Goal: Task Accomplishment & Management: Manage account settings

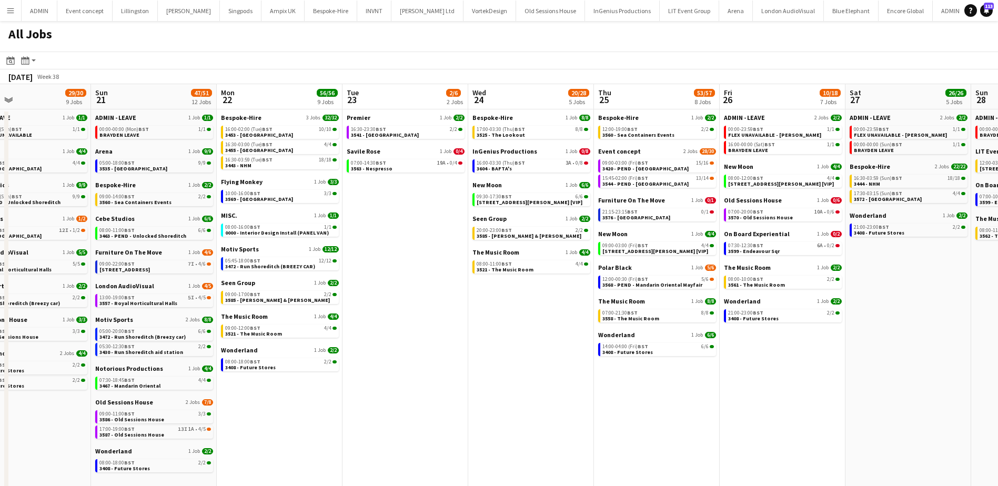
scroll to position [0, 299]
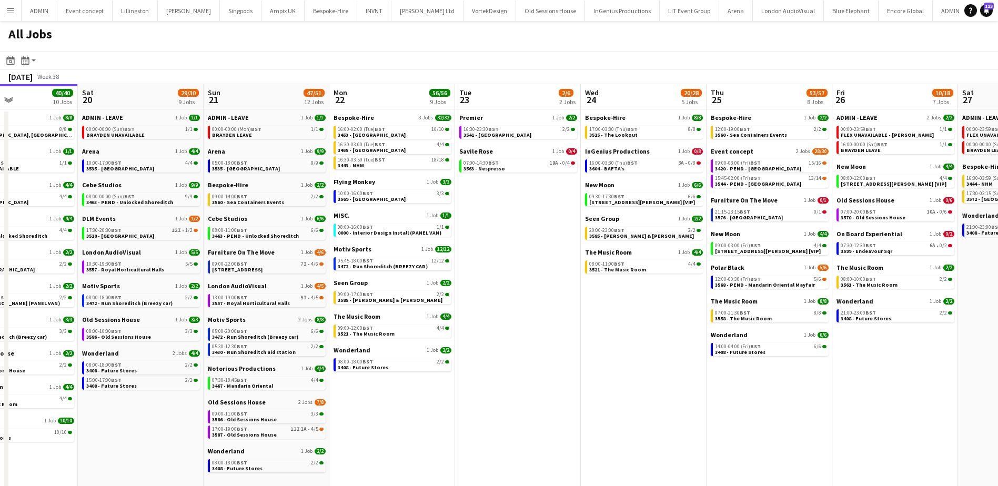
drag, startPoint x: 797, startPoint y: 307, endPoint x: 497, endPoint y: 260, distance: 302.9
click at [497, 261] on app-calendar-viewport "Wed 17 74/75 16 Jobs Thu 18 63/64 14 Jobs Fri 19 40/40 10 Jobs Sat 20 29/30 9 J…" at bounding box center [499, 374] width 998 height 581
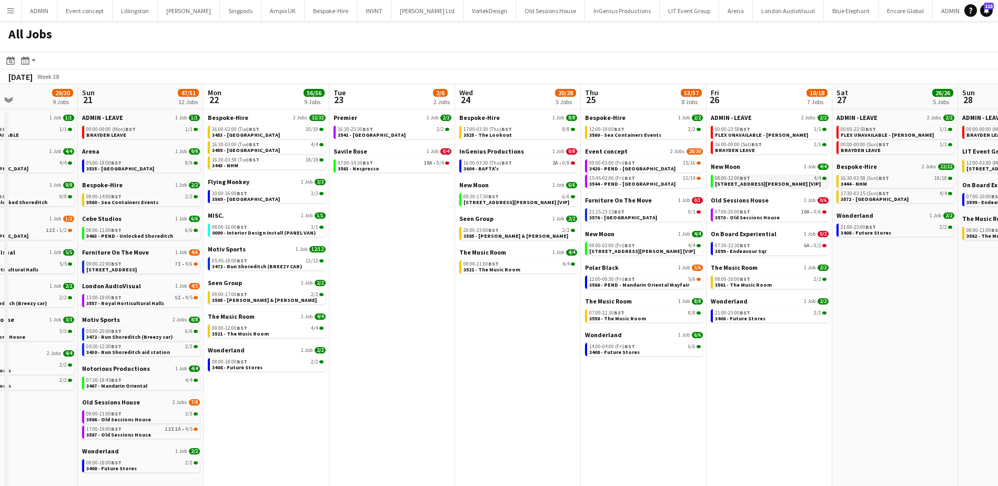
click at [766, 185] on span "3396 - PEND - 9 Clifford St [VIP]" at bounding box center [768, 183] width 106 height 7
click at [651, 162] on div "09:00-03:00 (Fri) BST 15/16" at bounding box center [644, 162] width 111 height 5
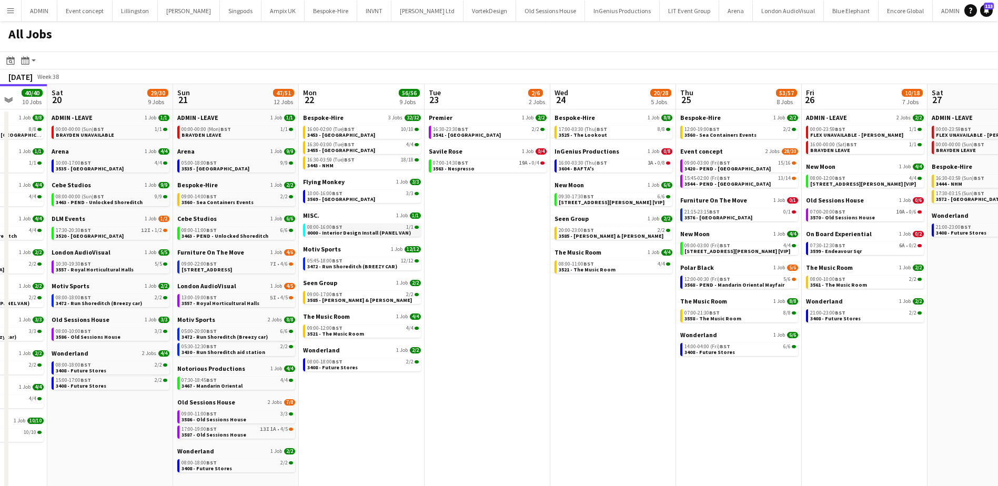
drag, startPoint x: 422, startPoint y: 388, endPoint x: 390, endPoint y: 233, distance: 157.9
click at [473, 354] on app-calendar-viewport "Thu 18 63/64 14 Jobs Fri 19 40/40 10 Jobs Sat 20 29/30 9 Jobs Sun 21 47/51 12 J…" at bounding box center [499, 374] width 998 height 581
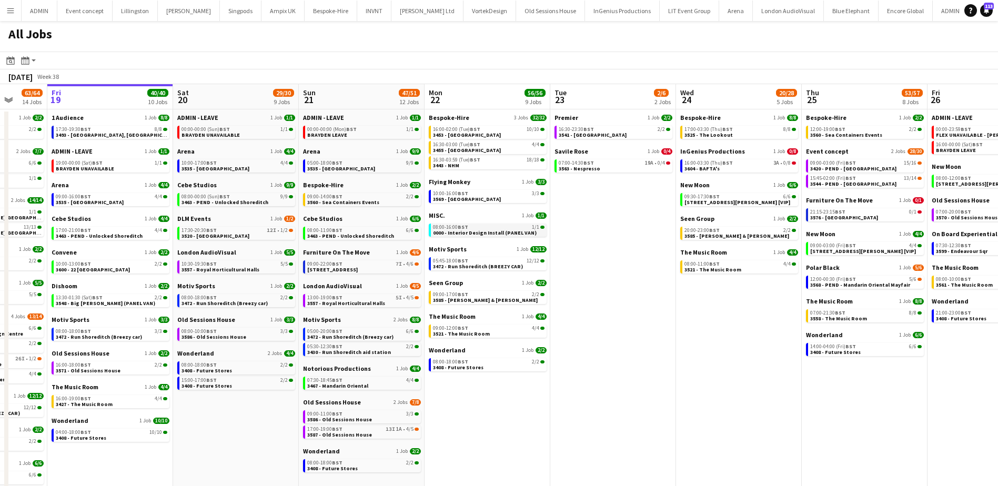
scroll to position [0, 327]
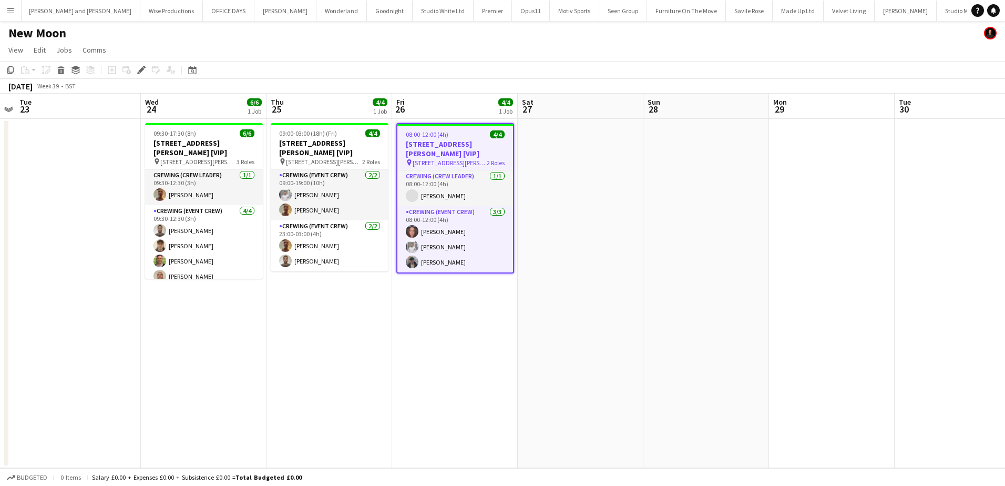
scroll to position [0, 2177]
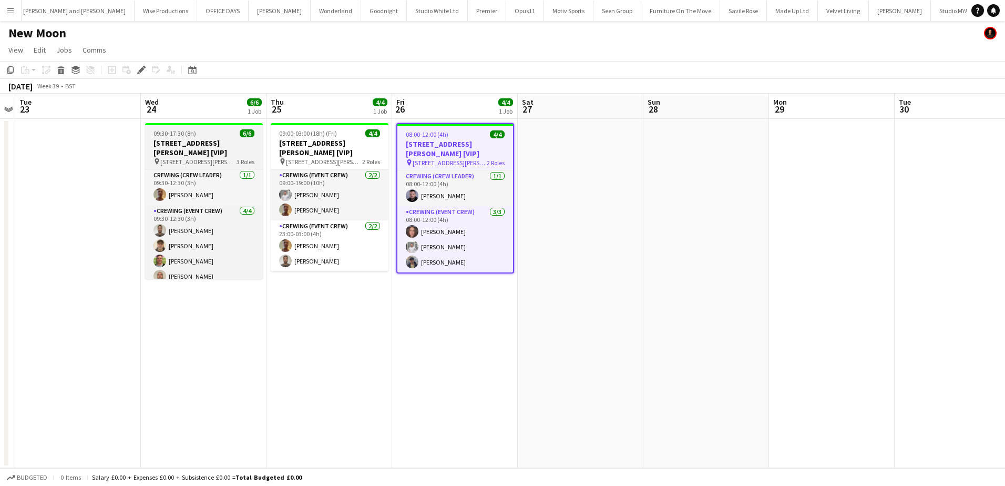
click at [196, 143] on h3 "[STREET_ADDRESS][PERSON_NAME] [VIP]" at bounding box center [204, 147] width 118 height 19
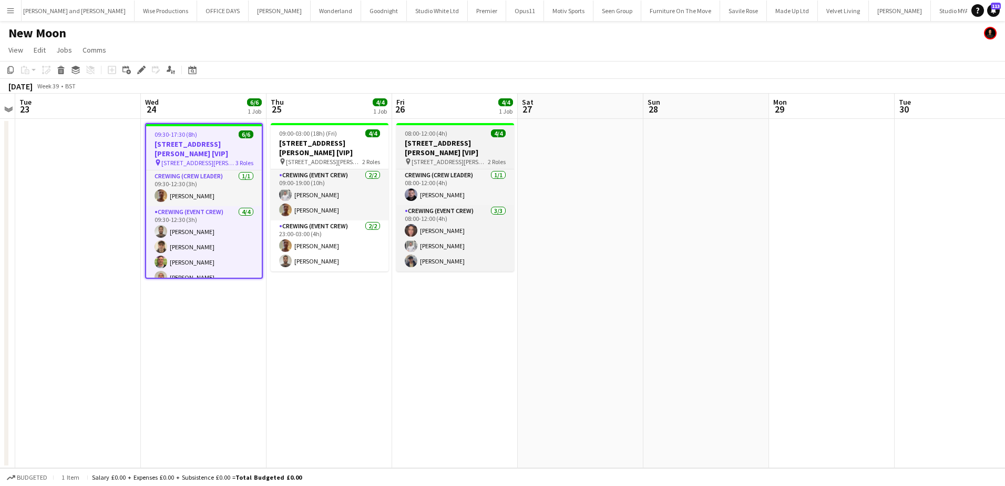
click at [464, 143] on h3 "[STREET_ADDRESS][PERSON_NAME] [VIP]" at bounding box center [456, 147] width 118 height 19
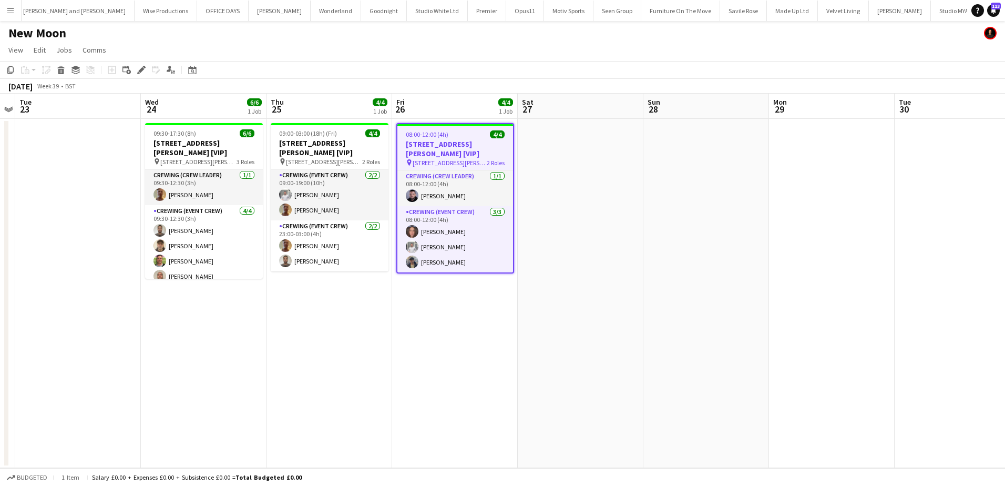
click at [143, 71] on icon "Edit" at bounding box center [141, 70] width 8 height 8
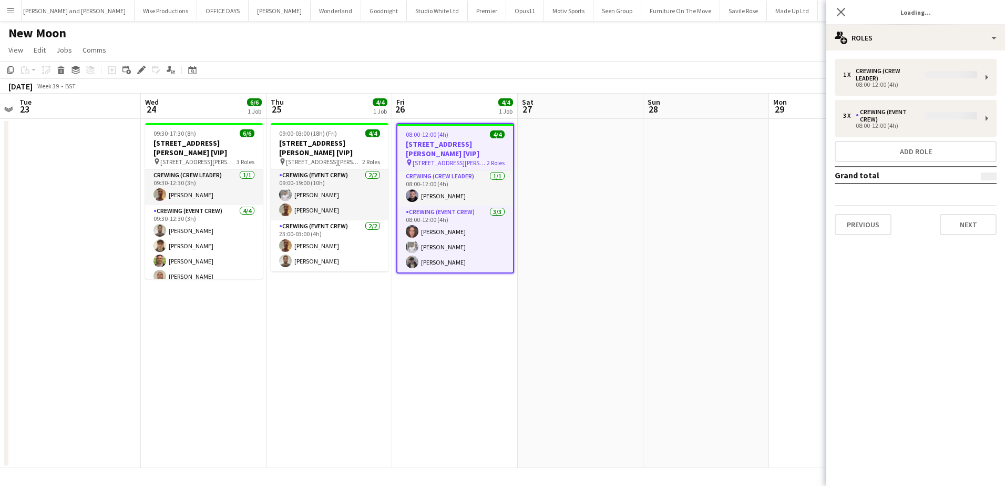
type input "**********"
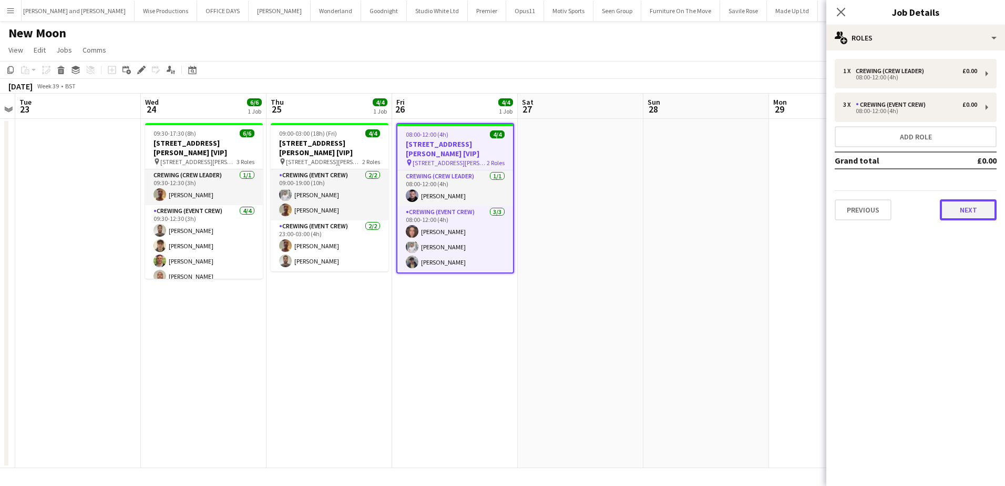
click at [968, 210] on button "Next" at bounding box center [968, 209] width 57 height 21
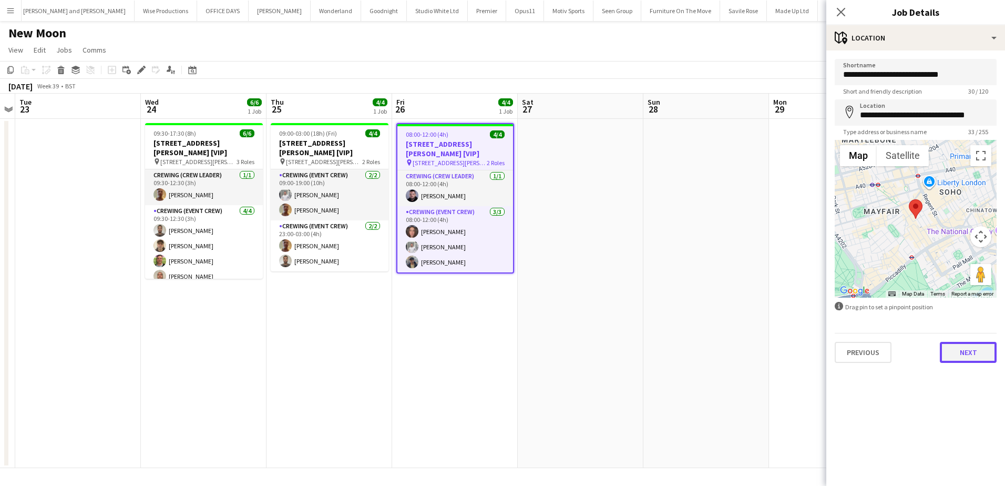
click at [968, 348] on button "Next" at bounding box center [968, 352] width 57 height 21
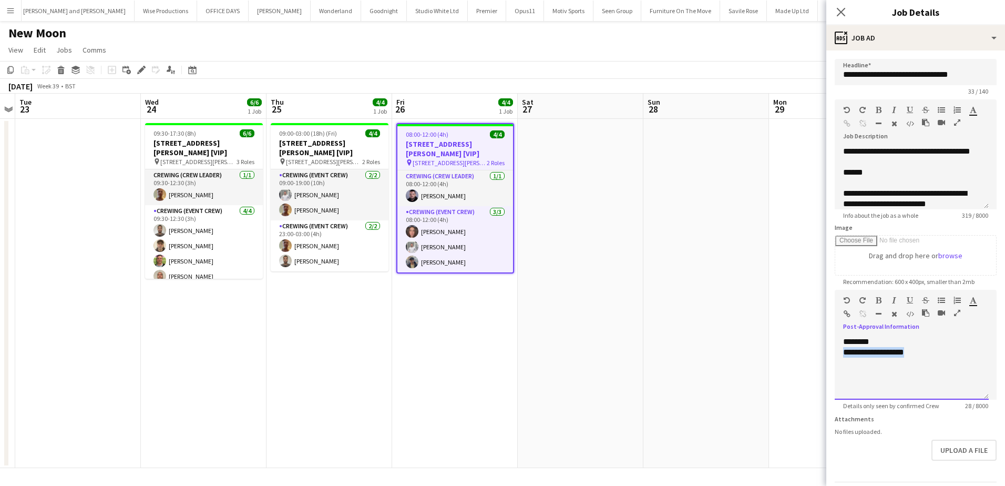
drag, startPoint x: 908, startPoint y: 378, endPoint x: 832, endPoint y: 375, distance: 75.2
click at [832, 375] on form "**********" at bounding box center [916, 285] width 179 height 453
drag, startPoint x: 769, startPoint y: 281, endPoint x: 807, endPoint y: 233, distance: 61.3
click at [769, 280] on app-date-cell at bounding box center [832, 293] width 126 height 349
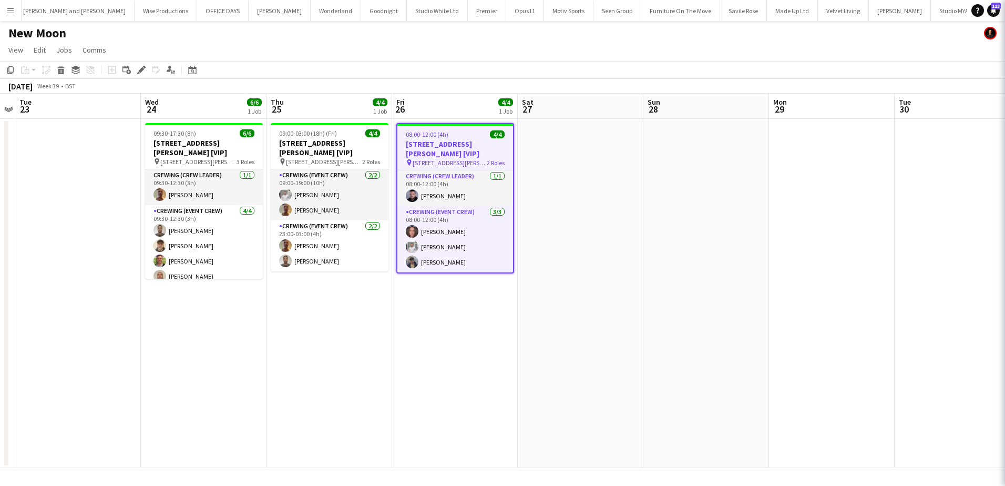
scroll to position [0, 362]
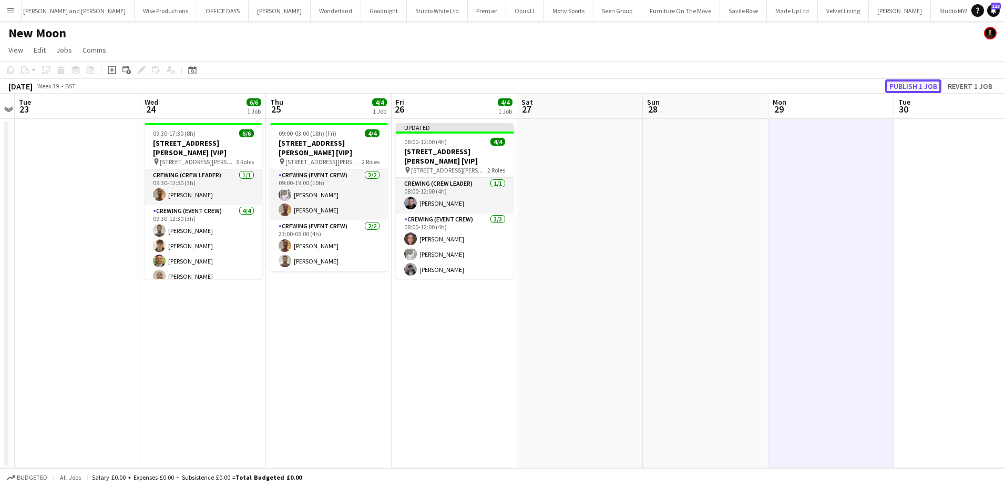
click at [913, 88] on button "Publish 1 job" at bounding box center [914, 86] width 56 height 14
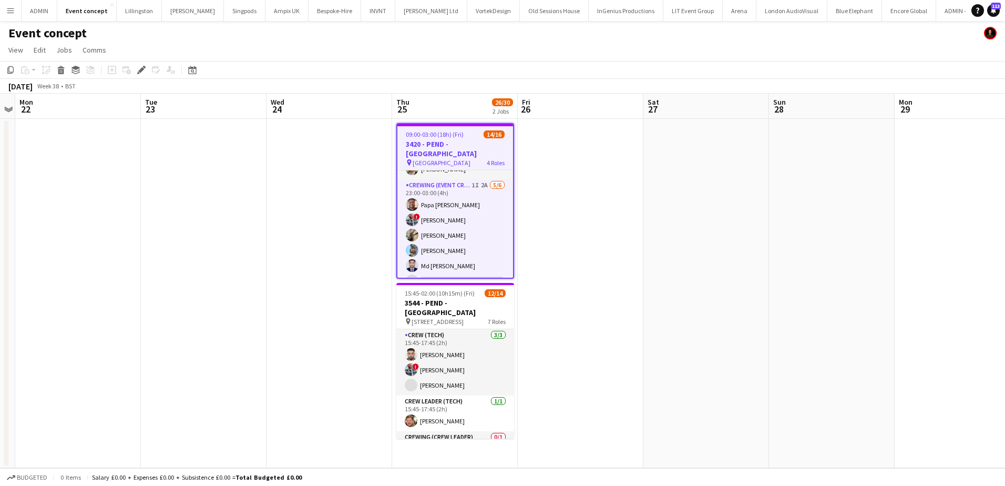
scroll to position [219, 0]
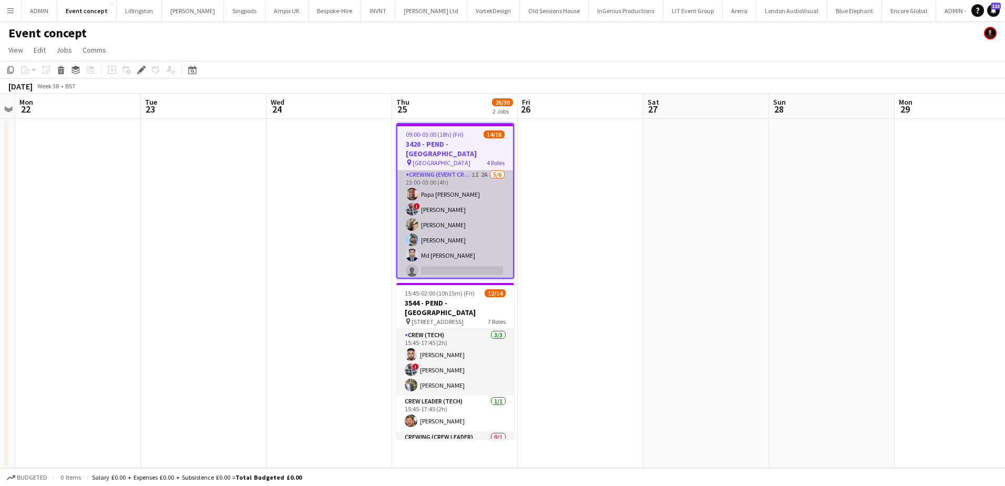
click at [468, 218] on app-card-role "Crewing (Event Crew) 1I 2A 5/6 23:00-03:00 (4h) Papa Opoku-Adjei ! Kieran Brook…" at bounding box center [456, 225] width 116 height 112
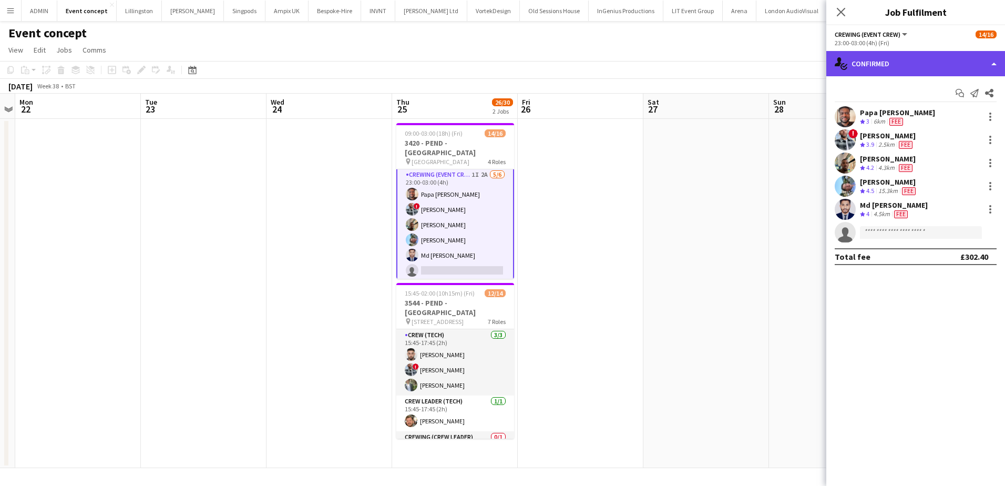
click at [940, 60] on div "single-neutral-actions-check-2 Confirmed" at bounding box center [916, 63] width 179 height 25
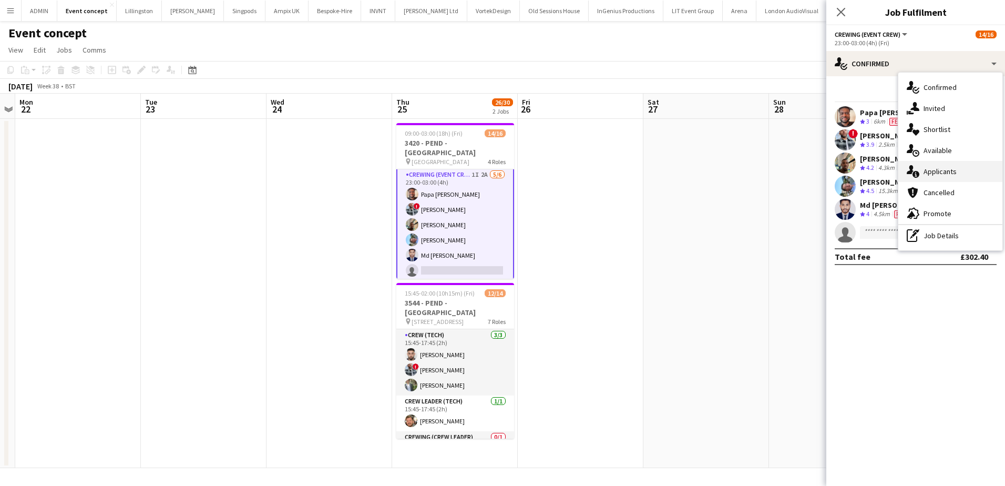
click at [952, 180] on div "single-neutral-actions-information Applicants" at bounding box center [951, 171] width 104 height 21
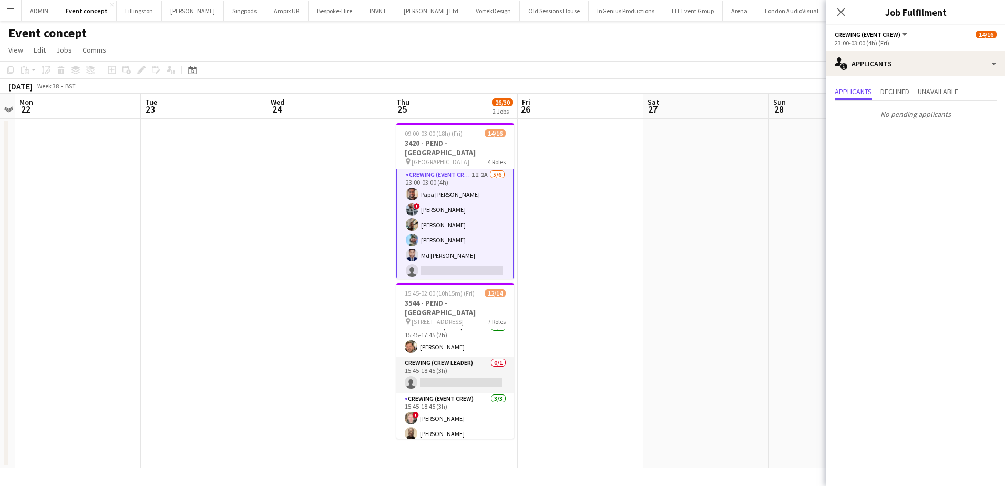
scroll to position [0, 0]
click at [627, 273] on app-date-cell at bounding box center [581, 293] width 126 height 349
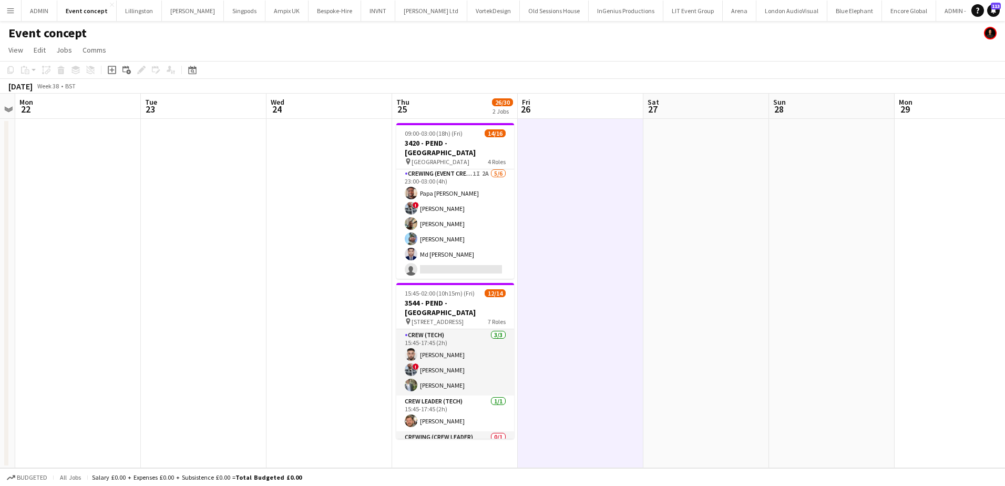
scroll to position [217, 0]
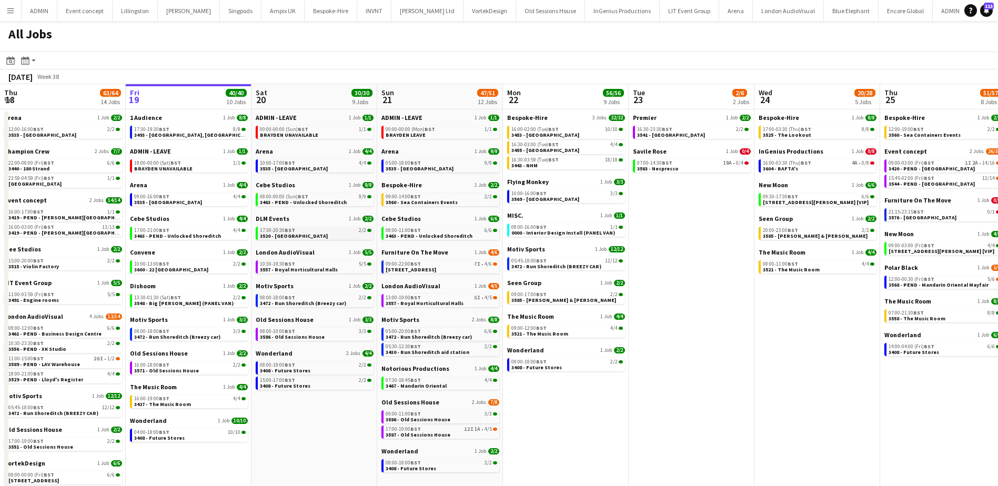
click at [282, 237] on span "3520 - [GEOGRAPHIC_DATA]" at bounding box center [294, 235] width 68 height 7
click at [414, 297] on span "BST" at bounding box center [415, 297] width 11 height 7
click at [914, 170] on span "3420 - PEND - Royal Opera House" at bounding box center [931, 168] width 86 height 7
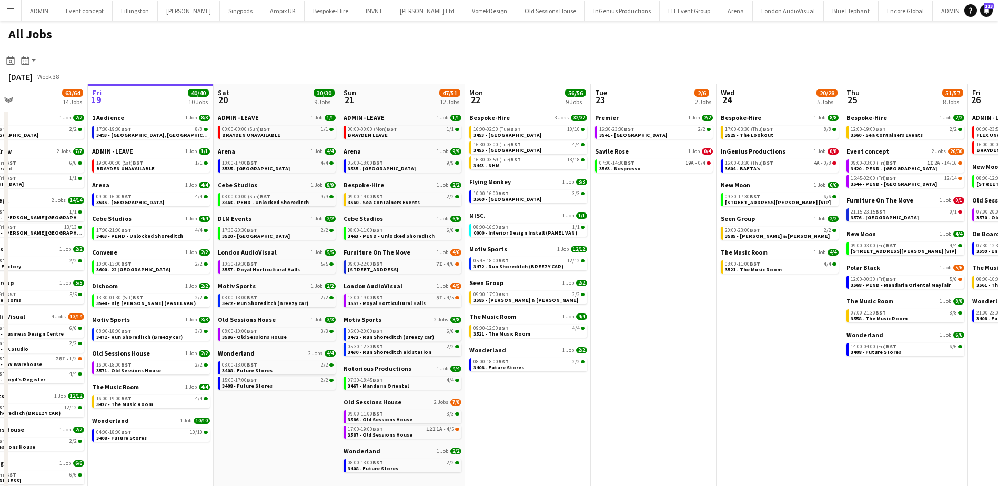
drag, startPoint x: 634, startPoint y: 265, endPoint x: 592, endPoint y: 204, distance: 74.8
click at [590, 231] on app-calendar-viewport "Tue 16 56/57 16 Jobs Wed 17 74/75 16 Jobs Thu 18 63/64 14 Jobs Fri 19 40/40 10 …" at bounding box center [499, 374] width 998 height 581
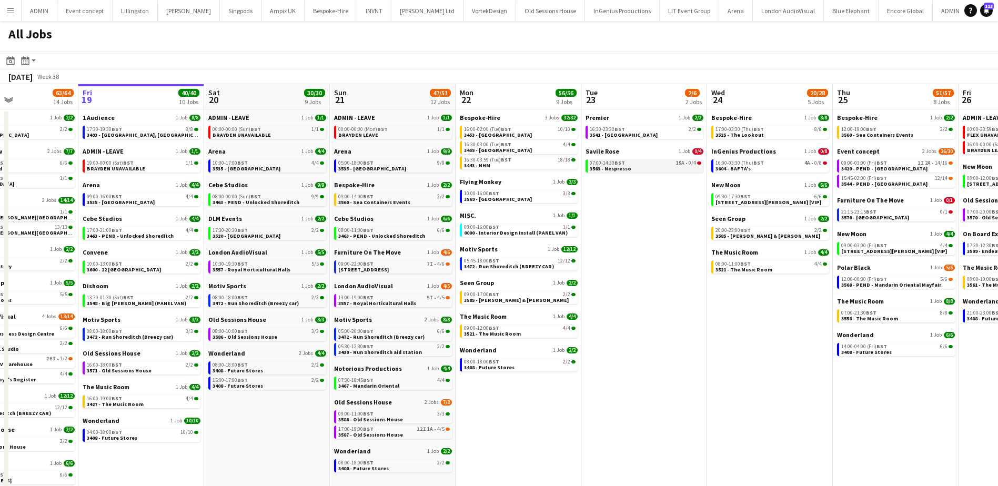
click at [616, 162] on span "BST" at bounding box center [619, 162] width 11 height 7
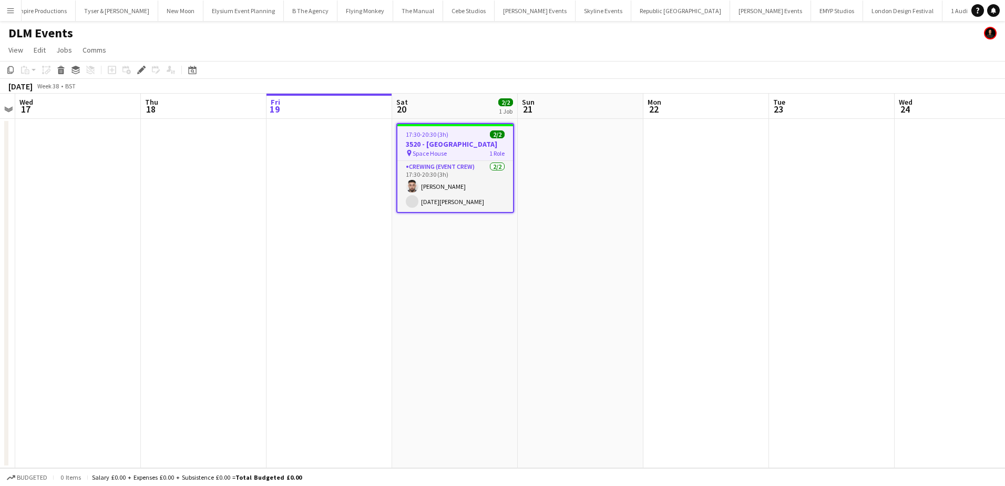
scroll to position [0, 3155]
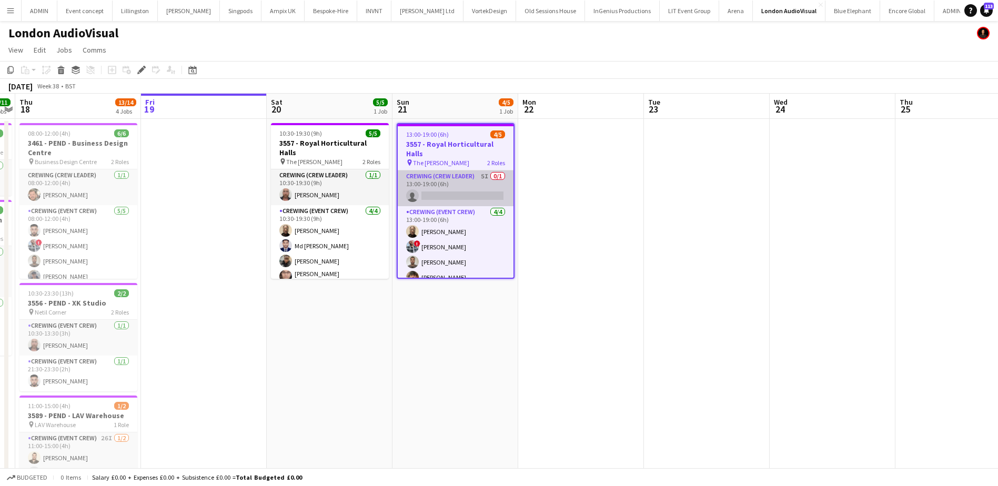
click at [472, 191] on app-card-role "Crewing (Crew Leader) 5I 0/1 13:00-19:00 (6h) single-neutral-actions" at bounding box center [456, 188] width 116 height 36
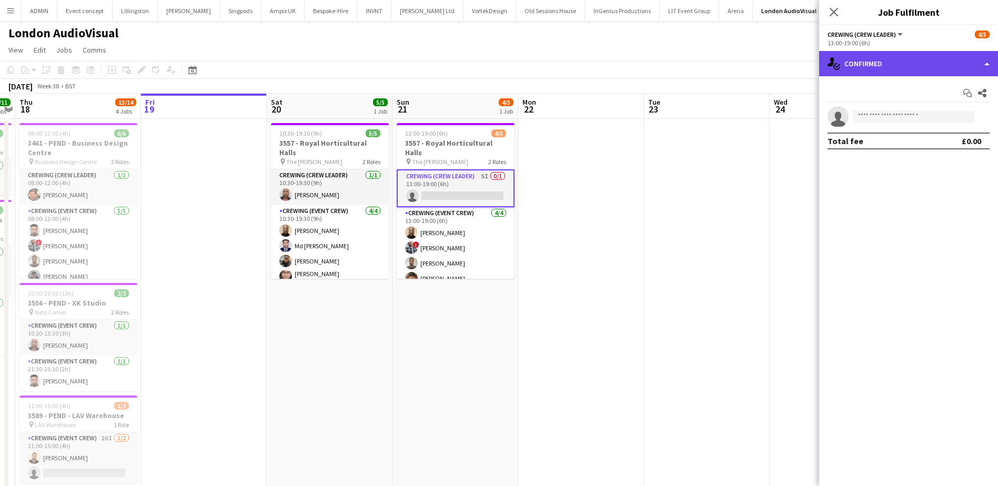
click at [907, 66] on div "single-neutral-actions-check-2 Confirmed" at bounding box center [908, 63] width 179 height 25
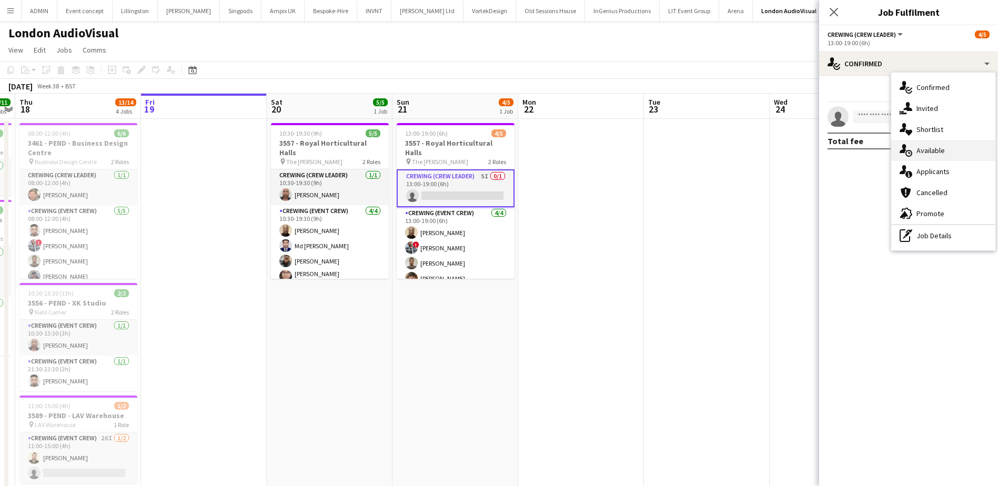
click at [954, 149] on div "single-neutral-actions-upload Available" at bounding box center [943, 150] width 104 height 21
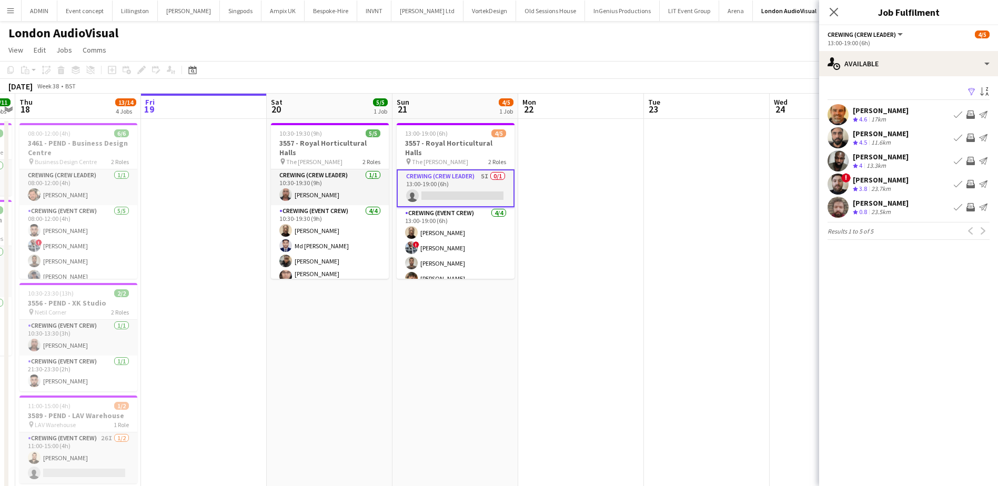
click at [608, 179] on app-date-cell at bounding box center [581, 399] width 126 height 560
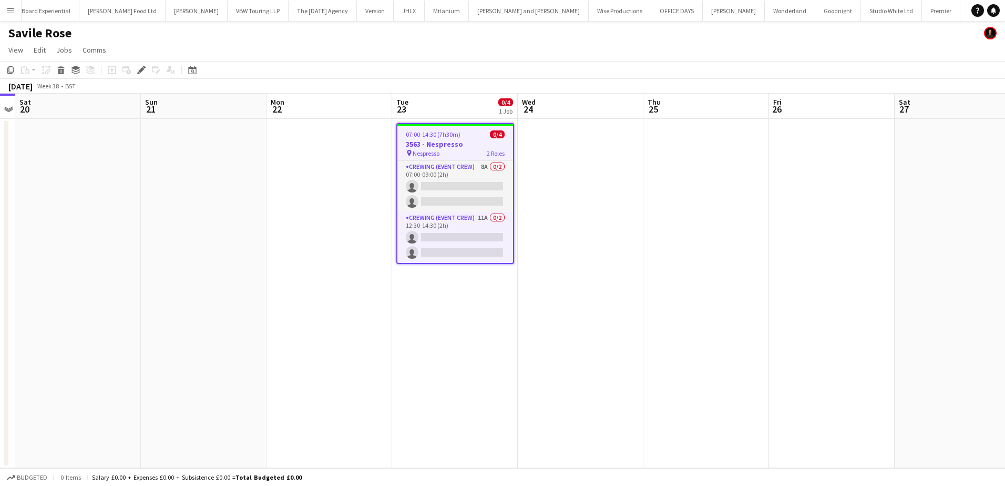
scroll to position [0, 1810]
click at [144, 72] on icon "Edit" at bounding box center [141, 70] width 8 height 8
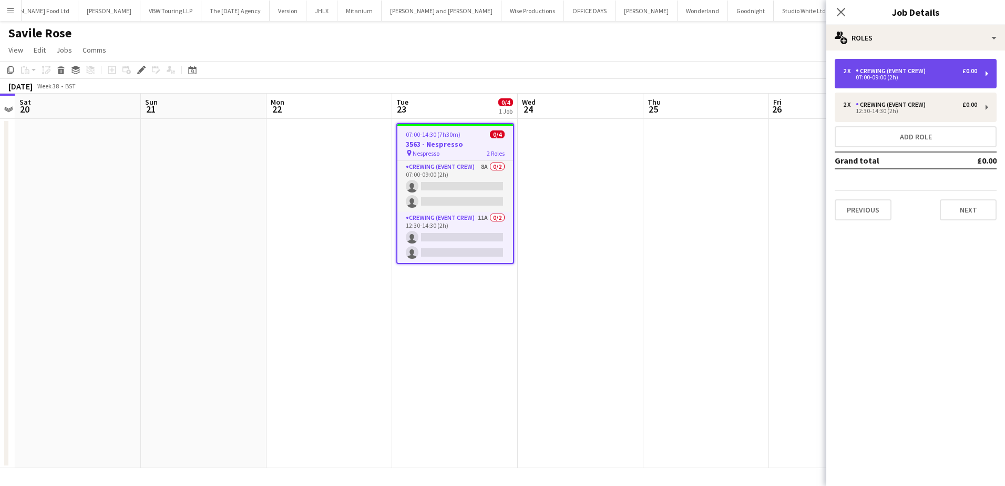
click at [915, 70] on div "Crewing (Event Crew)" at bounding box center [893, 70] width 74 height 7
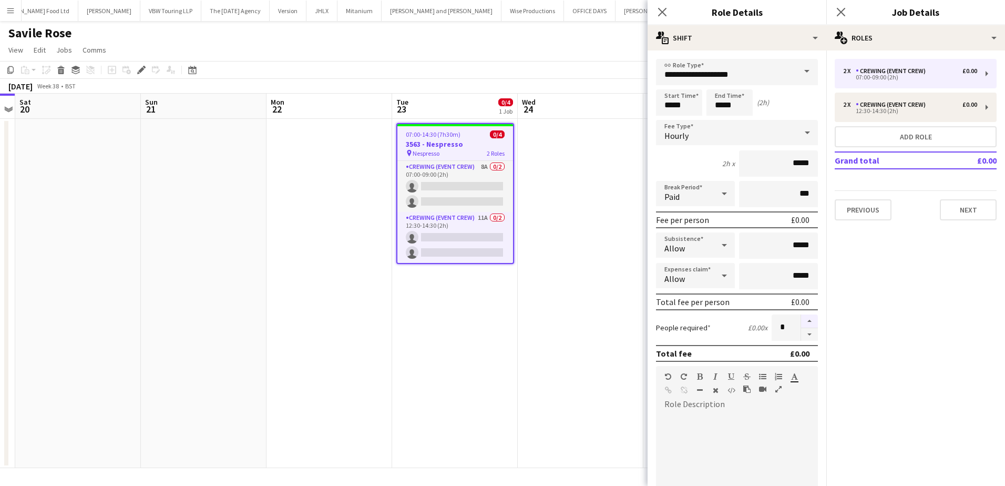
click at [801, 319] on button "button" at bounding box center [809, 321] width 17 height 14
type input "*"
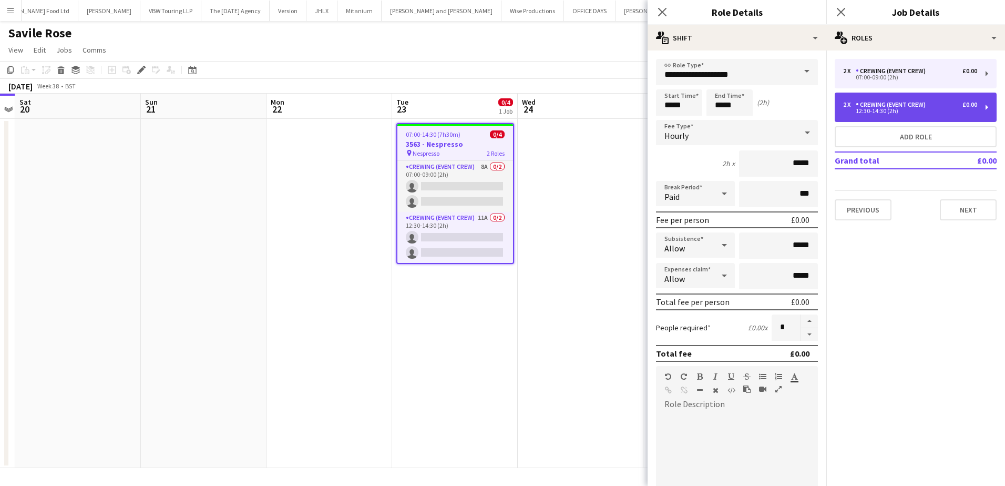
click at [924, 114] on div "2 x Crewing (Event Crew) £0.00 12:30-14:30 (2h)" at bounding box center [916, 107] width 162 height 29
type input "*****"
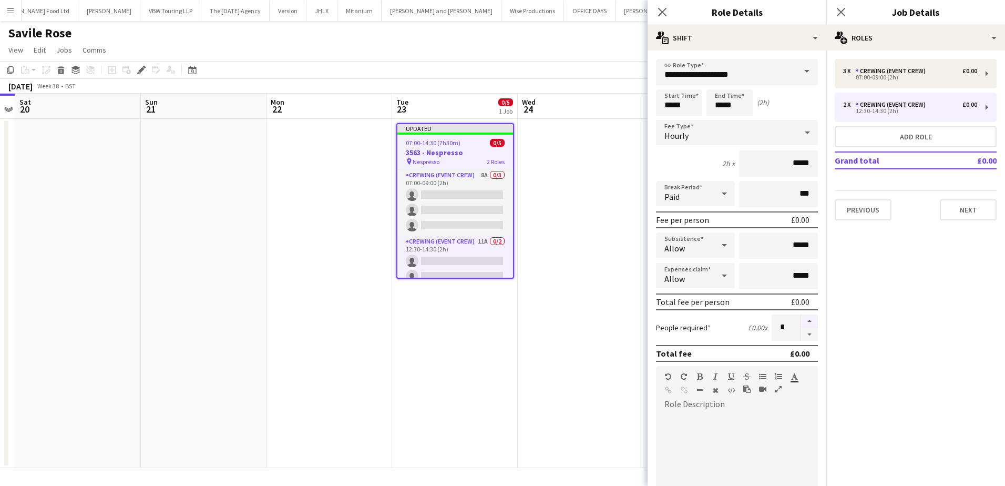
click at [804, 324] on button "button" at bounding box center [809, 321] width 17 height 14
type input "*"
click at [587, 219] on app-date-cell at bounding box center [581, 293] width 126 height 349
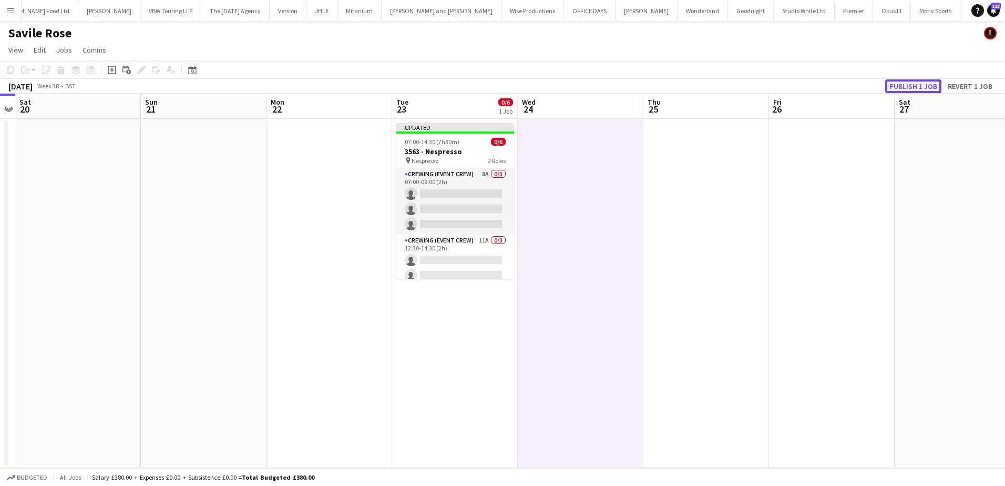
click at [903, 87] on button "Publish 1 job" at bounding box center [914, 86] width 56 height 14
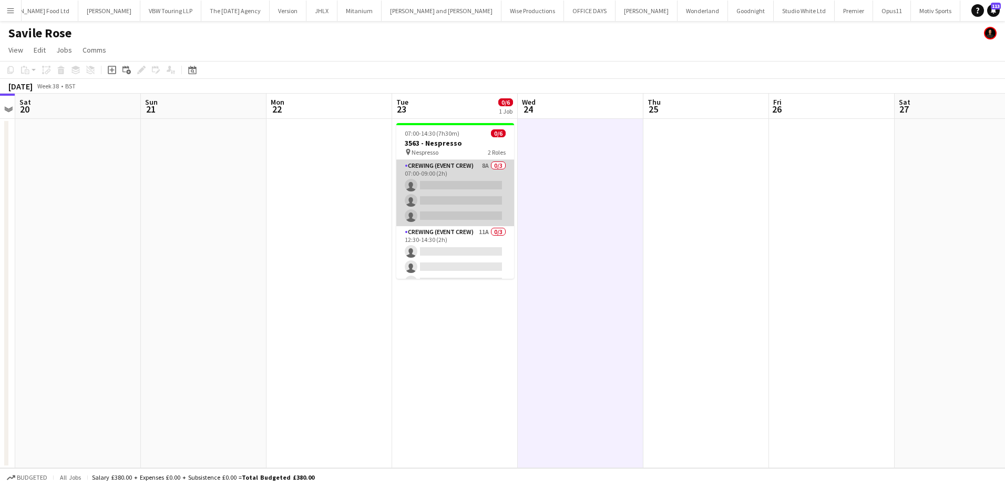
drag, startPoint x: 491, startPoint y: 183, endPoint x: 503, endPoint y: 184, distance: 11.6
click at [491, 183] on app-card-role "Crewing (Event Crew) 8A 0/3 07:00-09:00 (2h) single-neutral-actions single-neut…" at bounding box center [456, 193] width 118 height 66
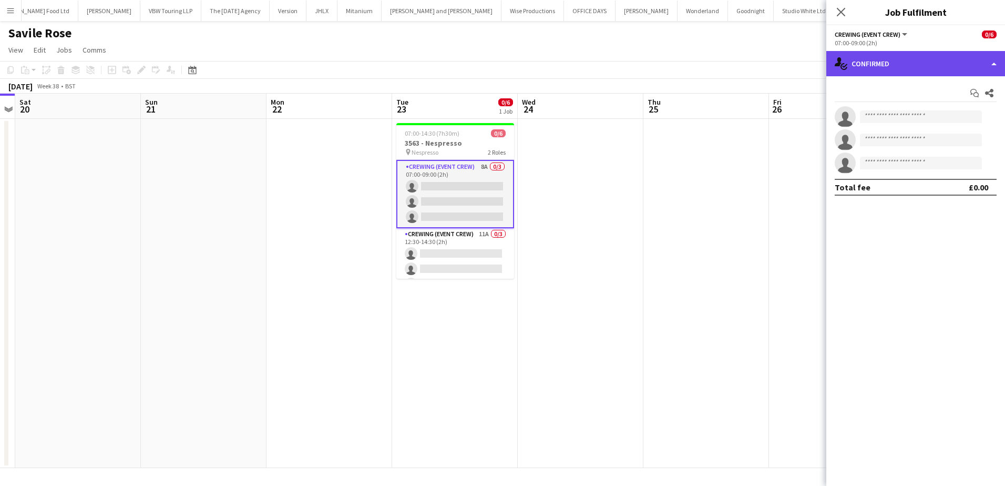
click at [957, 70] on div "single-neutral-actions-check-2 Confirmed" at bounding box center [916, 63] width 179 height 25
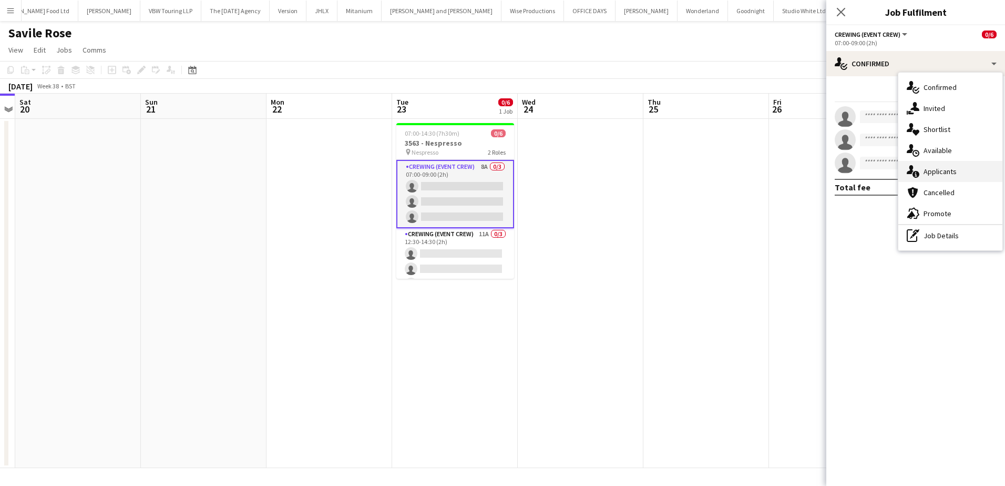
click at [956, 167] on span "Applicants" at bounding box center [940, 171] width 33 height 9
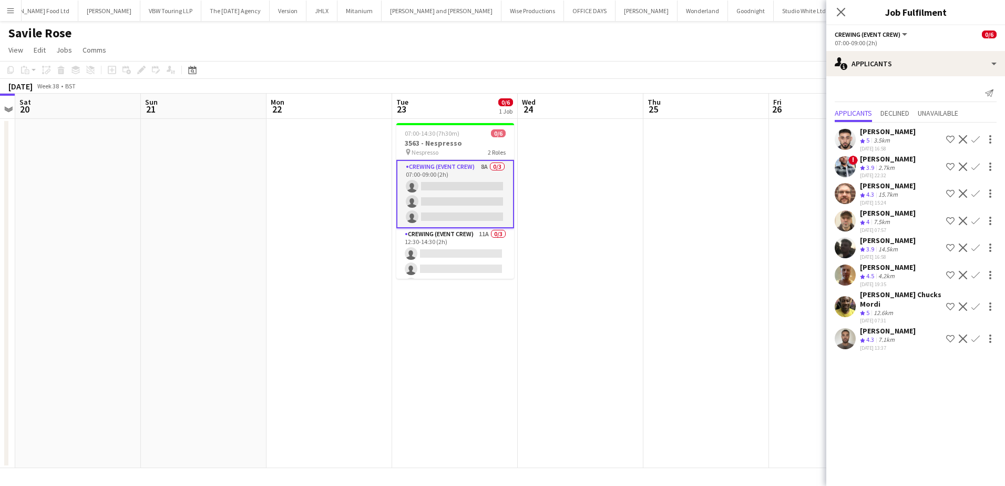
click at [972, 277] on app-icon "Confirm" at bounding box center [976, 275] width 8 height 8
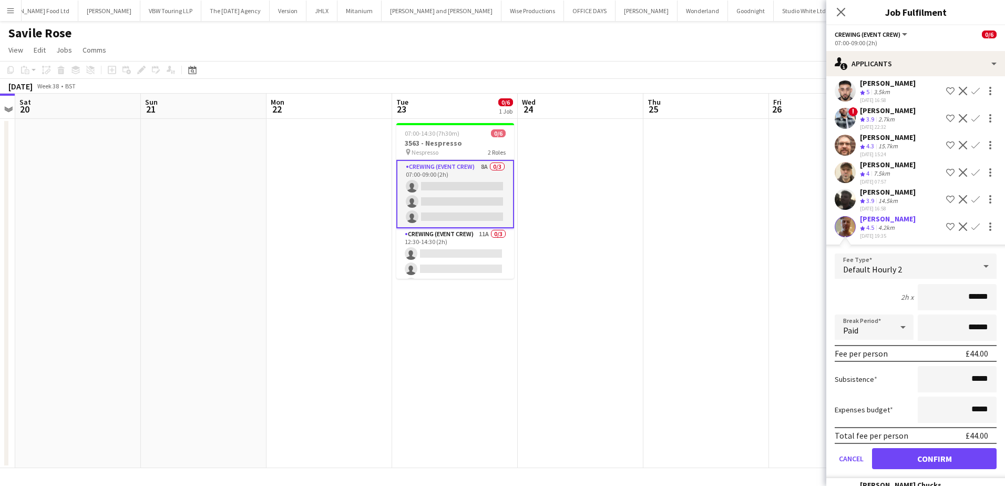
scroll to position [53, 0]
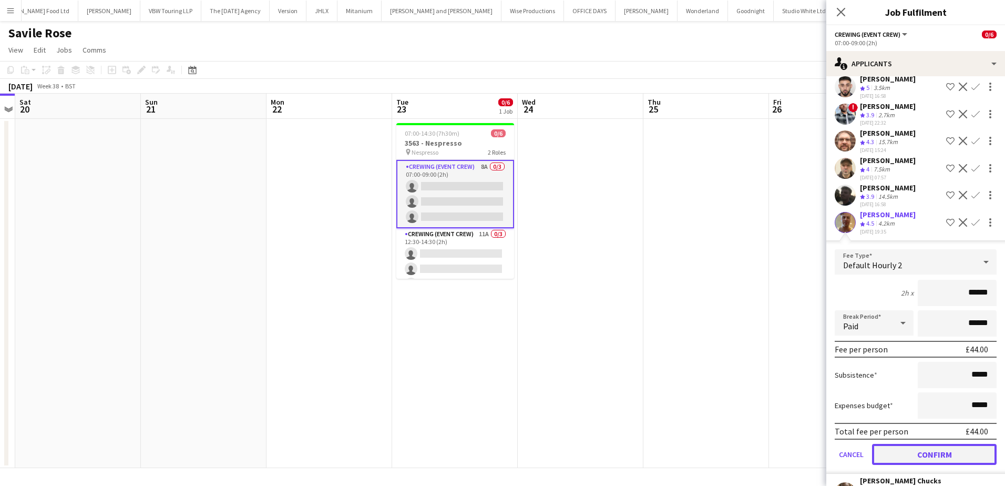
click at [950, 448] on button "Confirm" at bounding box center [934, 454] width 125 height 21
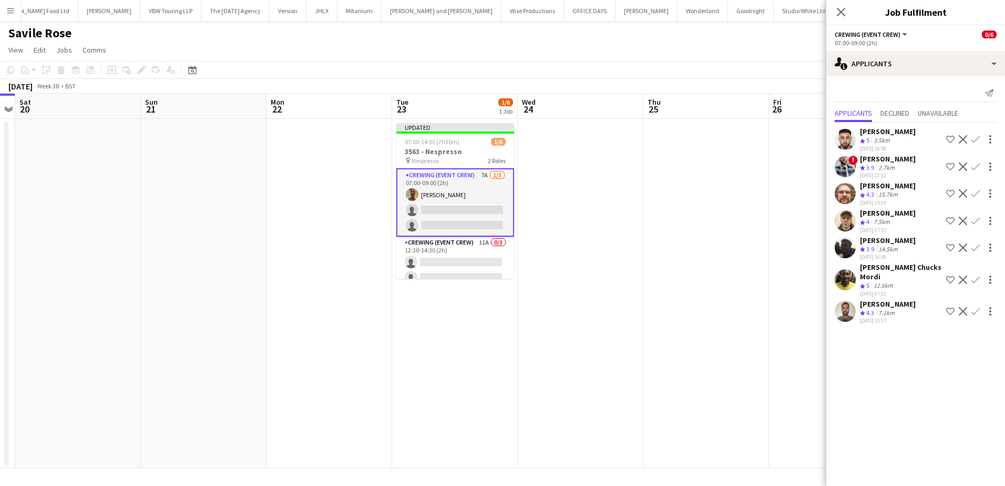
click at [978, 138] on app-icon "Confirm" at bounding box center [976, 139] width 8 height 8
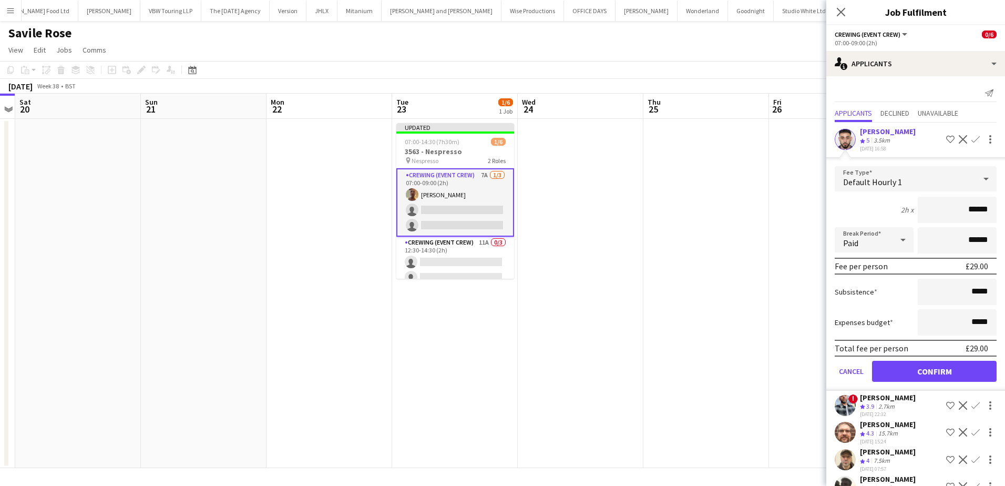
drag, startPoint x: 962, startPoint y: 210, endPoint x: 1005, endPoint y: 212, distance: 43.2
click at [1005, 212] on html "Menu Boards Boards Boards All jobs Status Workforce Workforce My Workforce Recr…" at bounding box center [502, 243] width 1005 height 486
type input "***"
click at [959, 376] on button "Confirm" at bounding box center [934, 371] width 125 height 21
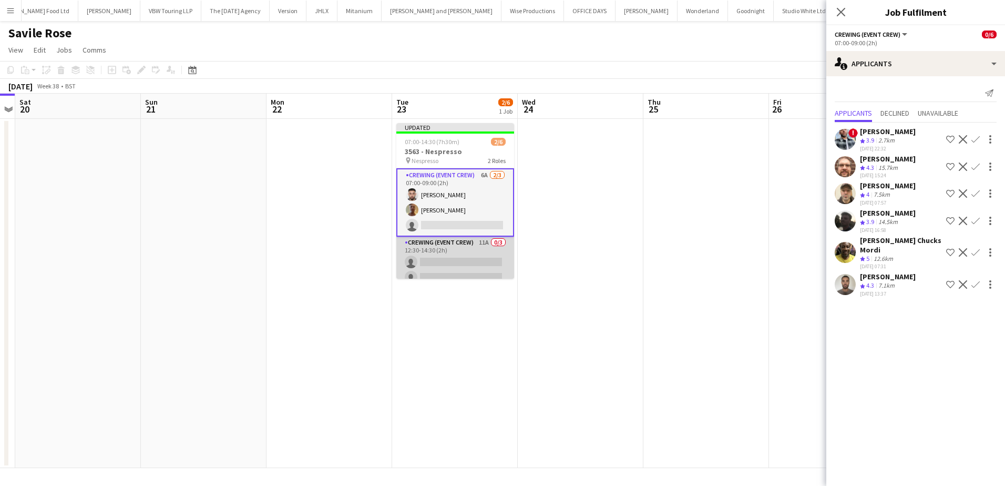
click at [486, 271] on app-card-role "Crewing (Event Crew) 11A 0/3 12:30-14:30 (2h) single-neutral-actions single-neu…" at bounding box center [456, 270] width 118 height 66
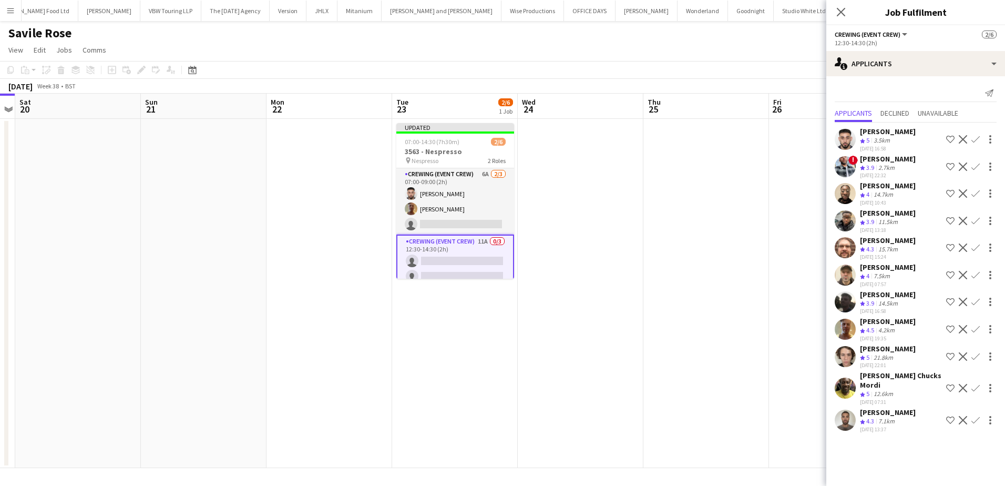
click at [976, 329] on app-icon "Confirm" at bounding box center [976, 329] width 8 height 8
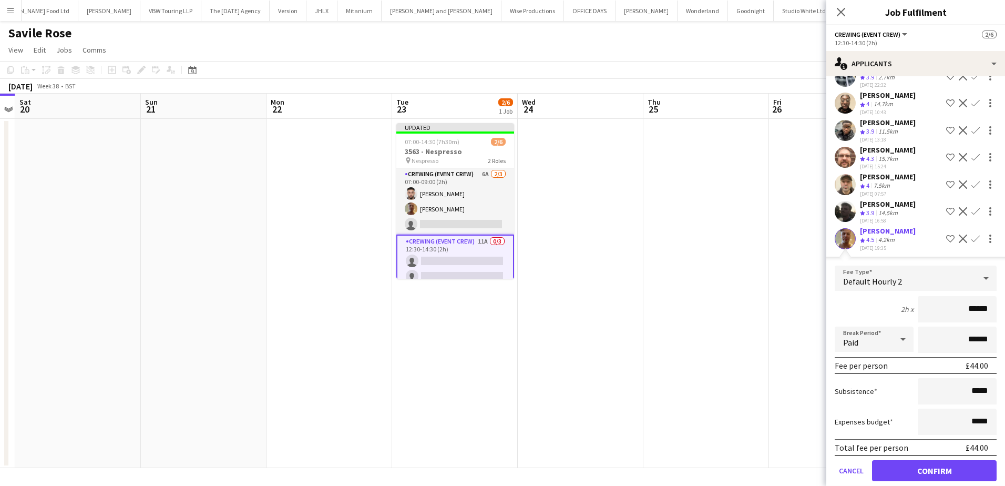
scroll to position [105, 0]
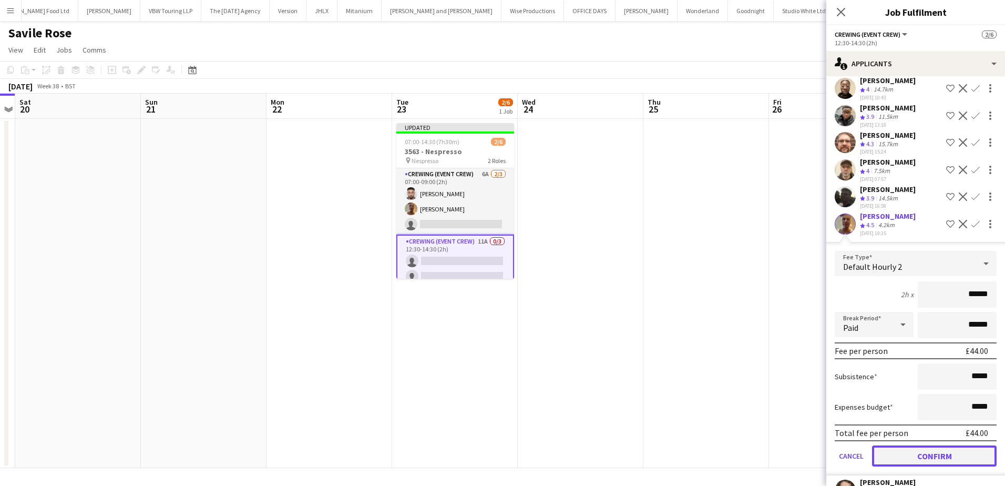
click at [941, 463] on button "Confirm" at bounding box center [934, 455] width 125 height 21
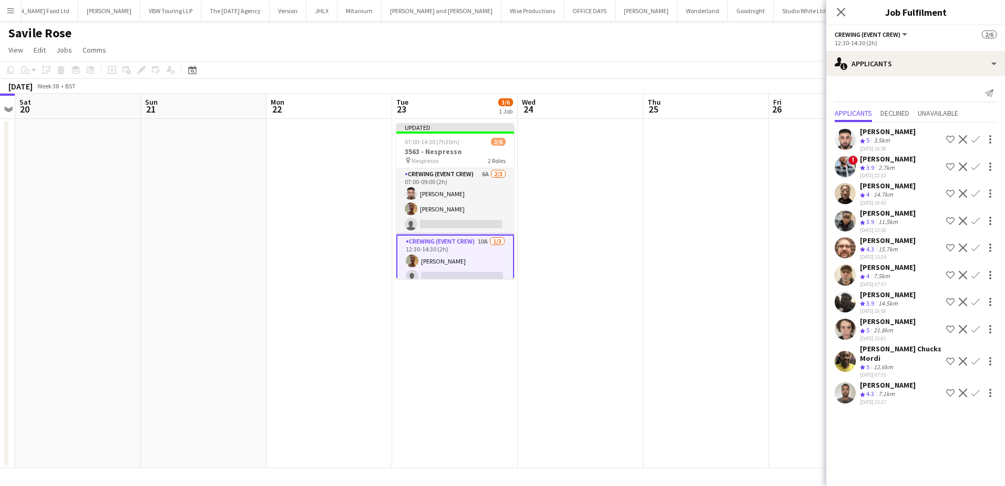
click at [977, 137] on app-icon "Confirm" at bounding box center [976, 139] width 8 height 8
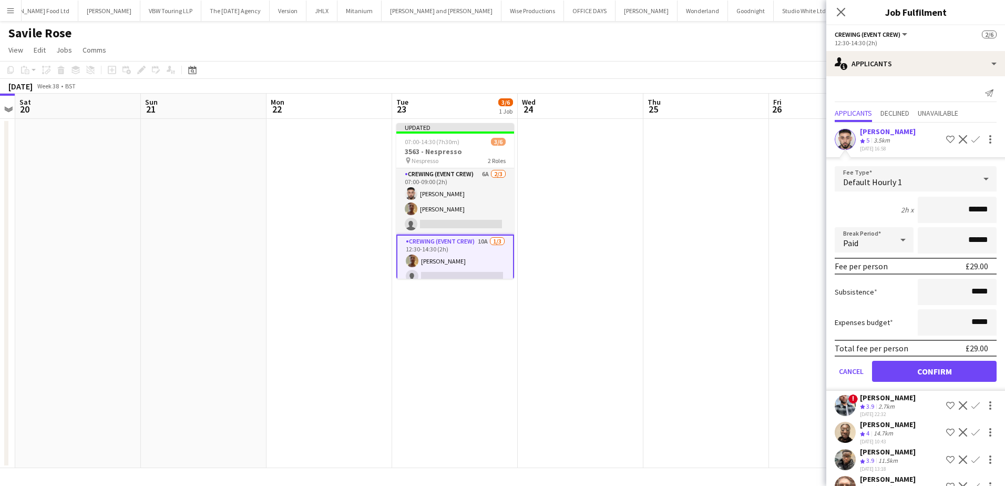
drag, startPoint x: 962, startPoint y: 210, endPoint x: 1003, endPoint y: 213, distance: 40.6
click at [1003, 213] on mat-expansion-panel "users2 Applicants Send notification Applicants Declined Unavailable Caleb Caffo…" at bounding box center [916, 281] width 179 height 410
type input "***"
click at [956, 369] on button "Confirm" at bounding box center [934, 371] width 125 height 21
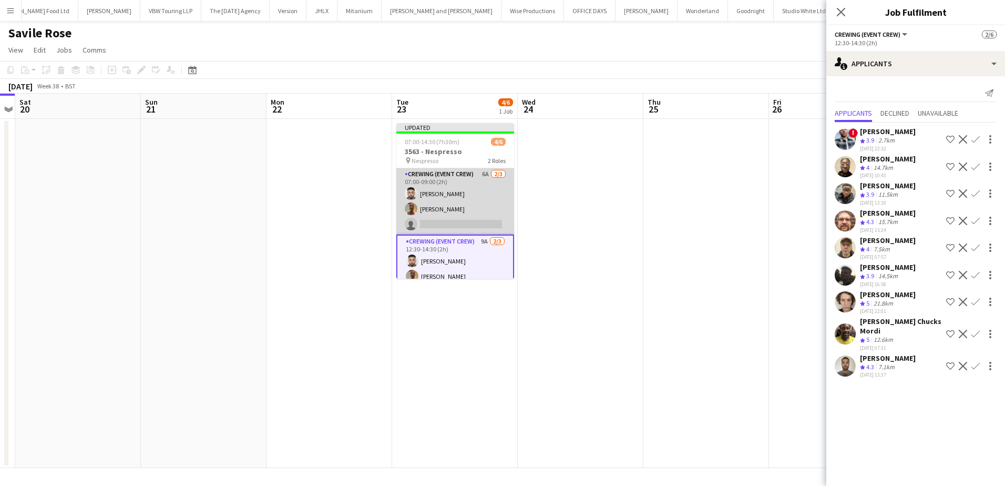
click at [441, 210] on app-card-role "Crewing (Event Crew) 6A 2/3 07:00-09:00 (2h) Caleb Caffoor Jason Aspinall singl…" at bounding box center [456, 201] width 118 height 66
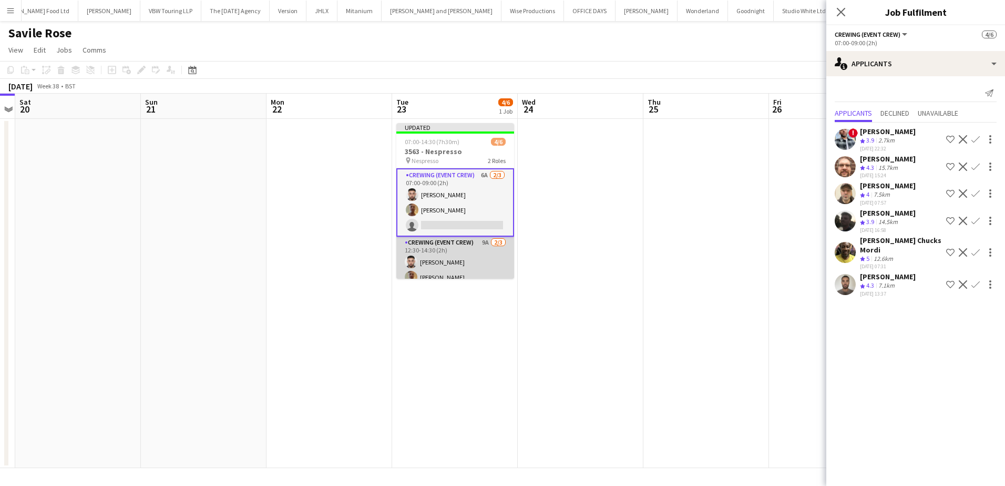
click at [458, 268] on app-card-role "Crewing (Event Crew) 9A 2/3 12:30-14:30 (2h) Caleb Caffoor Jason Aspinall singl…" at bounding box center [456, 270] width 118 height 66
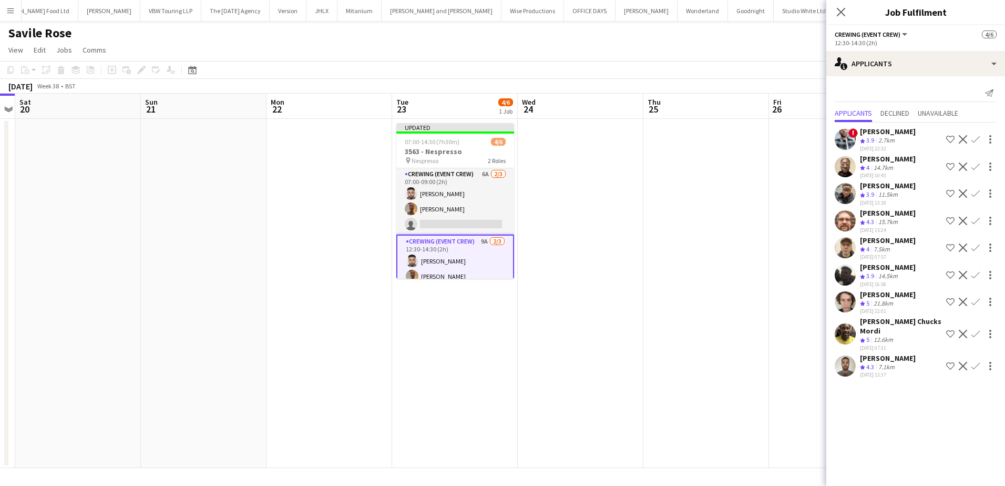
click at [974, 362] on app-icon "Confirm" at bounding box center [976, 366] width 8 height 8
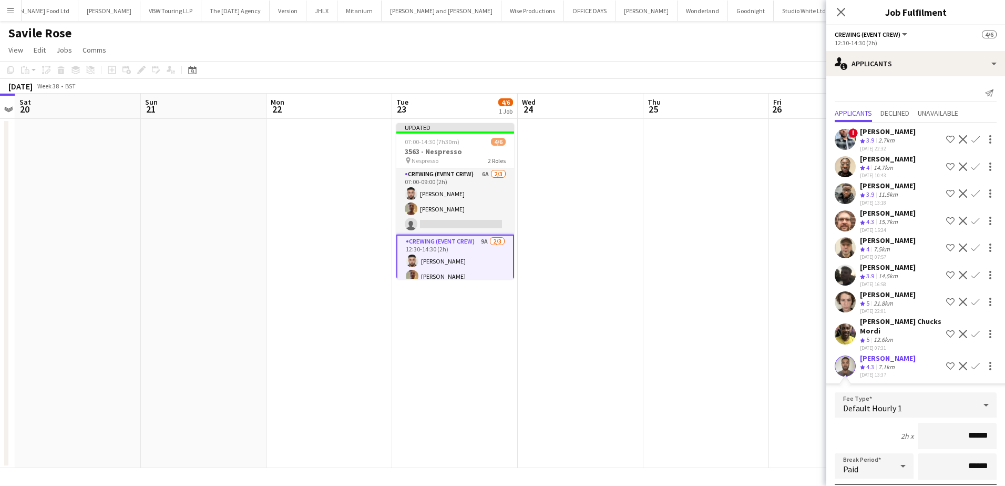
drag, startPoint x: 963, startPoint y: 444, endPoint x: 990, endPoint y: 449, distance: 27.2
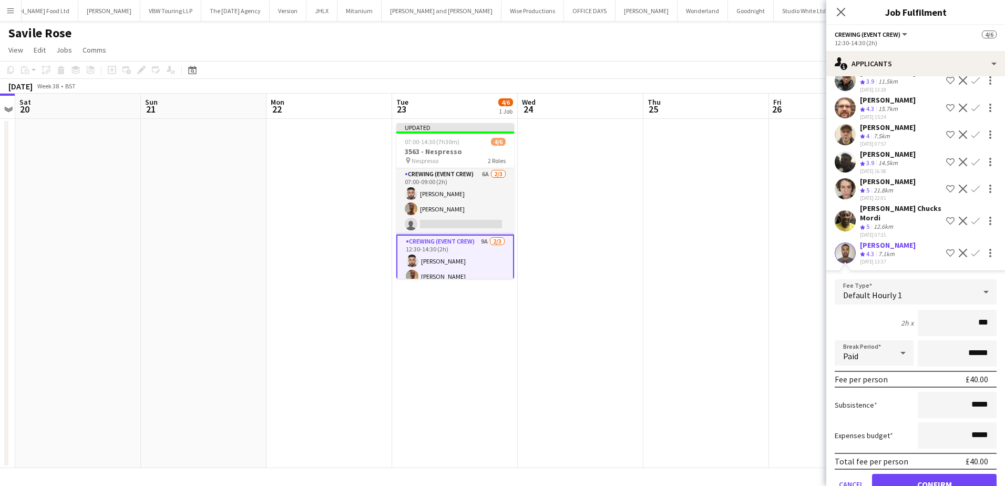
scroll to position [151, 0]
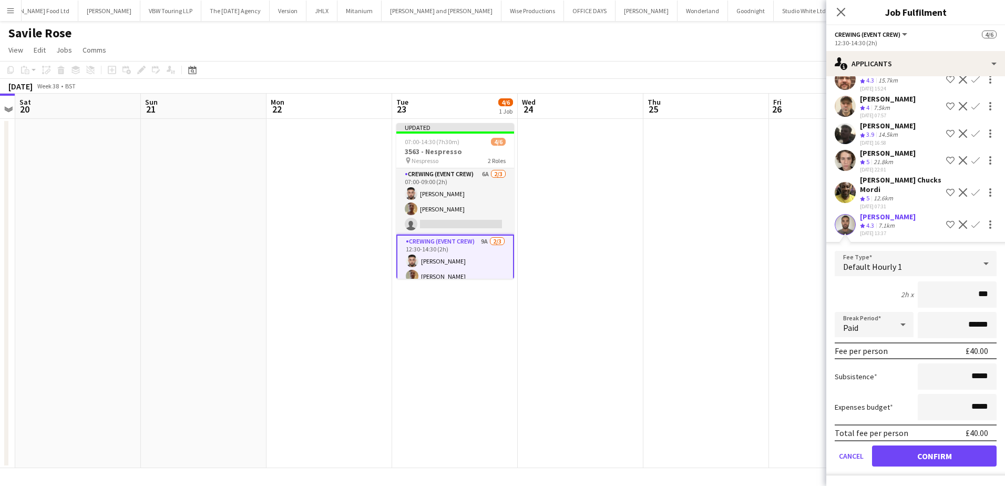
type input "***"
click at [931, 456] on button "Confirm" at bounding box center [934, 455] width 125 height 21
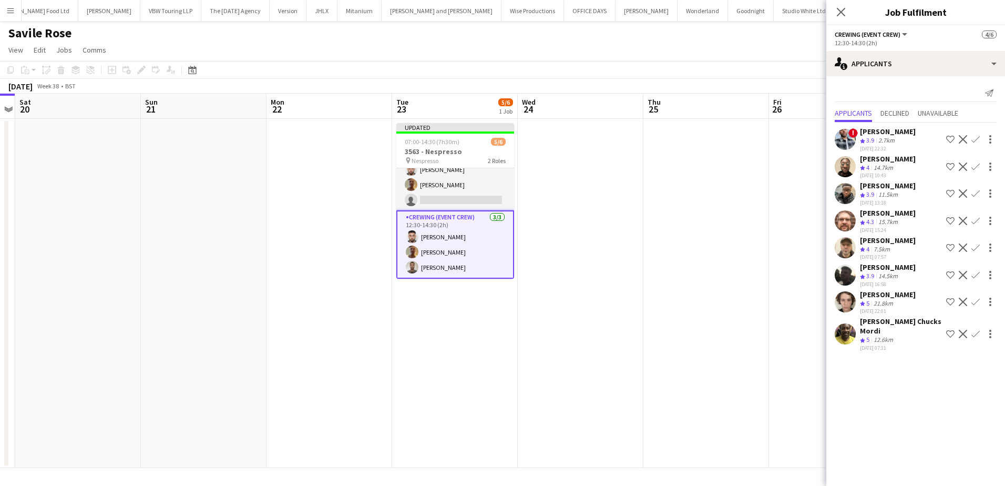
click at [487, 264] on app-card-role "Crewing (Event Crew) 3/3 12:30-14:30 (2h) Caleb Caffoor Jason Aspinall Jordan D…" at bounding box center [456, 244] width 118 height 68
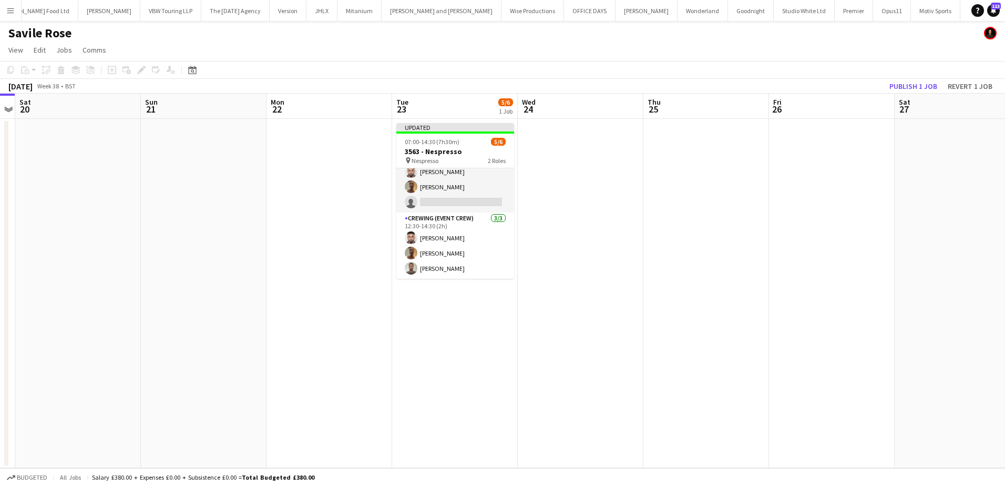
scroll to position [22, 0]
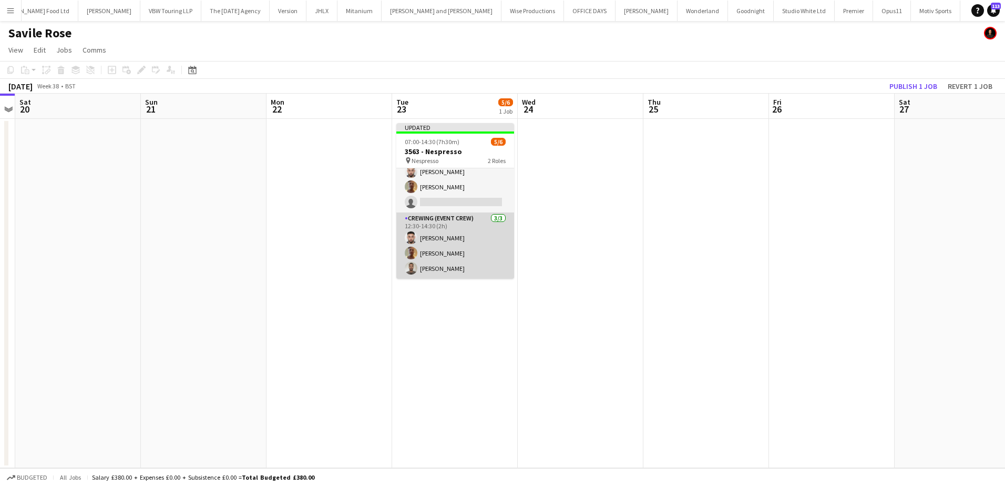
click at [468, 264] on app-card-role "Crewing (Event Crew) 3/3 12:30-14:30 (2h) Caleb Caffoor Jason Aspinall Jordan D…" at bounding box center [456, 245] width 118 height 66
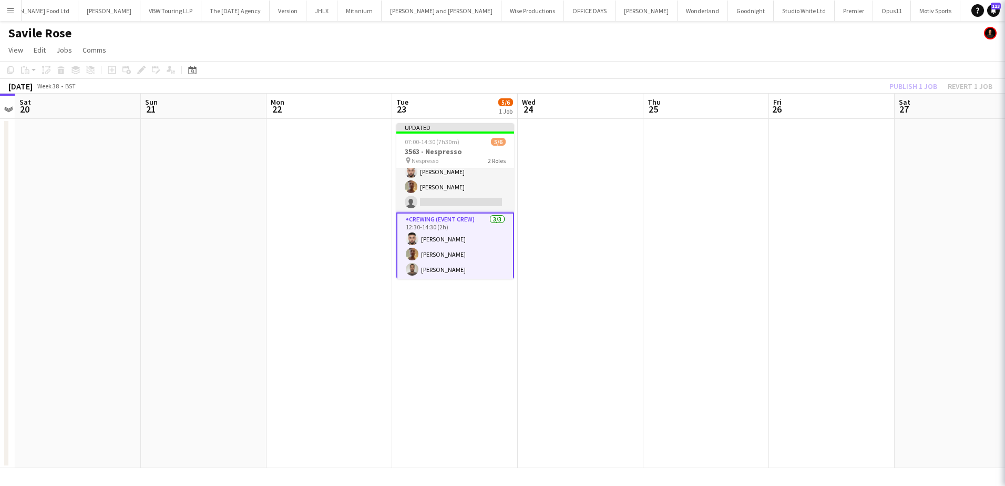
scroll to position [24, 0]
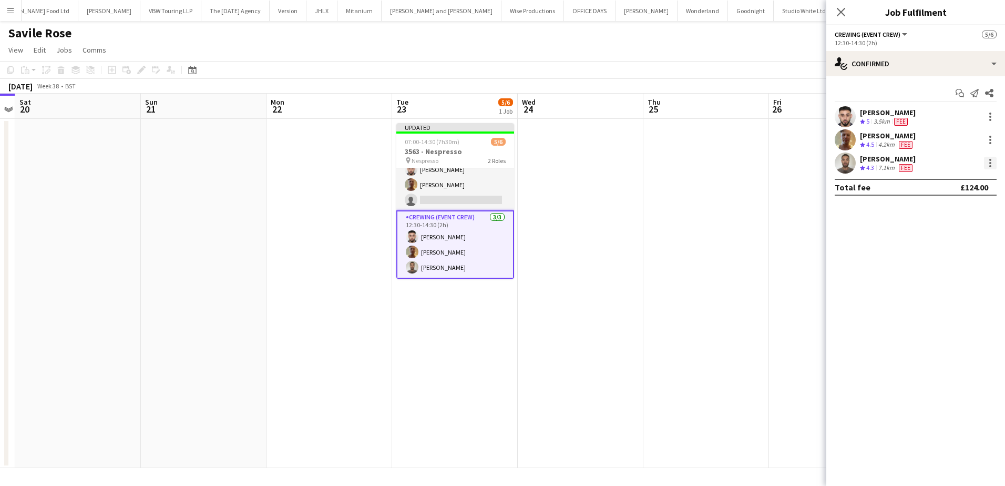
click at [991, 166] on div at bounding box center [991, 166] width 2 height 2
click at [950, 284] on span "Remove" at bounding box center [939, 283] width 32 height 9
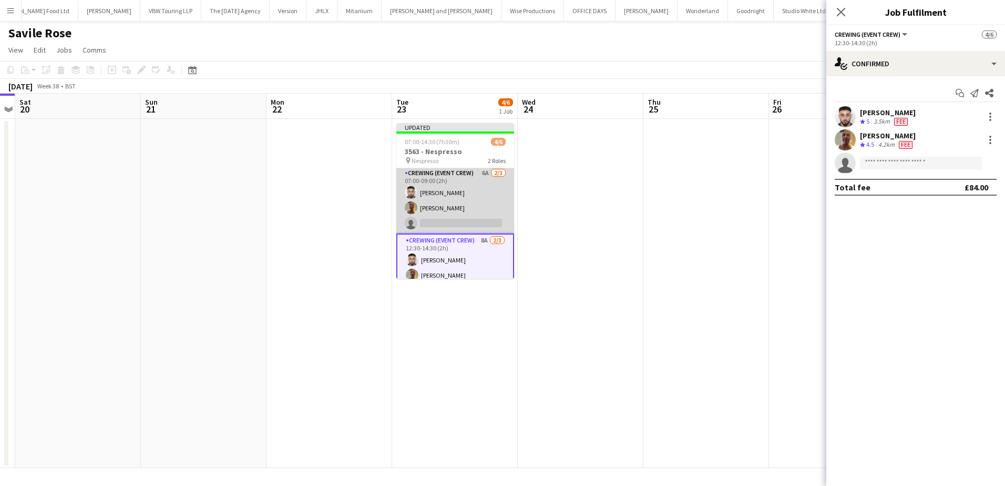
scroll to position [0, 0]
click at [459, 216] on app-card-role "Crewing (Event Crew) 6A 2/3 07:00-09:00 (2h) Caleb Caffoor Jason Aspinall singl…" at bounding box center [456, 201] width 118 height 66
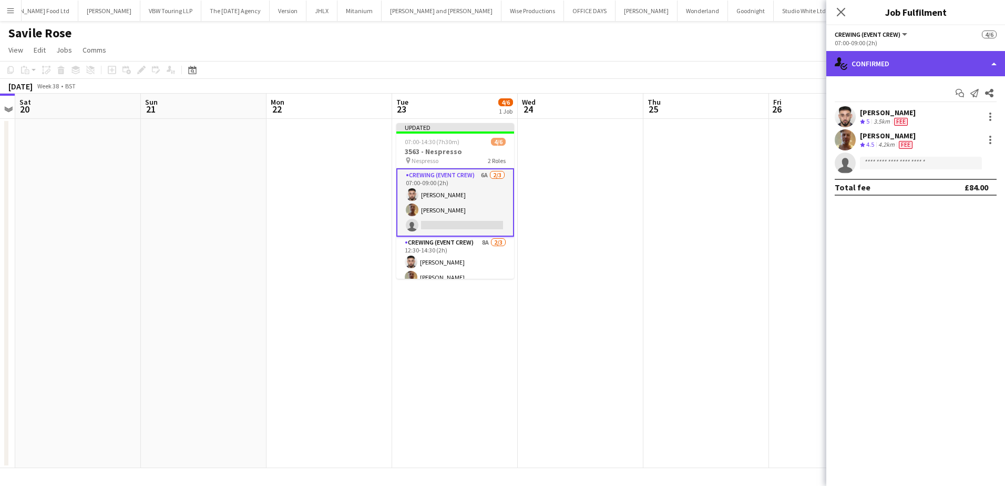
click at [935, 66] on div "single-neutral-actions-check-2 Confirmed" at bounding box center [916, 63] width 179 height 25
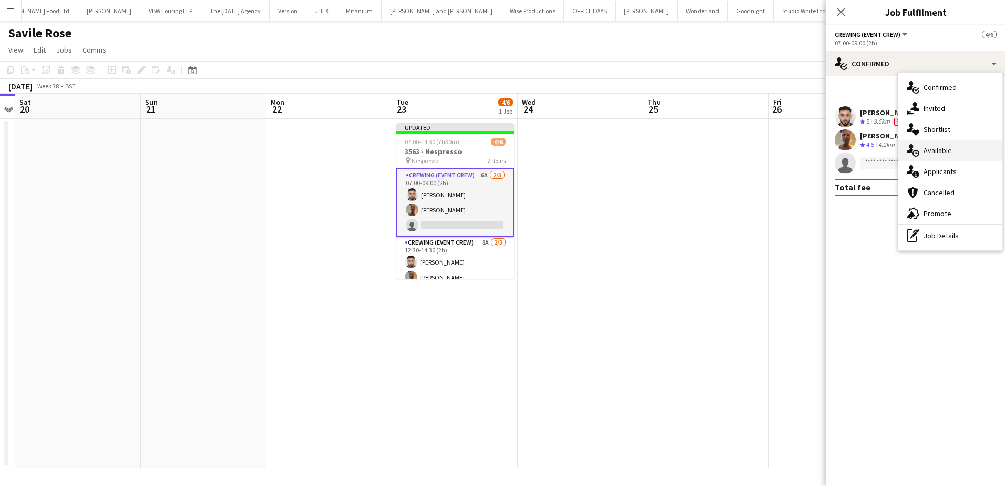
click at [948, 149] on span "Available" at bounding box center [938, 150] width 28 height 9
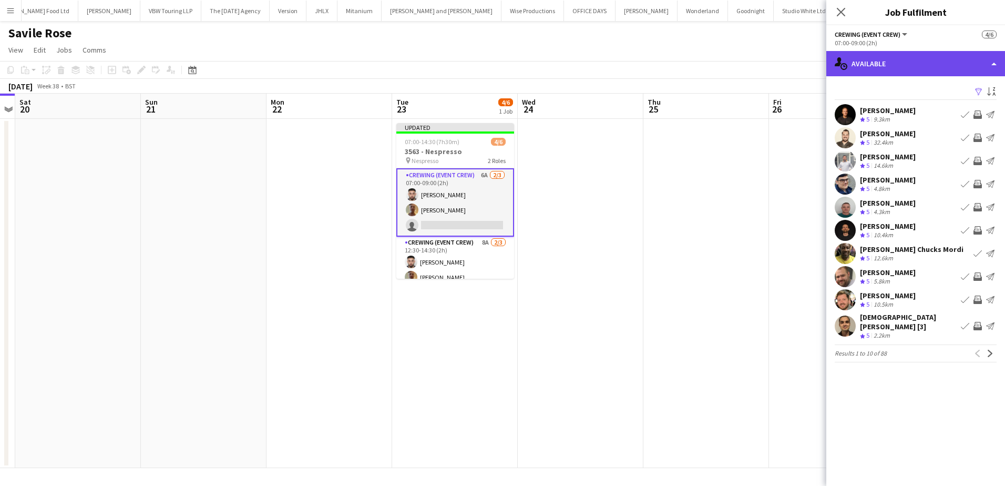
click at [939, 59] on div "single-neutral-actions-upload Available" at bounding box center [916, 63] width 179 height 25
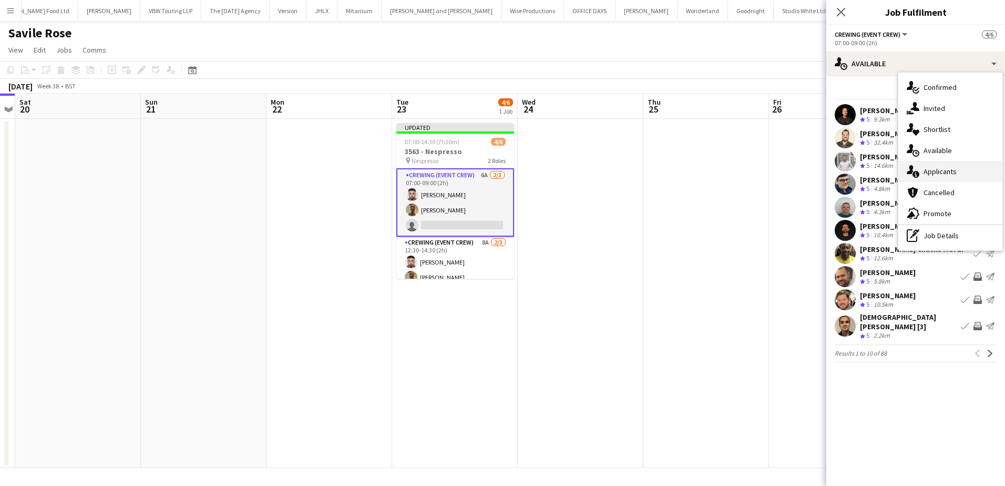
click at [960, 175] on div "single-neutral-actions-information Applicants" at bounding box center [951, 171] width 104 height 21
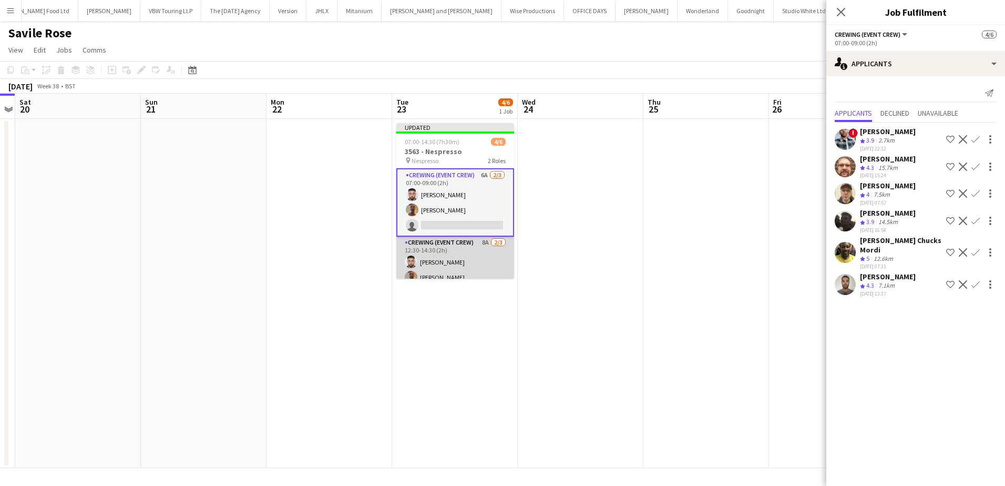
click at [476, 262] on app-card-role "Crewing (Event Crew) 8A 2/3 12:30-14:30 (2h) Caleb Caffoor Jason Aspinall singl…" at bounding box center [456, 270] width 118 height 66
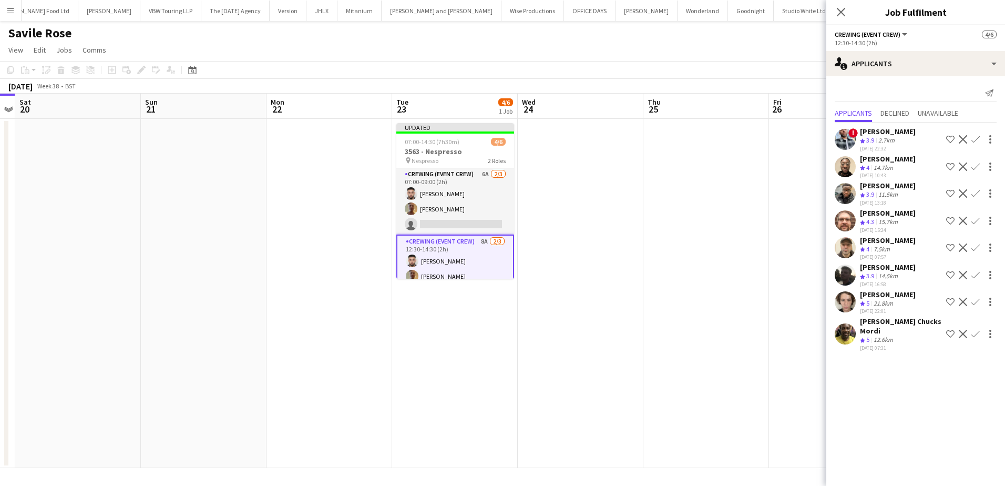
click at [975, 194] on app-icon "Confirm" at bounding box center [976, 193] width 8 height 8
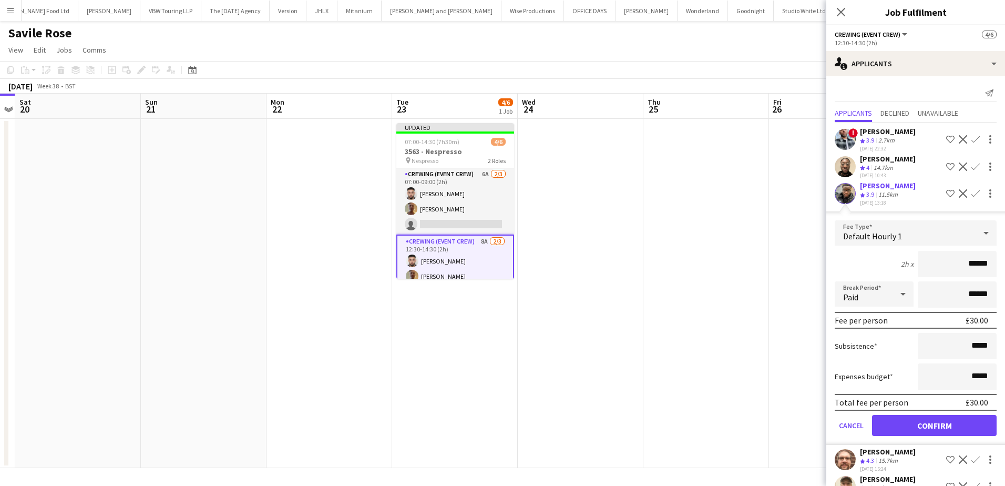
drag, startPoint x: 958, startPoint y: 284, endPoint x: 988, endPoint y: 283, distance: 30.5
click at [988, 277] on input "******" at bounding box center [957, 264] width 79 height 26
type input "***"
click at [909, 431] on button "Confirm" at bounding box center [934, 425] width 125 height 21
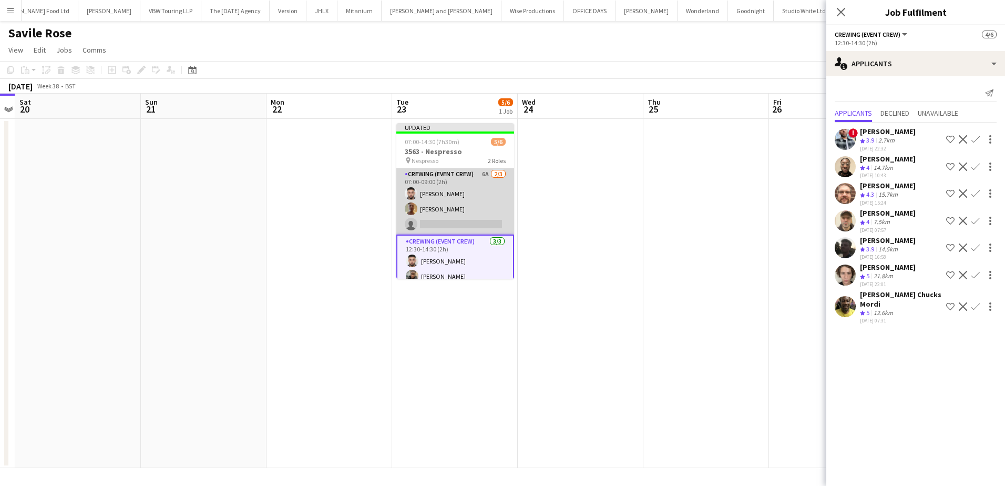
click at [461, 212] on app-card-role "Crewing (Event Crew) 6A 2/3 07:00-09:00 (2h) Caleb Caffoor Jason Aspinall singl…" at bounding box center [456, 201] width 118 height 66
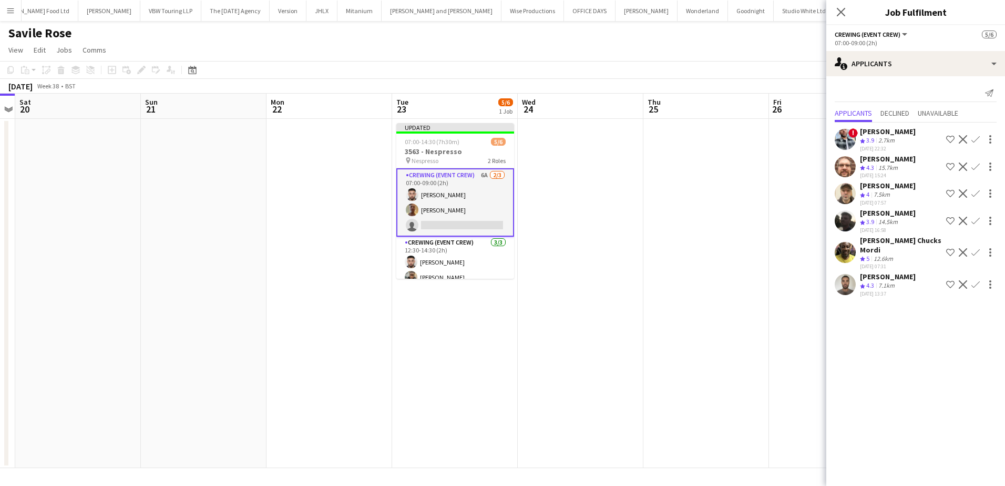
click at [975, 141] on app-icon "Confirm" at bounding box center [976, 139] width 8 height 8
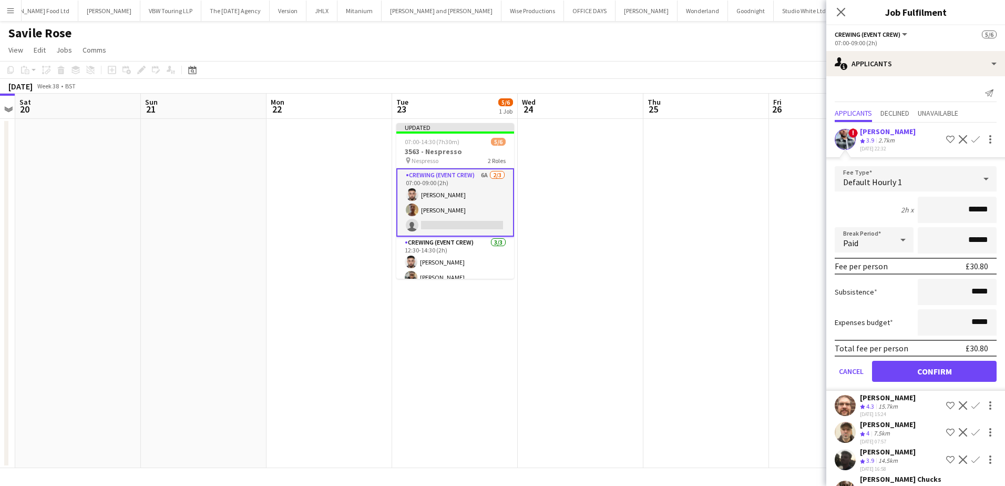
click at [986, 208] on input "******" at bounding box center [957, 210] width 79 height 26
type input "***"
drag, startPoint x: 969, startPoint y: 367, endPoint x: 959, endPoint y: 363, distance: 10.4
click at [969, 367] on button "Confirm" at bounding box center [934, 371] width 125 height 21
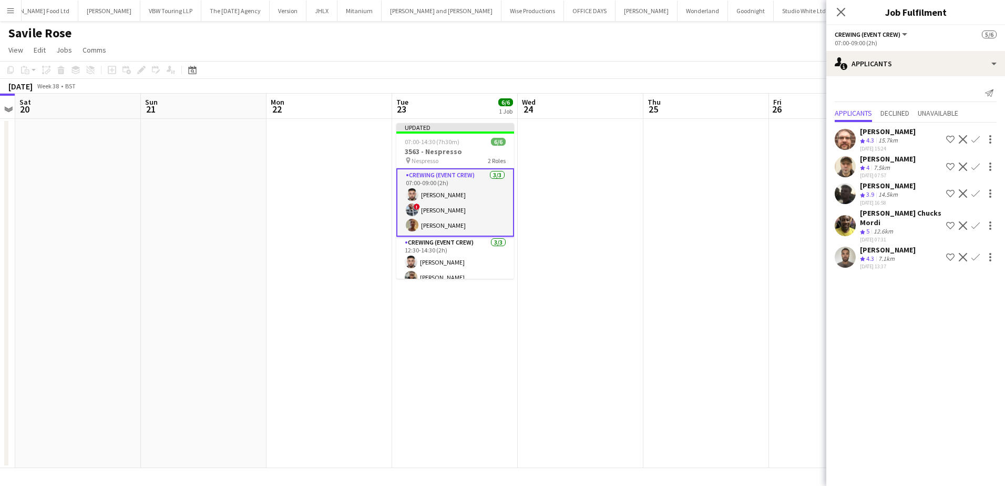
click at [473, 212] on app-card-role "Crewing (Event Crew) 3/3 07:00-09:00 (2h) Caleb Caffoor ! Kieran Brooks Jason A…" at bounding box center [456, 202] width 118 height 68
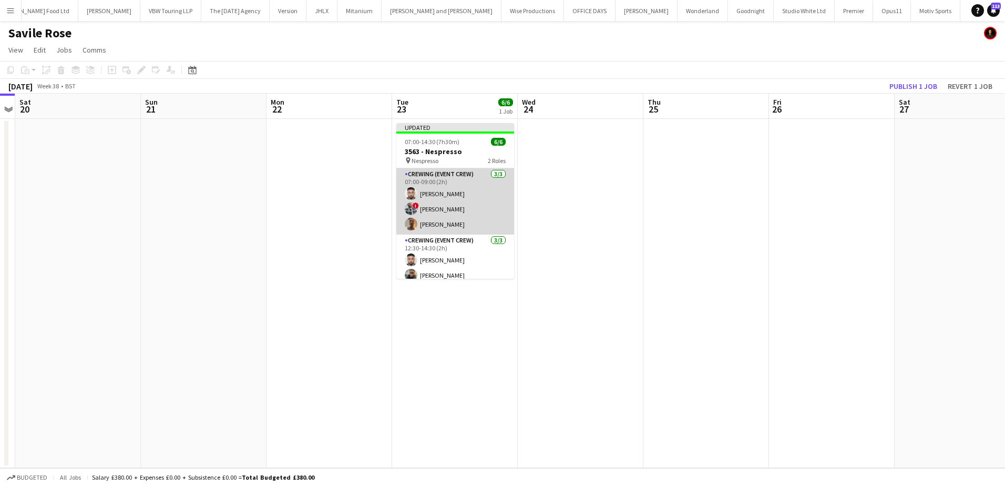
click at [473, 197] on app-card-role "Crewing (Event Crew) 3/3 07:00-09:00 (2h) Caleb Caffoor ! Kieran Brooks Jason A…" at bounding box center [456, 201] width 118 height 66
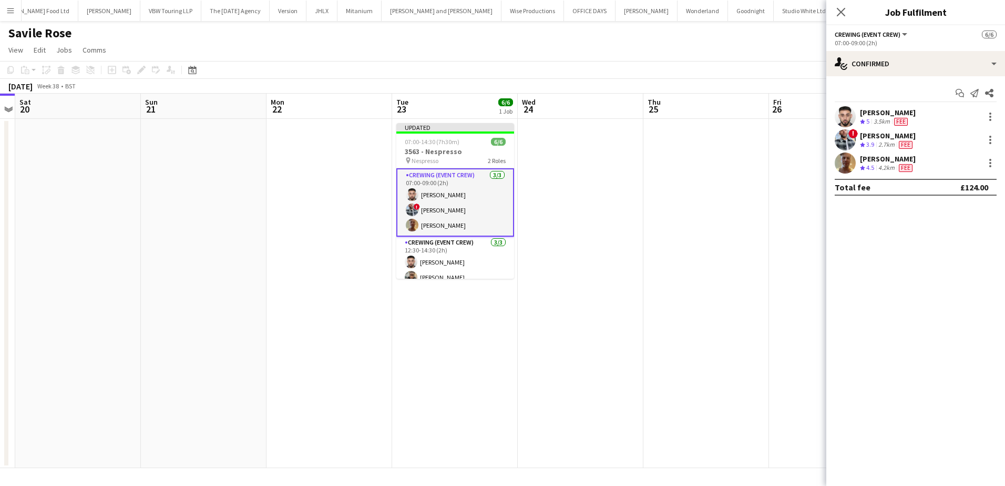
click at [998, 140] on div "! Kieran Brooks Crew rating 3.9 2.7km Fee" at bounding box center [916, 139] width 179 height 21
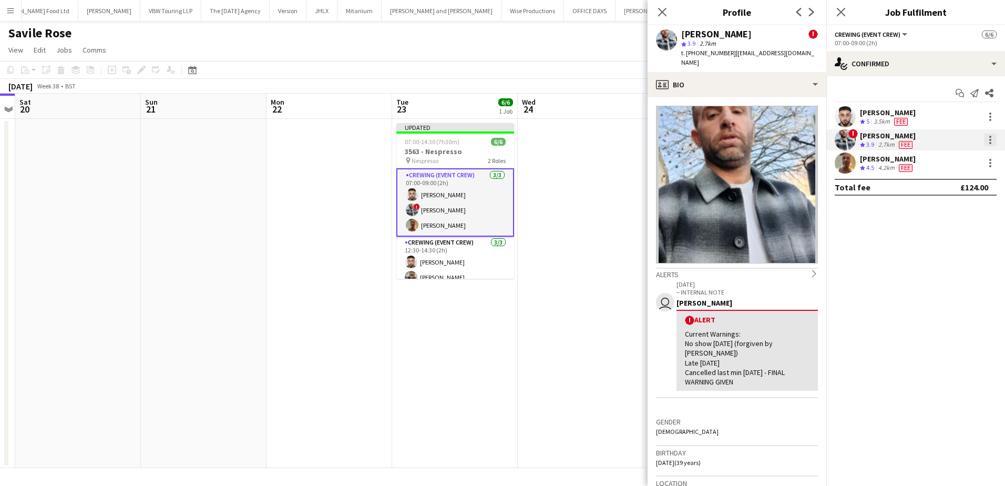
click at [995, 140] on div at bounding box center [990, 140] width 13 height 13
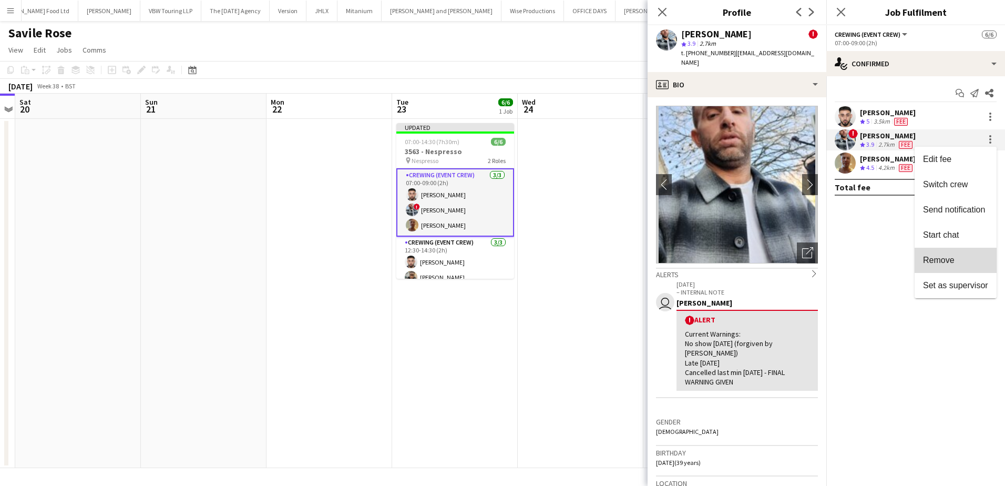
click at [961, 265] on span "Remove" at bounding box center [955, 260] width 65 height 9
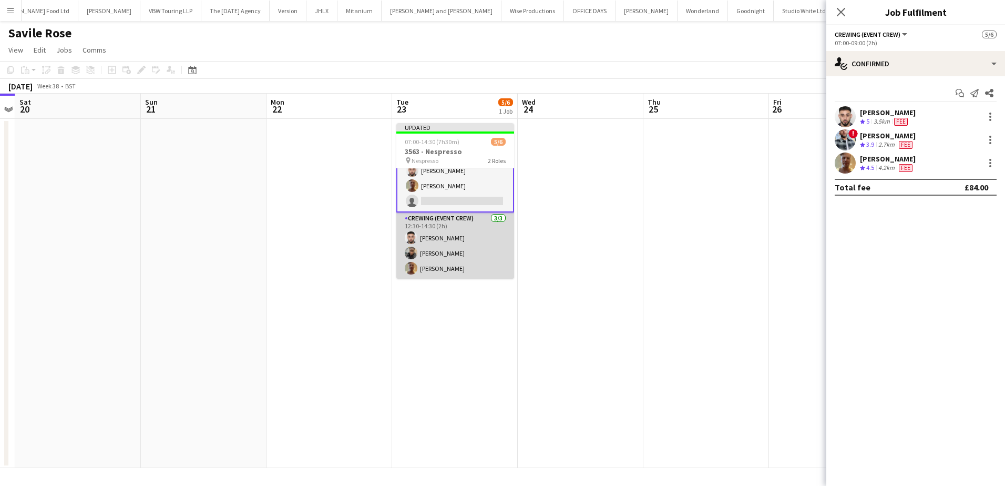
click at [477, 252] on app-card-role "Crewing (Event Crew) 3/3 12:30-14:30 (2h) Caleb Caffoor Samuel Kusimo Jason Asp…" at bounding box center [456, 245] width 118 height 66
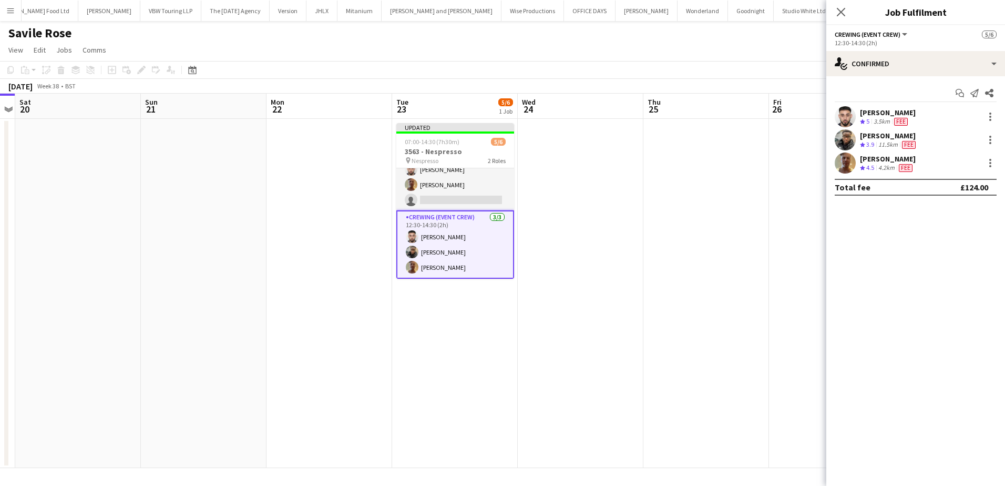
scroll to position [23, 0]
click at [448, 197] on app-card-role "Crewing (Event Crew) 5A 2/3 07:00-09:00 (2h) Caleb Caffoor Jason Aspinall singl…" at bounding box center [456, 178] width 118 height 66
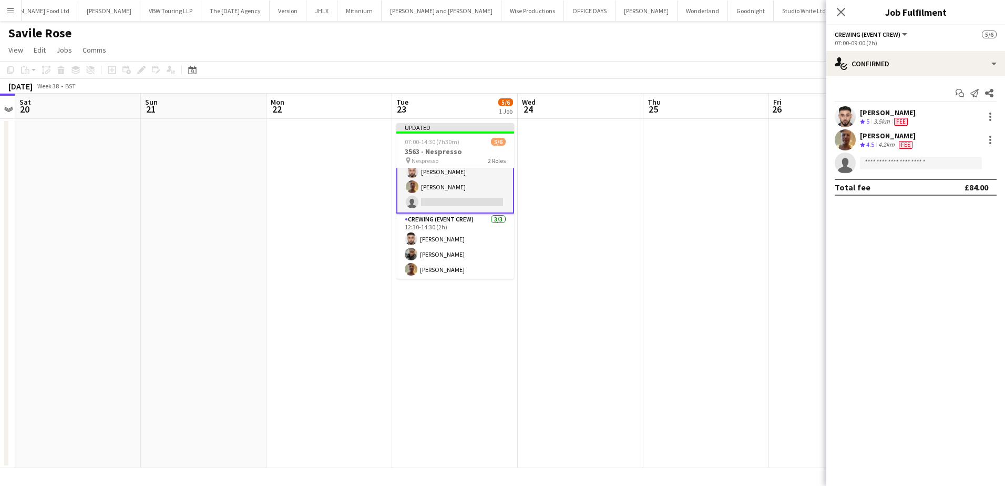
scroll to position [24, 0]
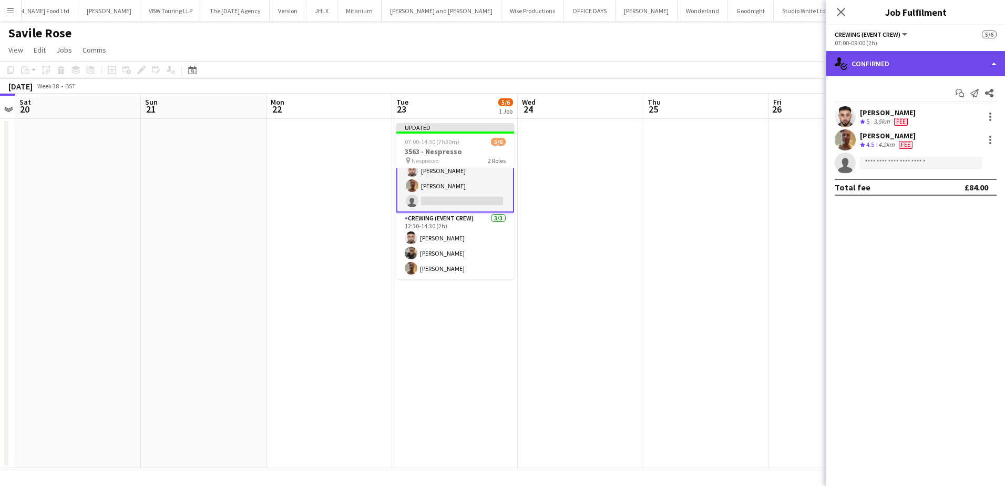
click at [929, 60] on div "single-neutral-actions-check-2 Confirmed" at bounding box center [916, 63] width 179 height 25
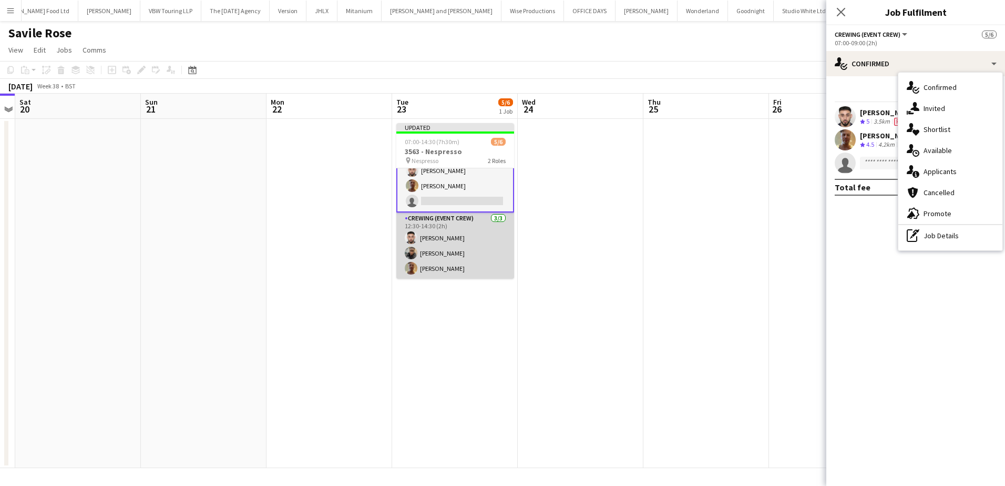
click at [453, 247] on app-card-role "Crewing (Event Crew) 3/3 12:30-14:30 (2h) Caleb Caffoor Samuel Kusimo Jason Asp…" at bounding box center [456, 245] width 118 height 66
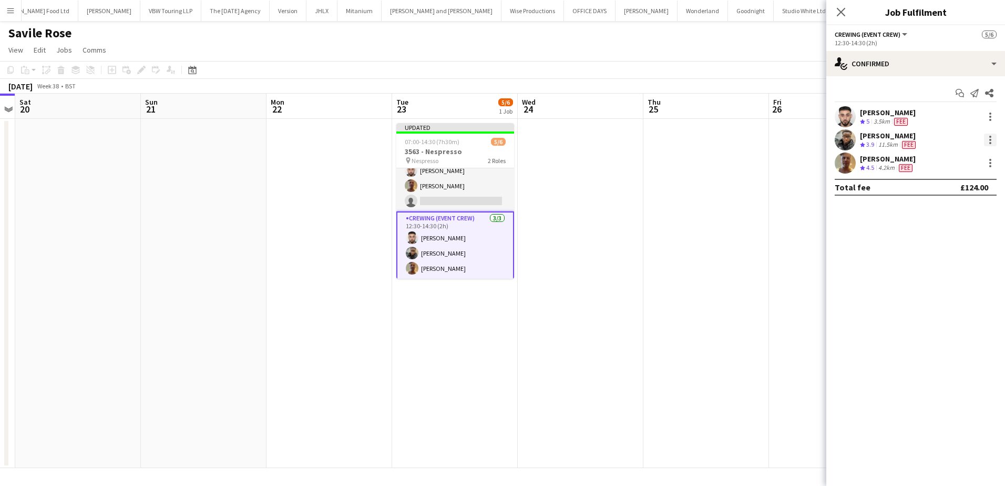
click at [992, 141] on div at bounding box center [990, 140] width 13 height 13
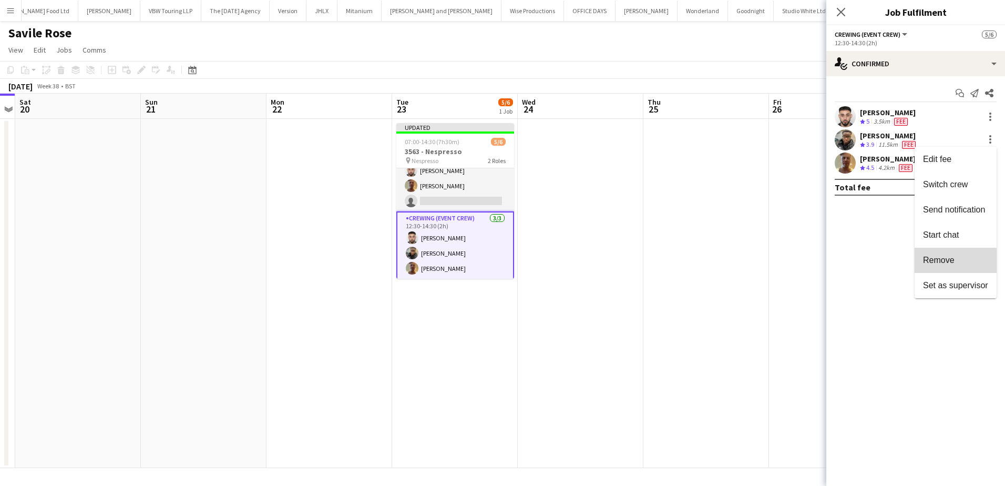
click at [950, 263] on span "Remove" at bounding box center [939, 260] width 32 height 9
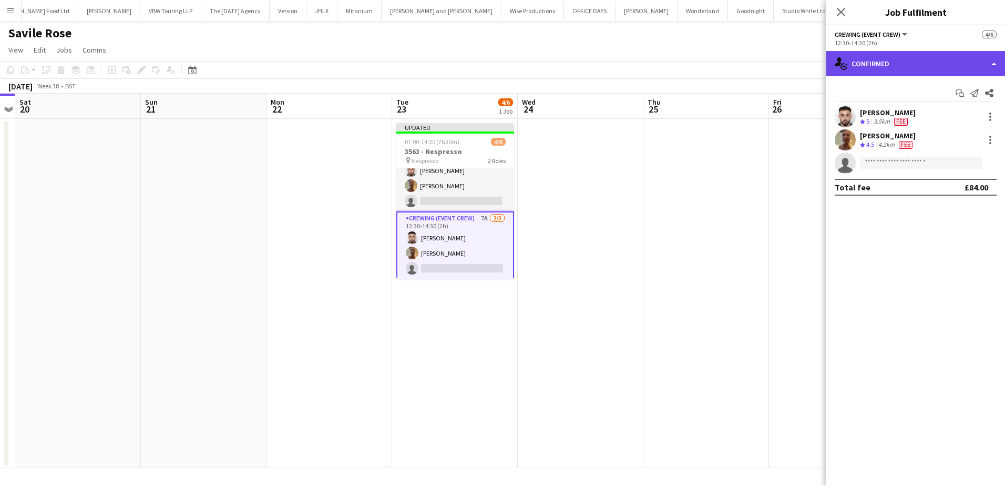
click at [935, 70] on div "single-neutral-actions-check-2 Confirmed" at bounding box center [916, 63] width 179 height 25
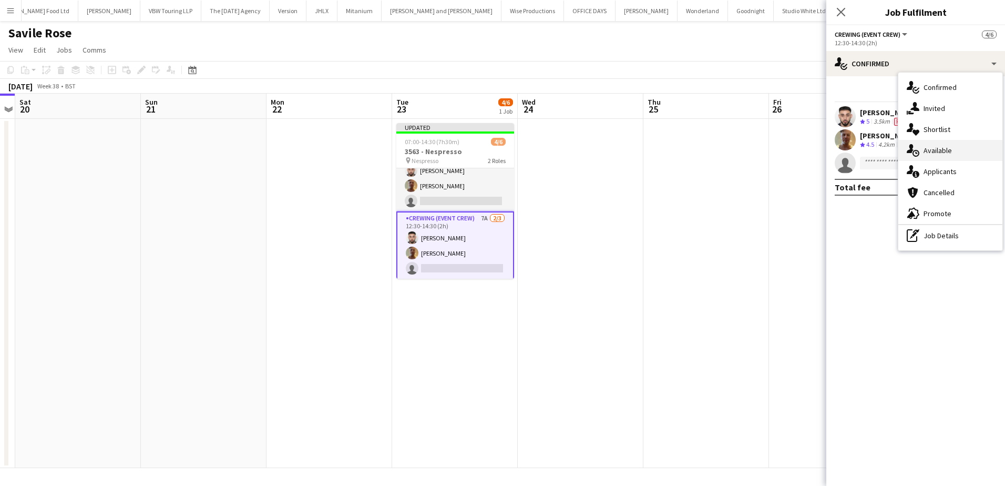
click at [947, 146] on span "Available" at bounding box center [938, 150] width 28 height 9
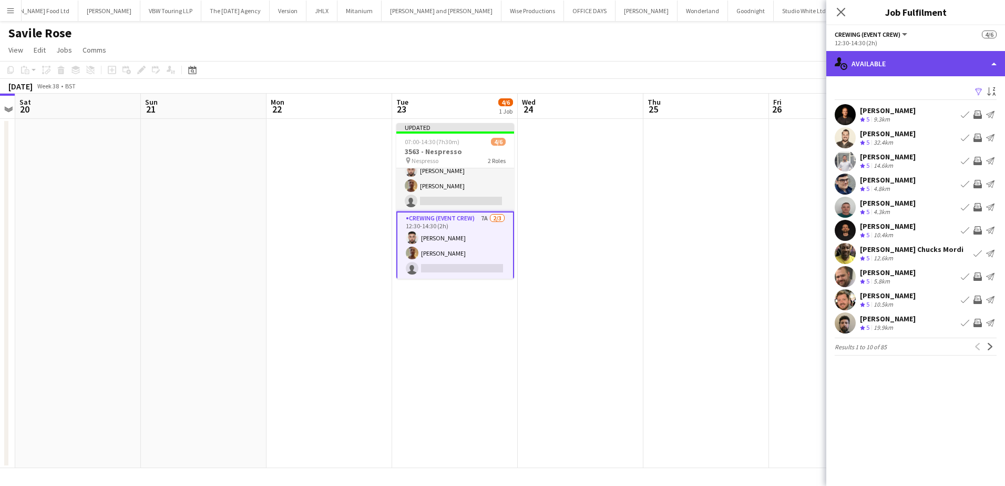
click at [926, 63] on div "single-neutral-actions-upload Available" at bounding box center [916, 63] width 179 height 25
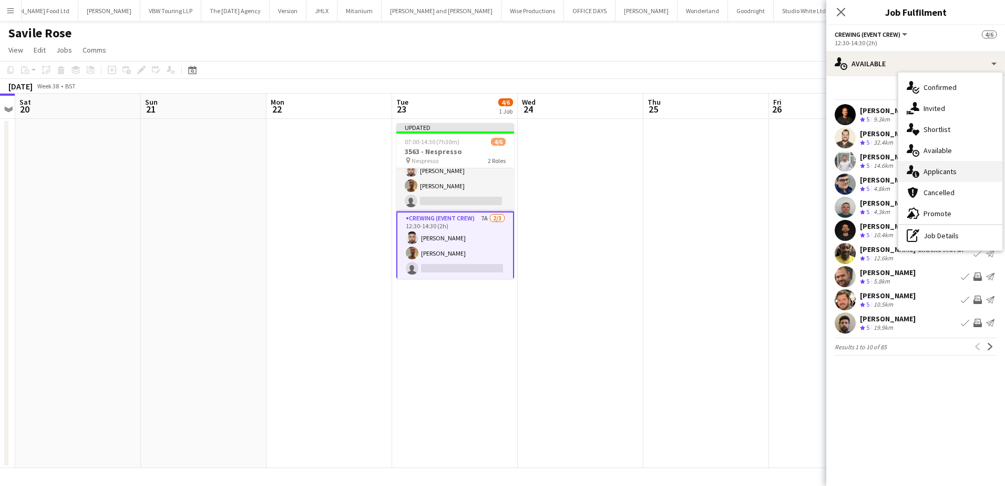
click at [956, 169] on span "Applicants" at bounding box center [940, 171] width 33 height 9
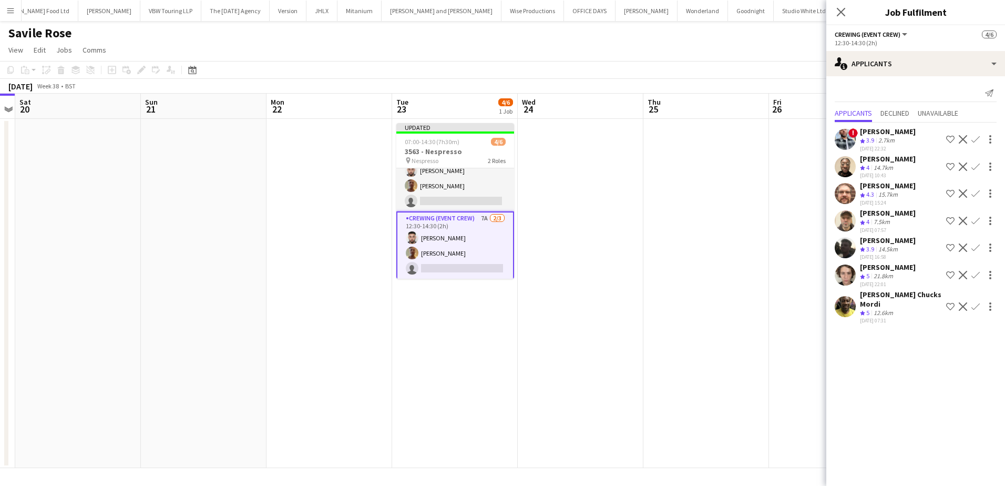
click at [972, 198] on app-icon "Confirm" at bounding box center [976, 193] width 8 height 8
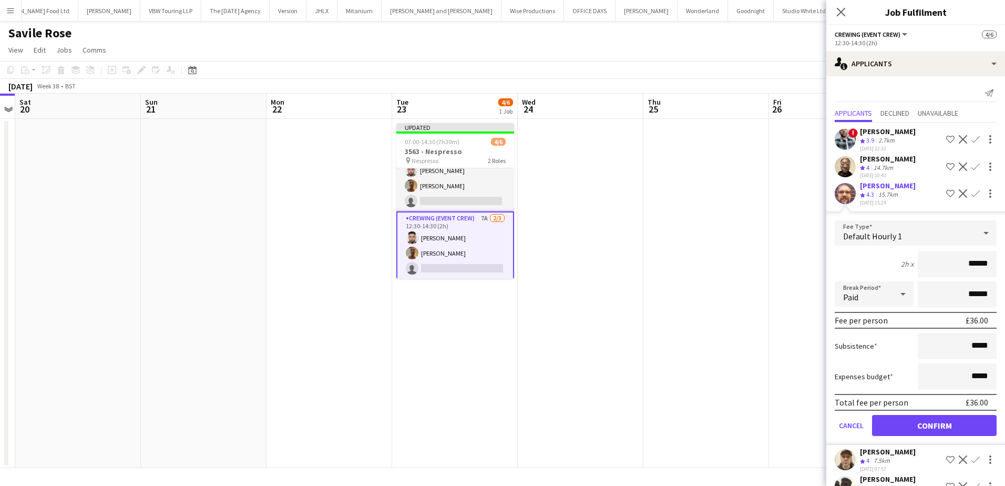
drag, startPoint x: 957, startPoint y: 265, endPoint x: 1022, endPoint y: 271, distance: 66.0
click at [1005, 271] on html "Menu Boards Boards Boards All jobs Status Workforce Workforce My Workforce Recr…" at bounding box center [502, 243] width 1005 height 486
type input "***"
drag, startPoint x: 918, startPoint y: 435, endPoint x: 797, endPoint y: 355, distance: 145.0
click at [918, 435] on button "Confirm" at bounding box center [934, 425] width 125 height 21
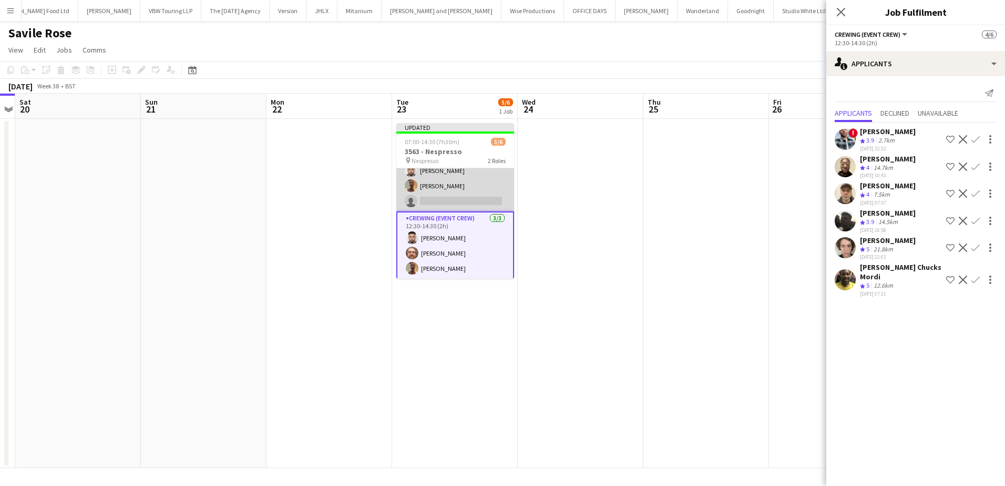
click at [427, 191] on app-card-role "Crewing (Event Crew) 5A 2/3 07:00-09:00 (2h) Caleb Caffoor Jason Aspinall singl…" at bounding box center [456, 178] width 118 height 66
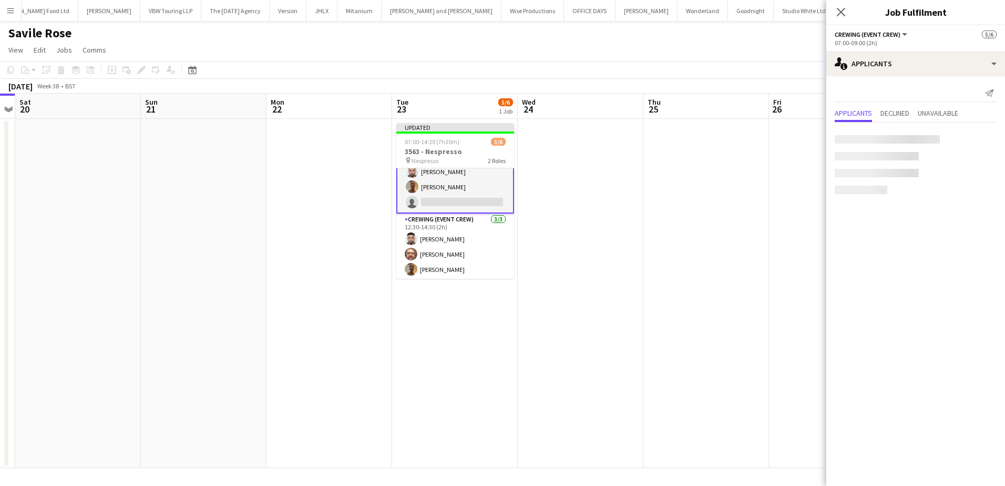
scroll to position [24, 0]
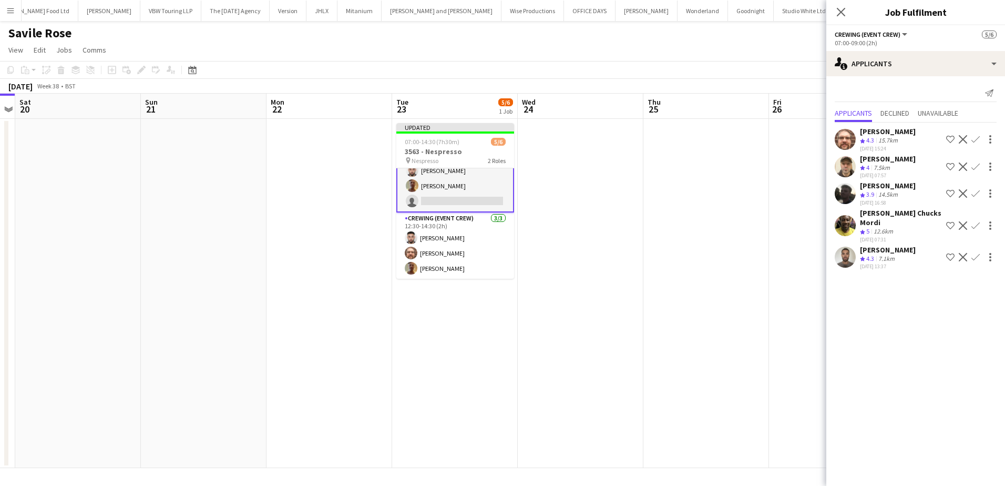
click at [975, 141] on app-icon "Confirm" at bounding box center [976, 139] width 8 height 8
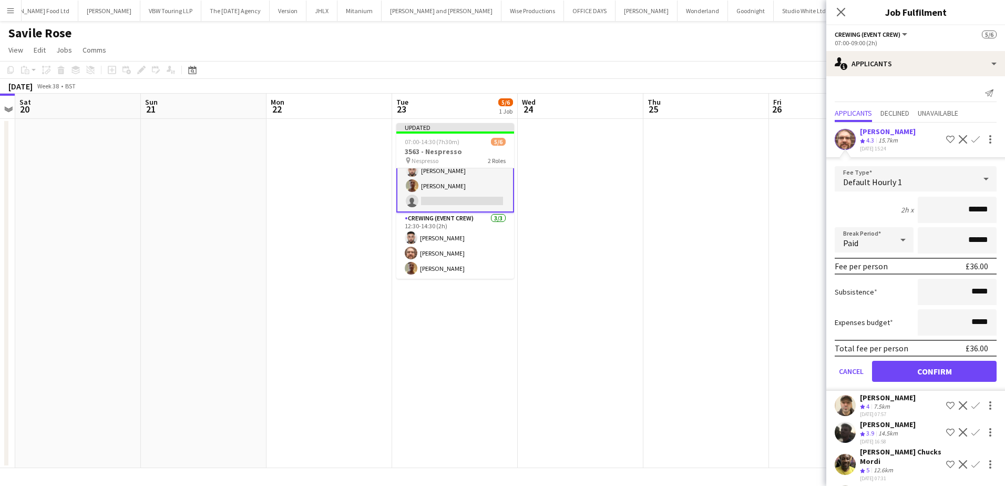
drag, startPoint x: 958, startPoint y: 209, endPoint x: 992, endPoint y: 214, distance: 34.0
click at [992, 214] on form "Fee Type Default Hourly 1 2h x ****** Break Period Paid ****** Fee per person £…" at bounding box center [916, 278] width 179 height 225
type input "***"
click at [928, 375] on button "Confirm" at bounding box center [934, 371] width 125 height 21
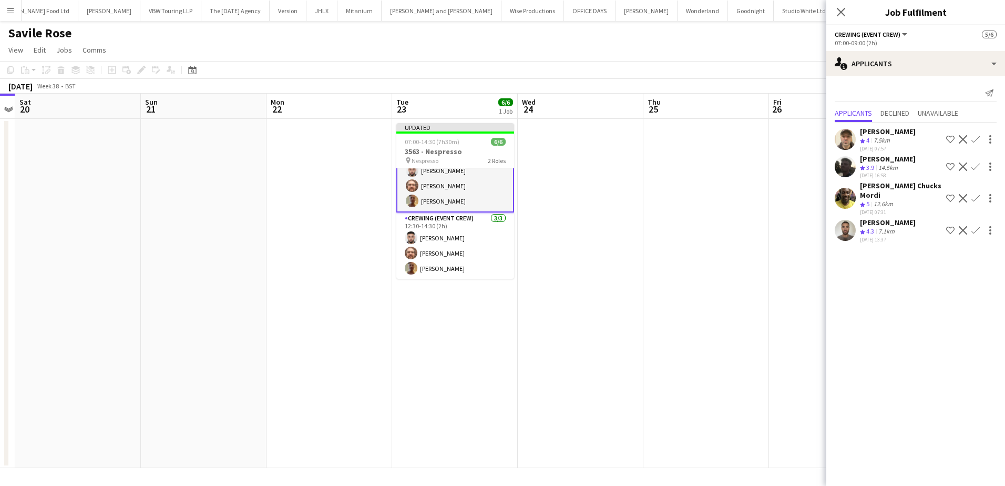
click at [722, 252] on app-date-cell at bounding box center [707, 293] width 126 height 349
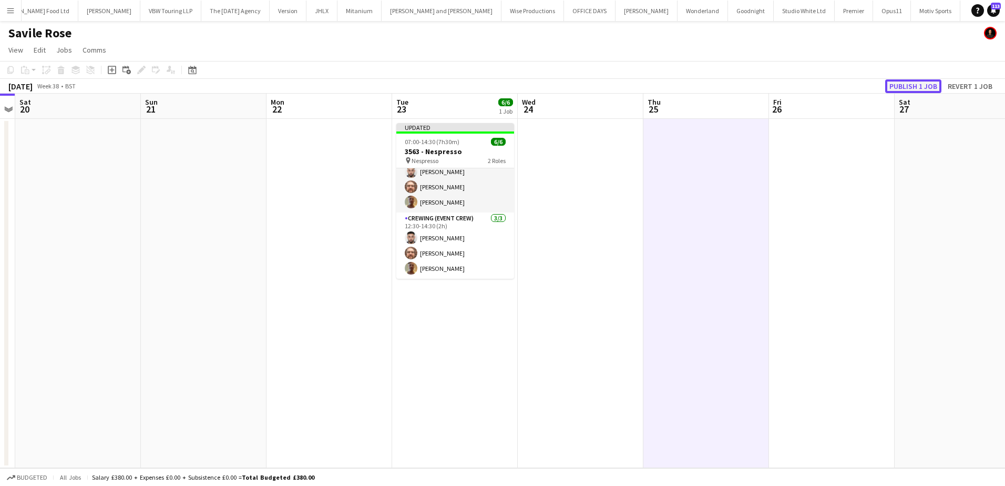
click at [916, 83] on button "Publish 1 job" at bounding box center [914, 86] width 56 height 14
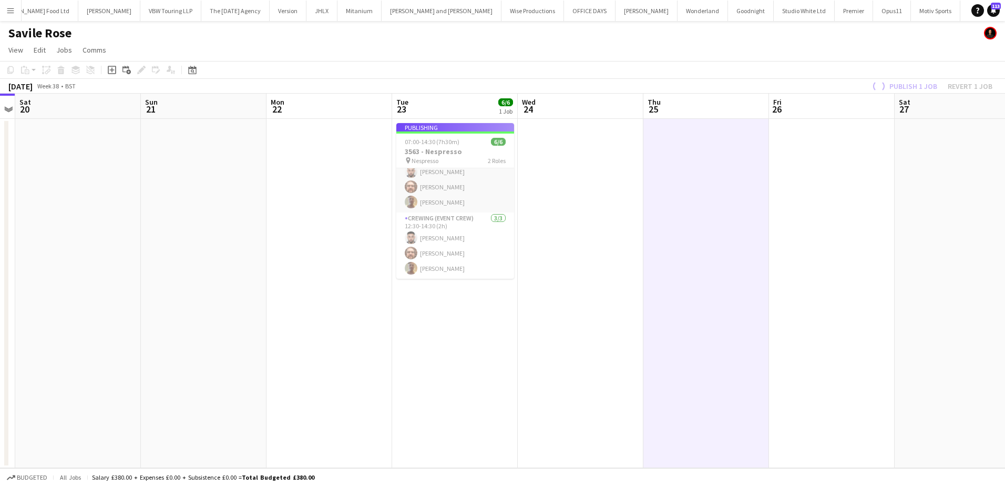
scroll to position [14, 0]
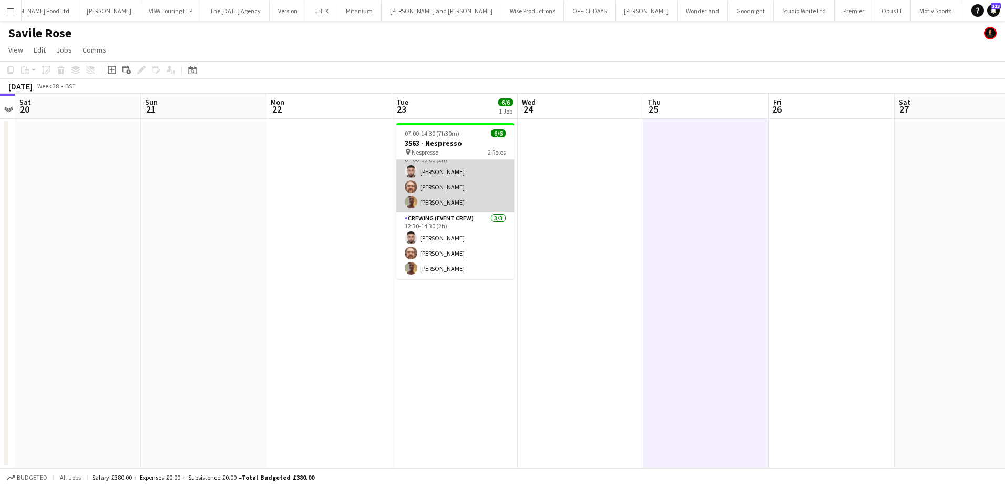
click at [464, 206] on app-card-role "Crewing (Event Crew) 3/3 07:00-09:00 (2h) Caleb Caffoor Corey Arnold Jason Aspi…" at bounding box center [456, 179] width 118 height 66
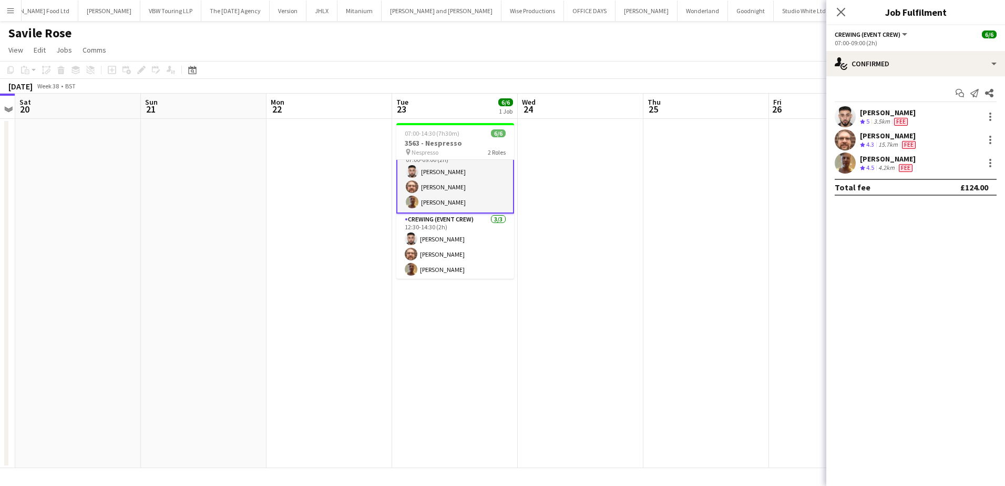
click at [873, 161] on div "Jason Aspinall" at bounding box center [888, 158] width 56 height 9
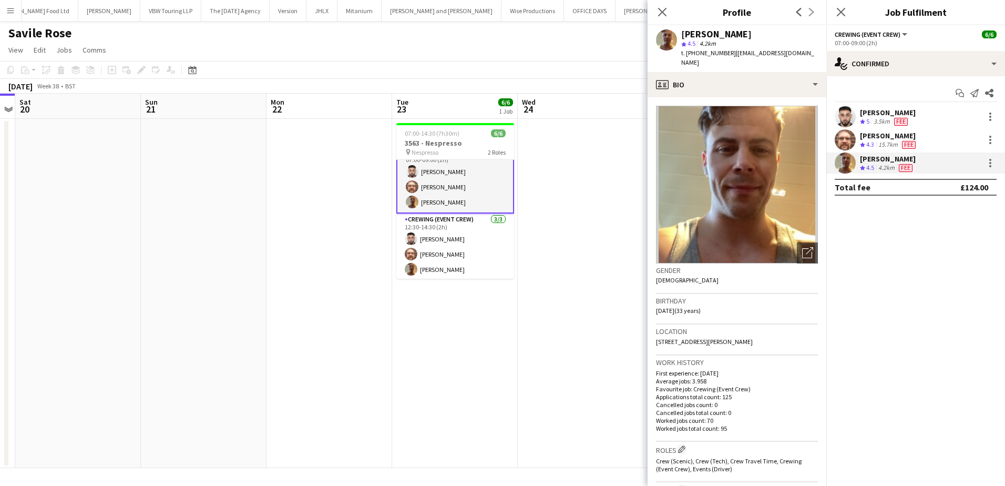
click at [708, 53] on span "t. +447783634445" at bounding box center [709, 53] width 55 height 8
copy span "447783634445"
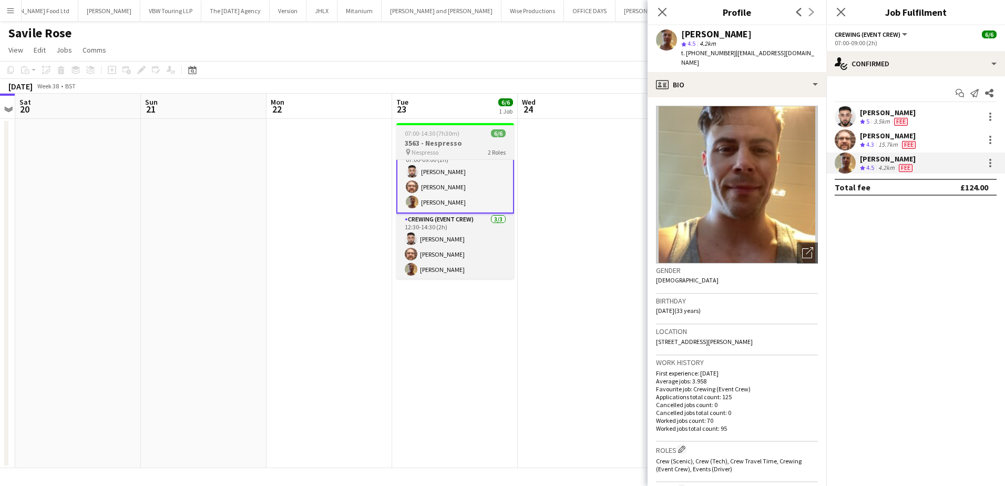
drag, startPoint x: 474, startPoint y: 135, endPoint x: 403, endPoint y: 128, distance: 71.3
click at [472, 135] on div "07:00-14:30 (7h30m) 6/6" at bounding box center [456, 133] width 118 height 8
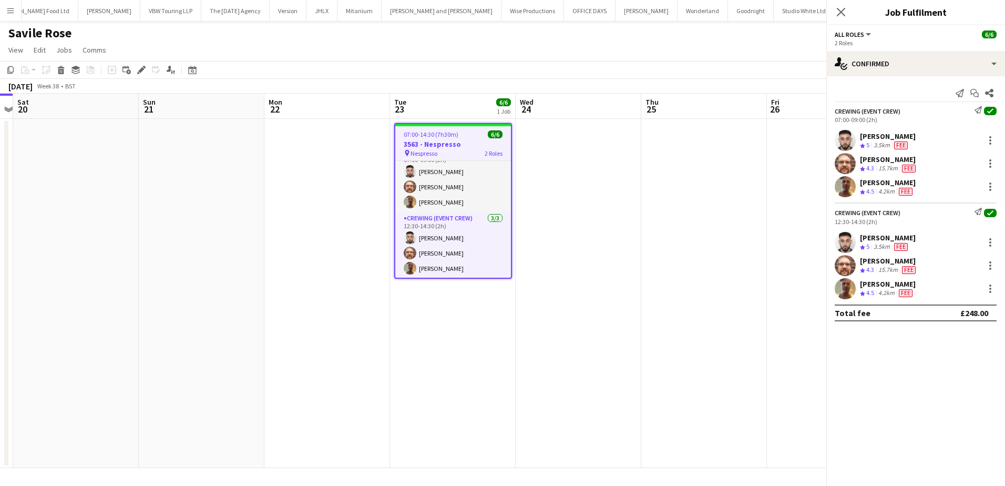
scroll to position [14, 0]
click at [139, 73] on icon at bounding box center [138, 73] width 3 height 3
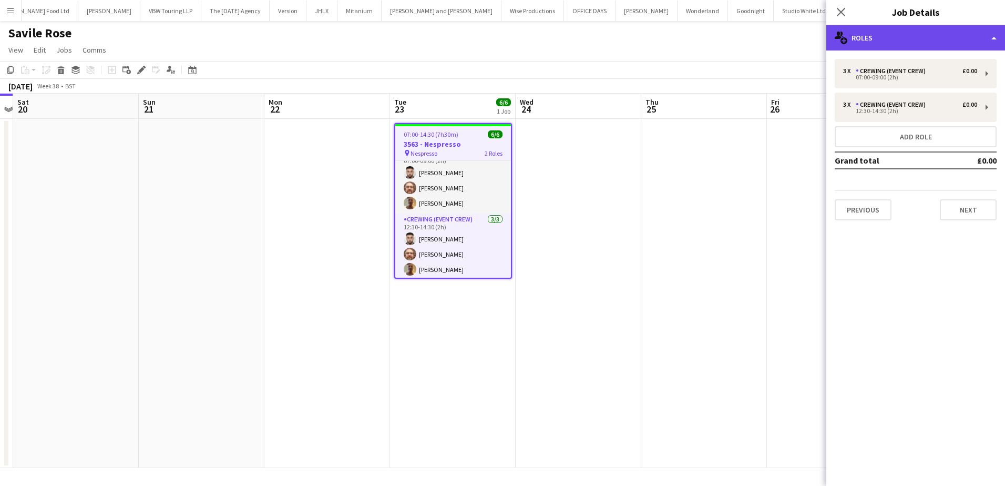
click at [906, 34] on div "multiple-users-add Roles" at bounding box center [916, 37] width 179 height 25
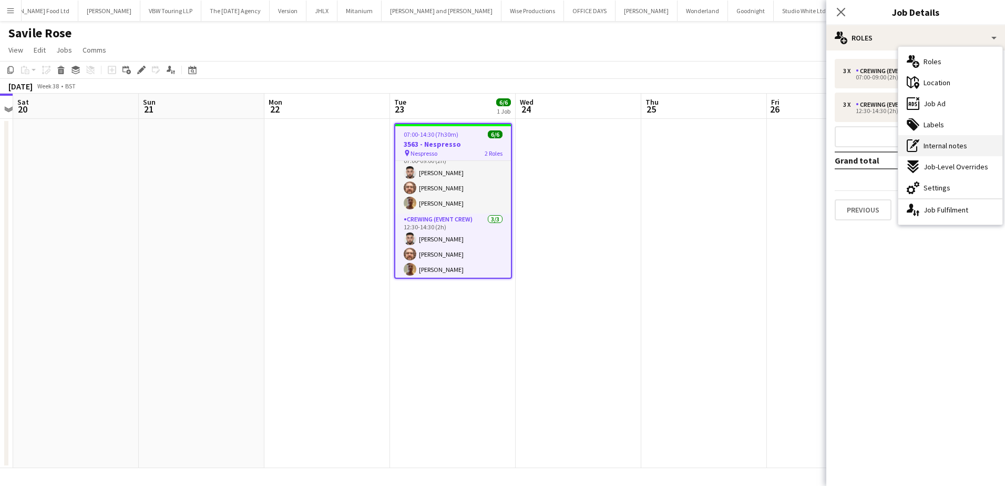
click at [957, 148] on span "Internal notes" at bounding box center [946, 145] width 44 height 9
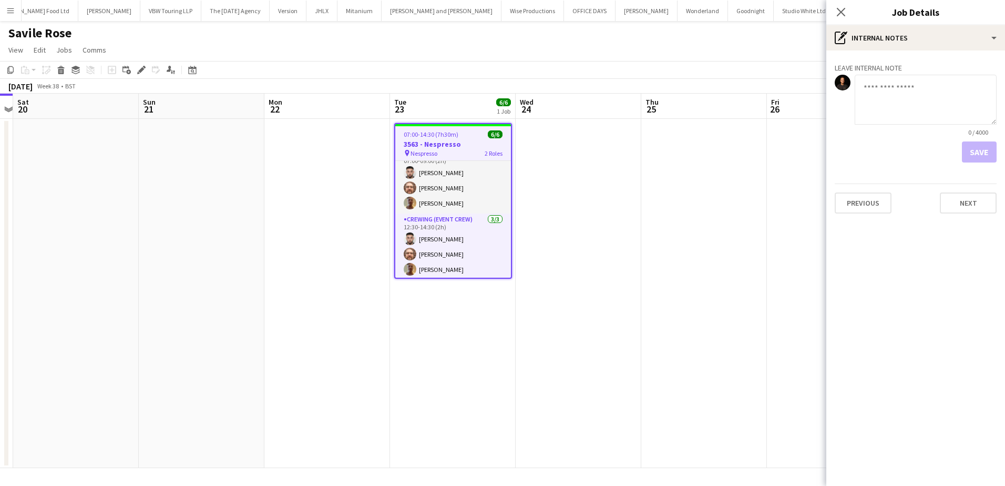
click at [885, 98] on textarea at bounding box center [926, 100] width 142 height 50
paste textarea "**********"
type textarea "**********"
click at [987, 154] on button "Save" at bounding box center [979, 151] width 35 height 21
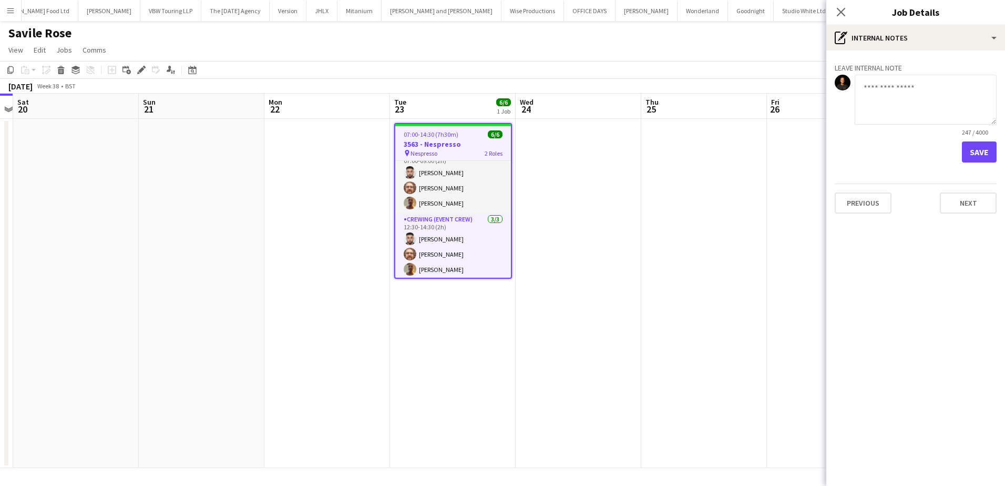
scroll to position [0, 0]
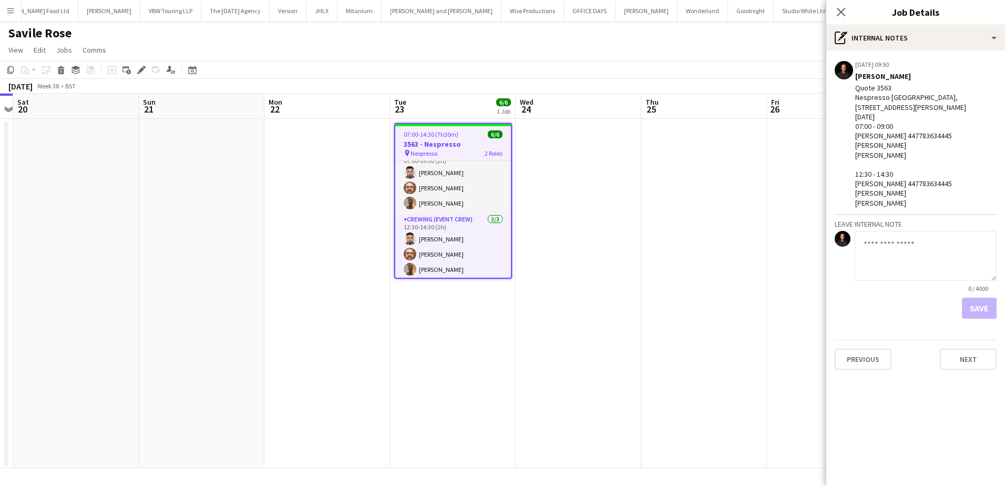
click at [633, 158] on app-date-cell at bounding box center [579, 293] width 126 height 349
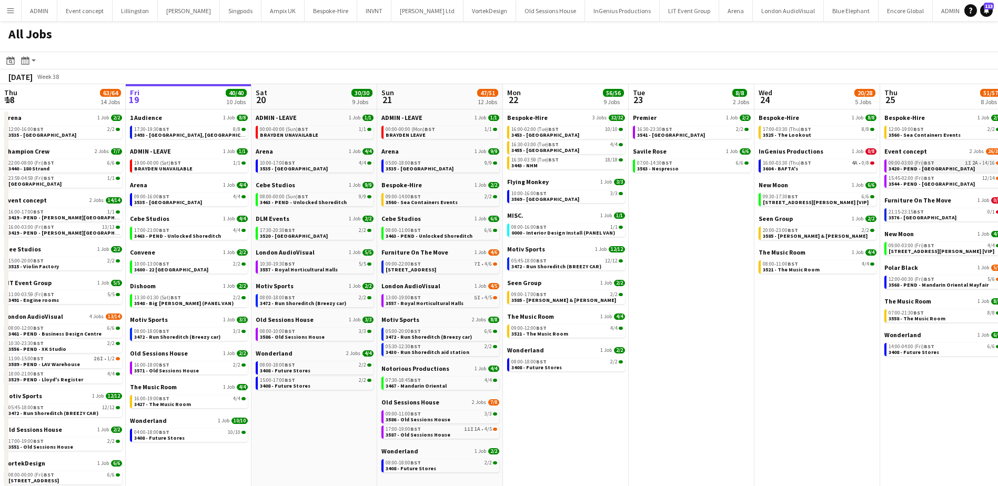
click at [938, 166] on span "3420 - PEND - Royal Opera House" at bounding box center [931, 168] width 86 height 7
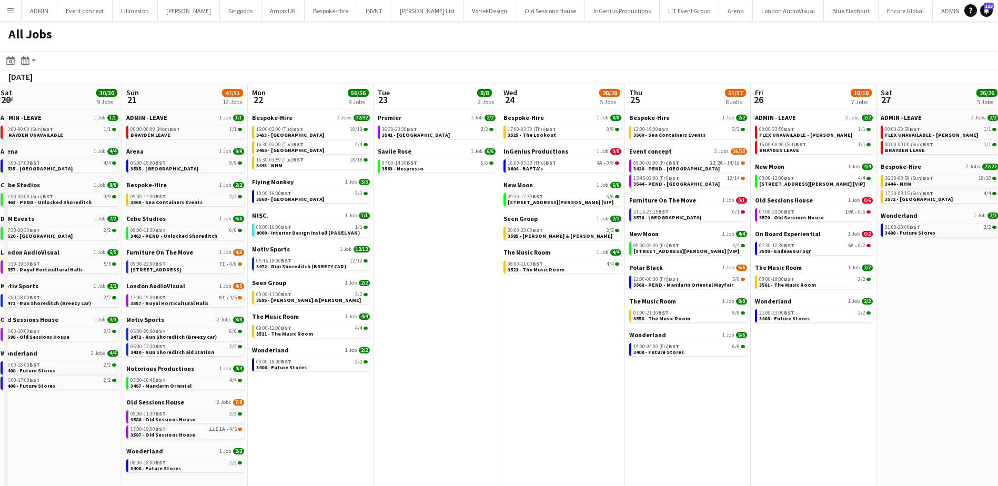
drag, startPoint x: 715, startPoint y: 300, endPoint x: 210, endPoint y: 260, distance: 506.5
click at [210, 260] on app-calendar-viewport "Wed 17 74/75 16 Jobs Thu 18 63/64 14 Jobs Fri 19 40/40 10 Jobs Sat 20 30/30 9 J…" at bounding box center [499, 374] width 998 height 581
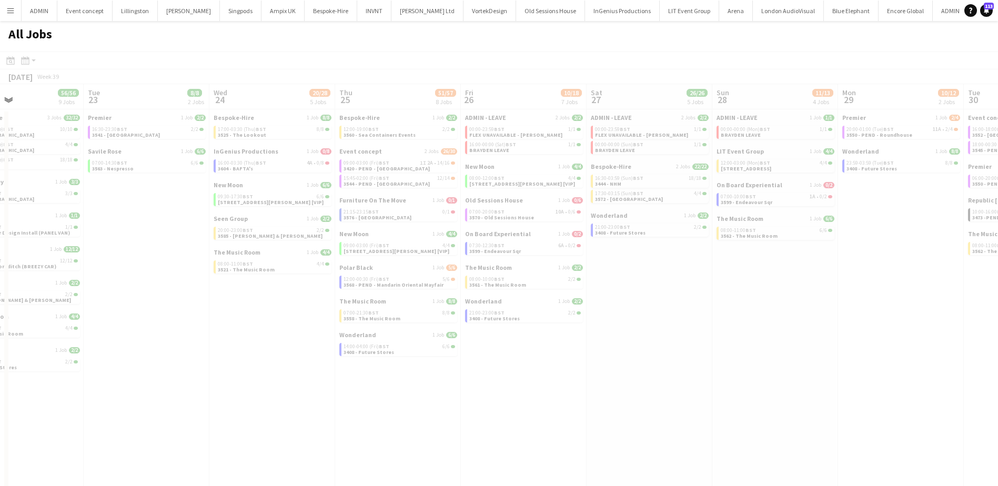
drag, startPoint x: 766, startPoint y: 370, endPoint x: 726, endPoint y: 364, distance: 40.4
click at [652, 361] on app-all-jobs "All Jobs Date picker SEP 2025 SEP 2025 Monday M Tuesday T Wednesday W Thursday …" at bounding box center [499, 343] width 998 height 644
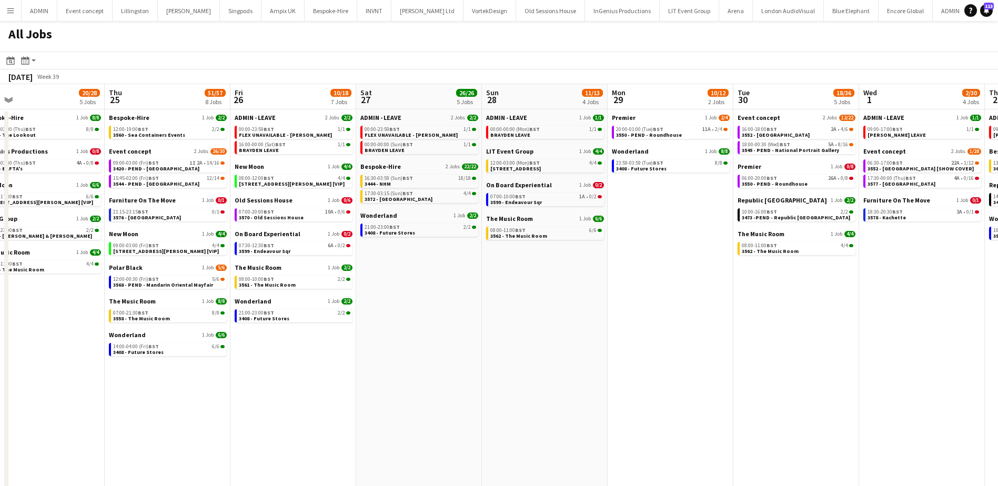
scroll to position [0, 399]
drag, startPoint x: 901, startPoint y: 360, endPoint x: 673, endPoint y: 350, distance: 227.9
click at [673, 350] on app-calendar-viewport "Sun 21 47/51 12 Jobs Mon 22 56/56 9 Jobs Tue 23 8/8 2 Jobs Wed 24 20/28 5 Jobs …" at bounding box center [499, 374] width 998 height 581
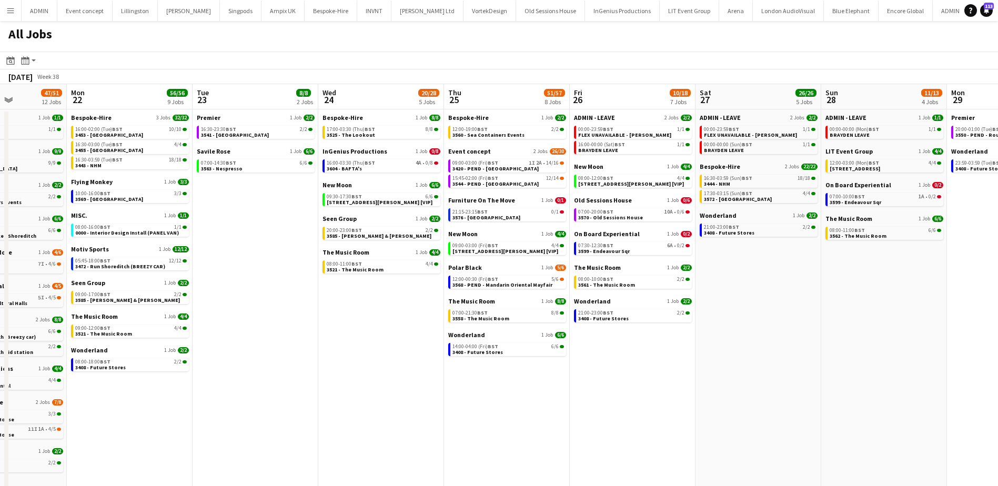
drag, startPoint x: 838, startPoint y: 344, endPoint x: 929, endPoint y: 343, distance: 91.5
click at [930, 344] on app-calendar-viewport "Fri 19 40/40 10 Jobs Sat 20 30/30 9 Jobs Sun 21 47/51 12 Jobs Mon 22 56/56 9 Jo…" at bounding box center [499, 374] width 998 height 581
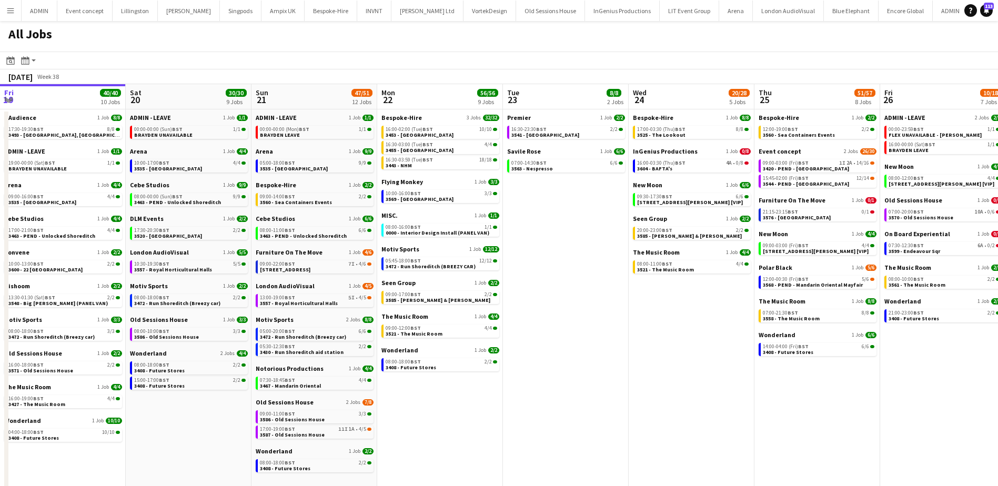
scroll to position [0, 333]
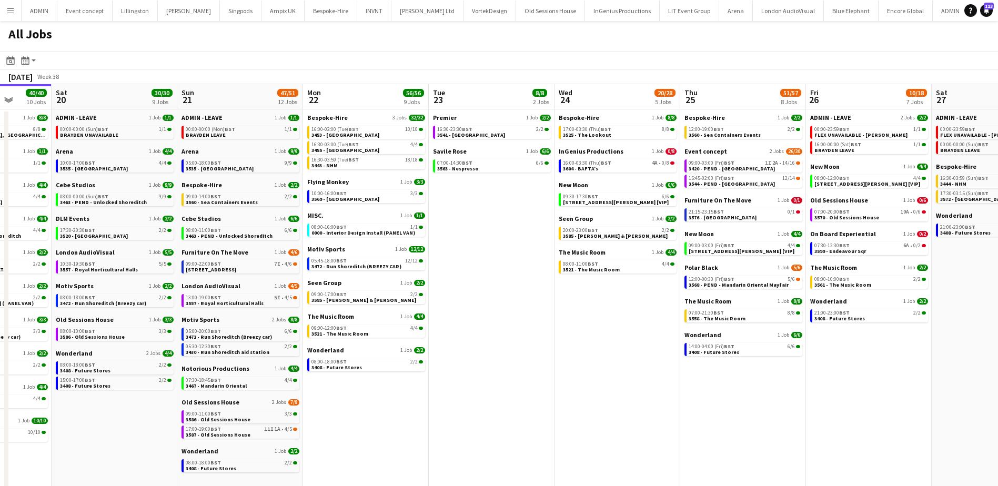
drag, startPoint x: 373, startPoint y: 340, endPoint x: 719, endPoint y: 340, distance: 345.5
click at [719, 340] on app-calendar-viewport "Wed 17 74/75 16 Jobs Thu 18 63/64 14 Jobs Fri 19 40/40 10 Jobs Sat 20 30/30 9 J…" at bounding box center [499, 374] width 998 height 581
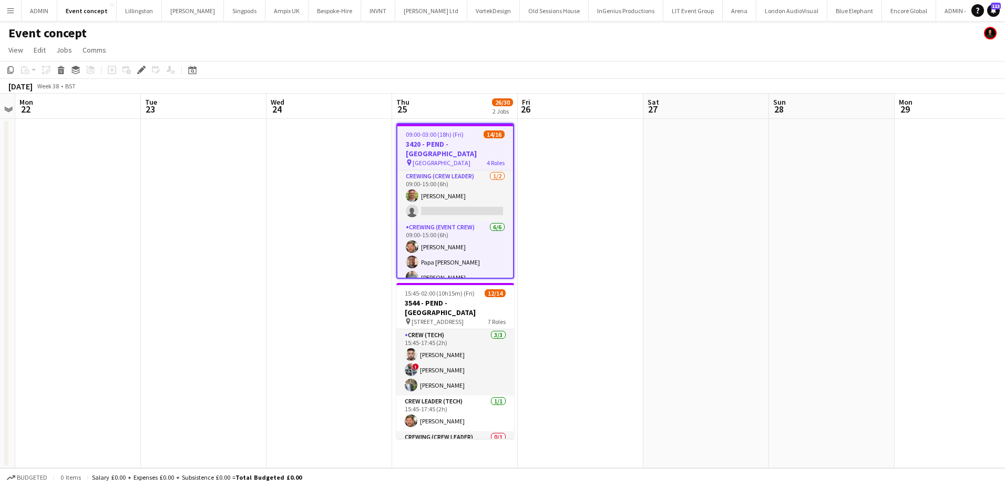
drag, startPoint x: 456, startPoint y: 192, endPoint x: 562, endPoint y: 178, distance: 106.7
click at [456, 192] on app-card-role "Crewing (Crew Leader) 1/2 09:00-15:00 (6h) Allan Horsfield single-neutral-actio…" at bounding box center [456, 195] width 116 height 51
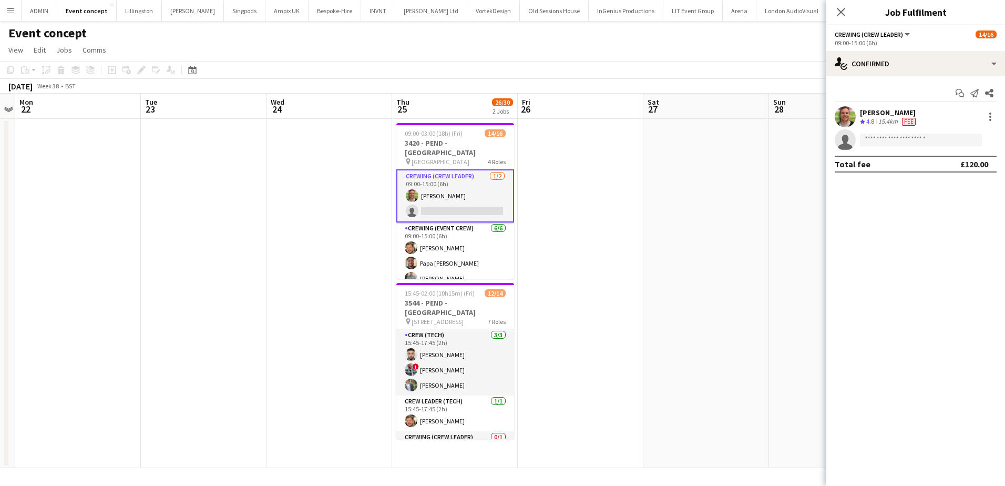
click at [897, 114] on div "Allan Horsfield" at bounding box center [889, 112] width 58 height 9
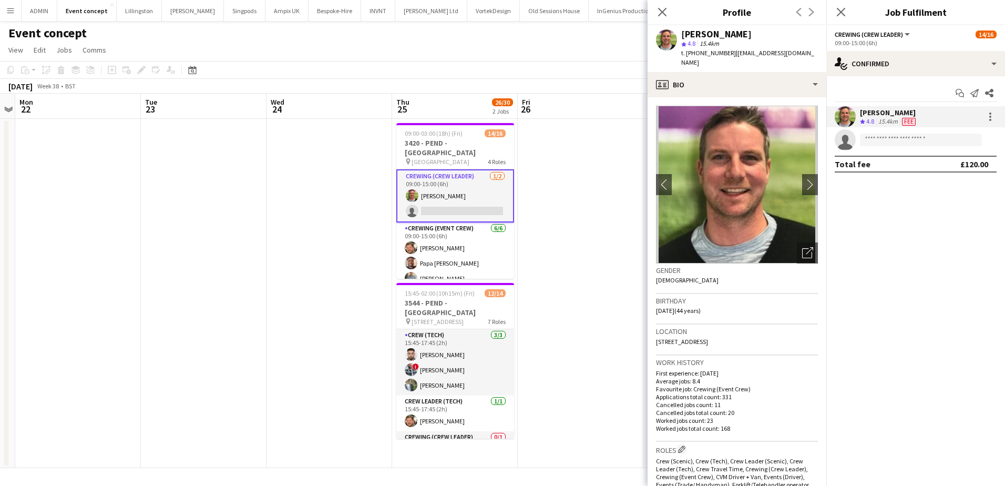
click at [719, 51] on span "t. +447770743136" at bounding box center [709, 53] width 55 height 8
copy span "447770743136"
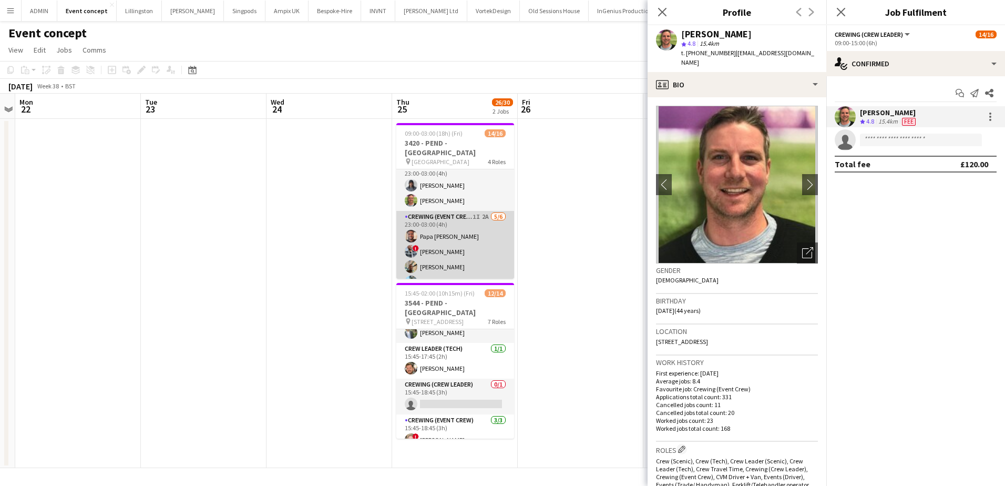
scroll to position [210, 0]
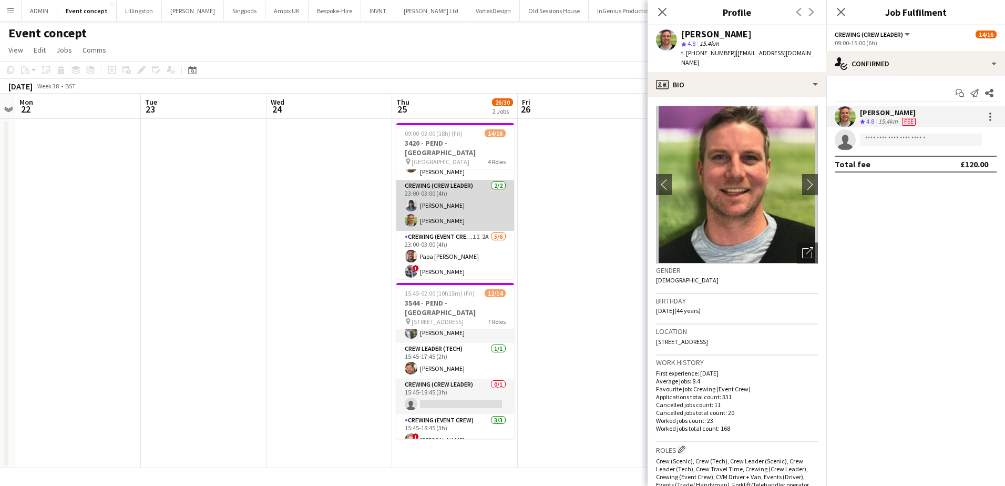
click at [448, 202] on app-card-role "Crewing (Crew Leader) 2/2 23:00-03:00 (4h) Kaine Caldeira Allan Horsfield" at bounding box center [456, 205] width 118 height 51
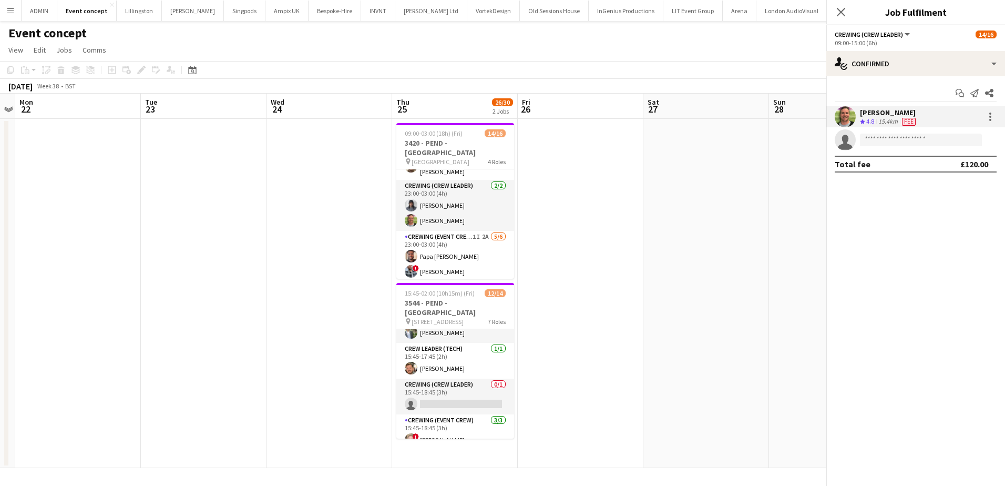
scroll to position [156, 0]
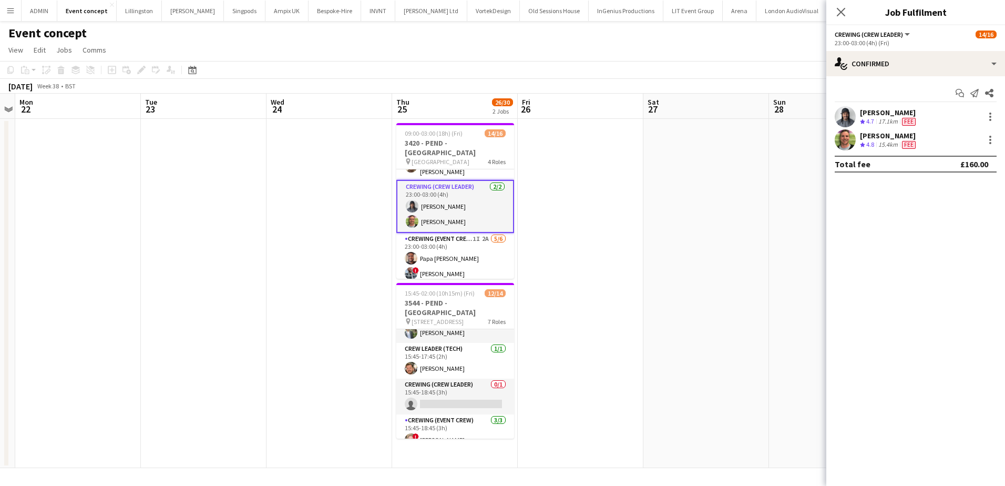
click at [872, 116] on div "Kaine Caldeira" at bounding box center [889, 112] width 58 height 9
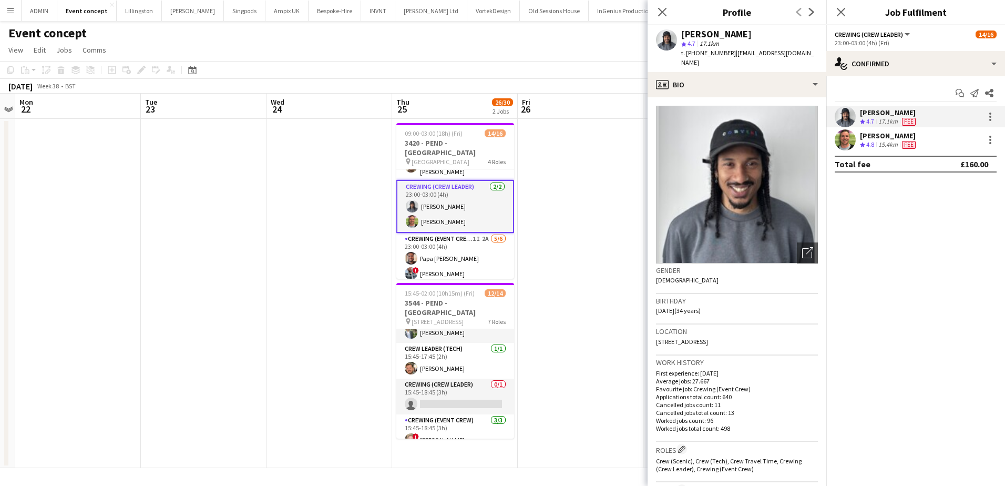
click at [706, 54] on span "t. +4407507381322" at bounding box center [709, 53] width 55 height 8
copy span "4407507381322"
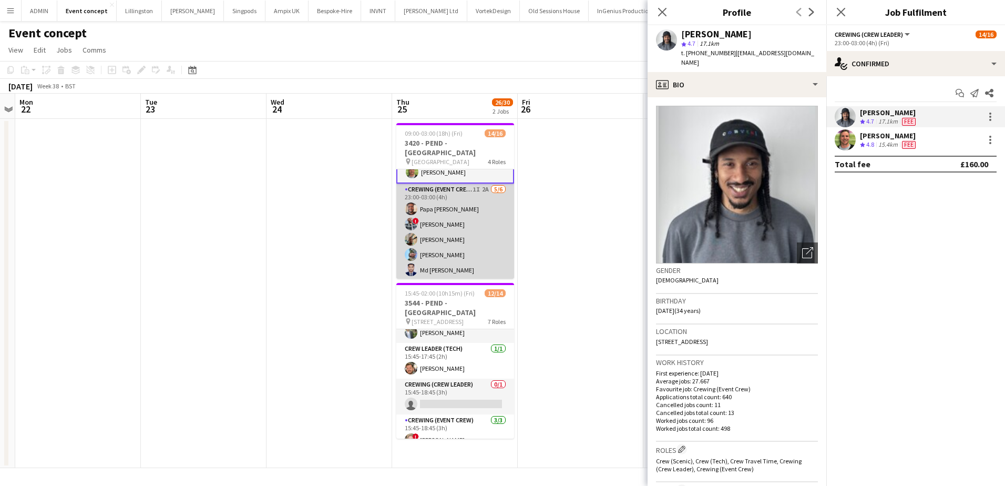
scroll to position [219, 0]
drag, startPoint x: 460, startPoint y: 242, endPoint x: 480, endPoint y: 239, distance: 20.2
click at [460, 242] on app-card-role "Crewing (Event Crew) 1I 2A 5/6 23:00-03:00 (4h) Papa Opoku-Adjei ! Kieran Brook…" at bounding box center [456, 226] width 118 height 112
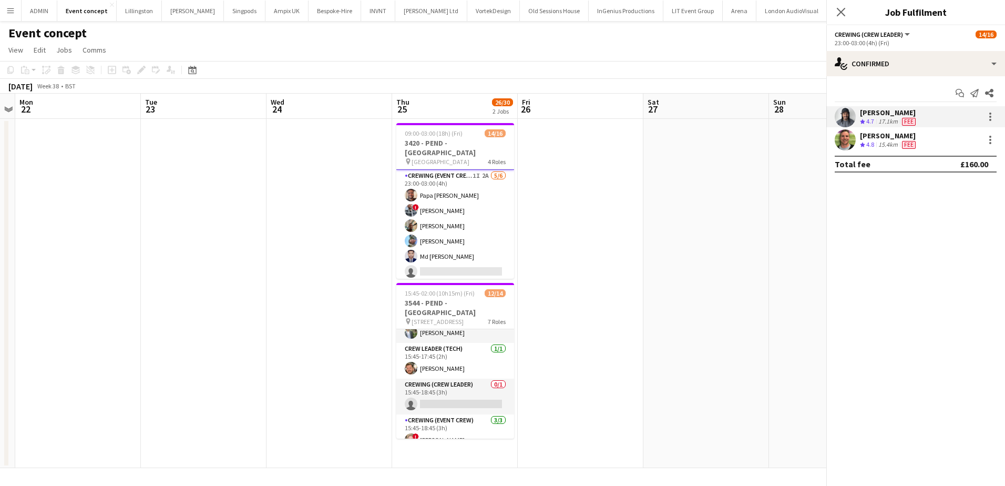
scroll to position [218, 0]
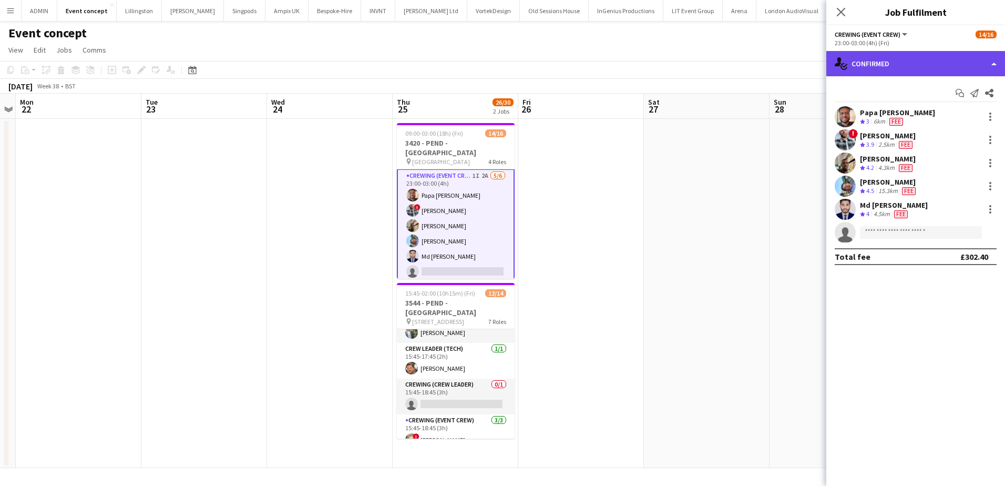
click at [907, 65] on div "single-neutral-actions-check-2 Confirmed" at bounding box center [916, 63] width 179 height 25
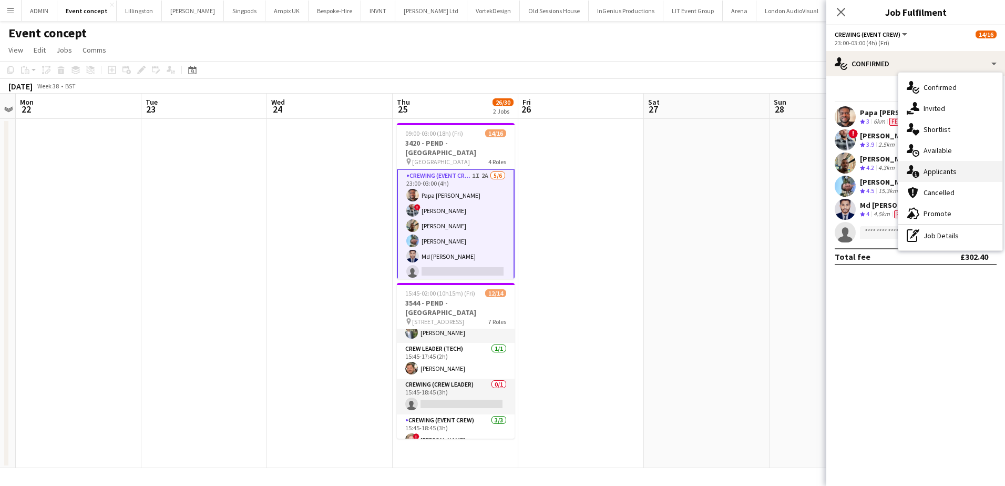
click at [946, 165] on div "single-neutral-actions-information Applicants" at bounding box center [951, 171] width 104 height 21
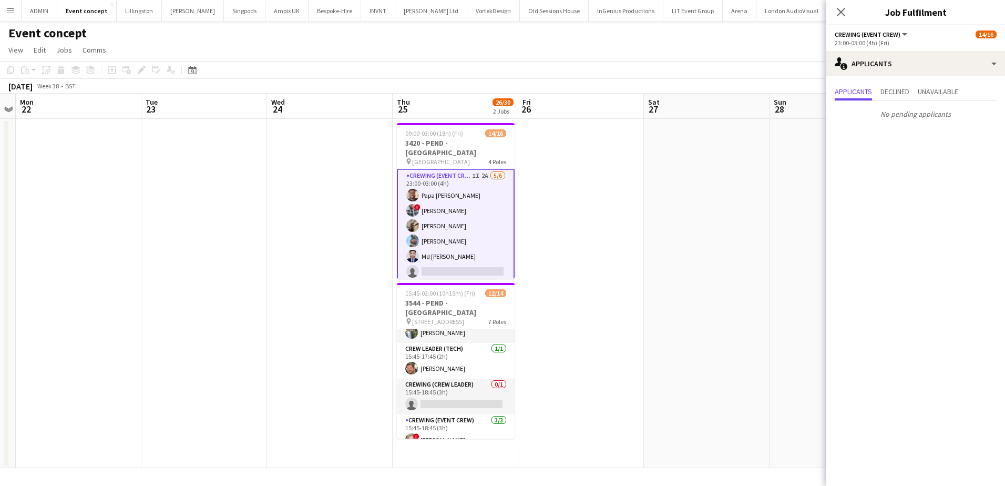
click at [682, 195] on app-date-cell at bounding box center [707, 293] width 126 height 349
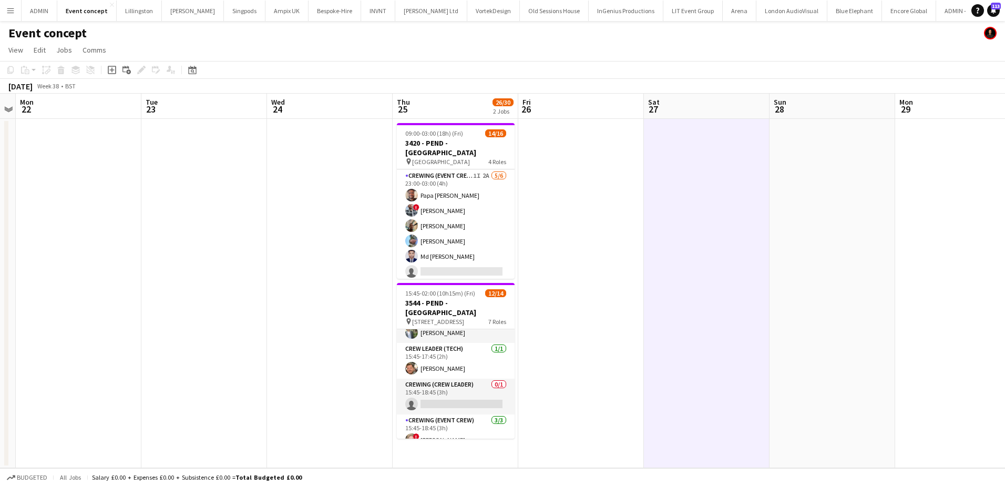
click at [217, 219] on app-date-cell at bounding box center [204, 293] width 126 height 349
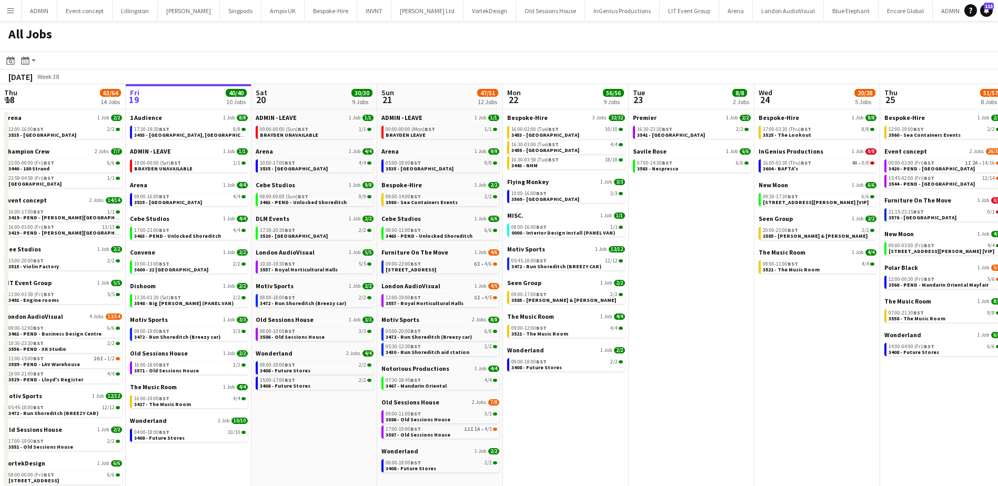
click at [7, 12] on app-icon "Menu" at bounding box center [10, 10] width 8 height 8
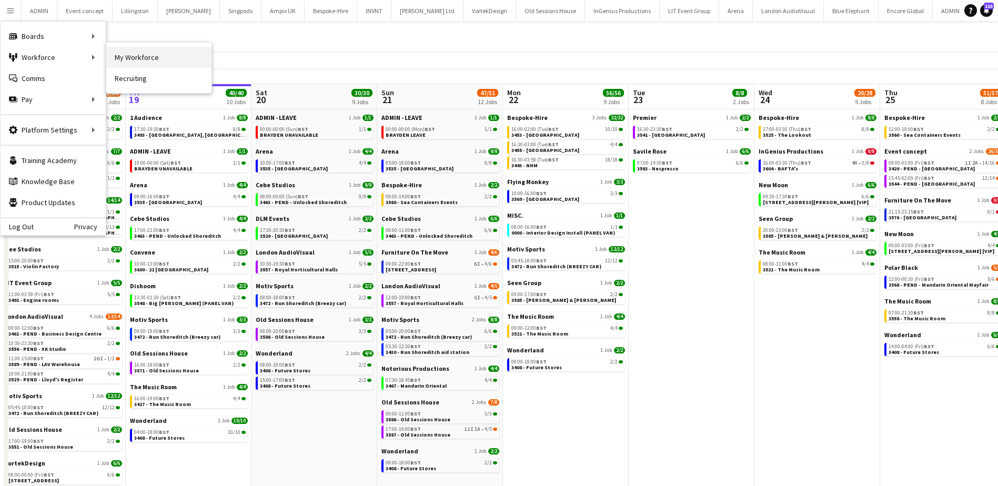
click at [124, 58] on link "My Workforce" at bounding box center [158, 57] width 105 height 21
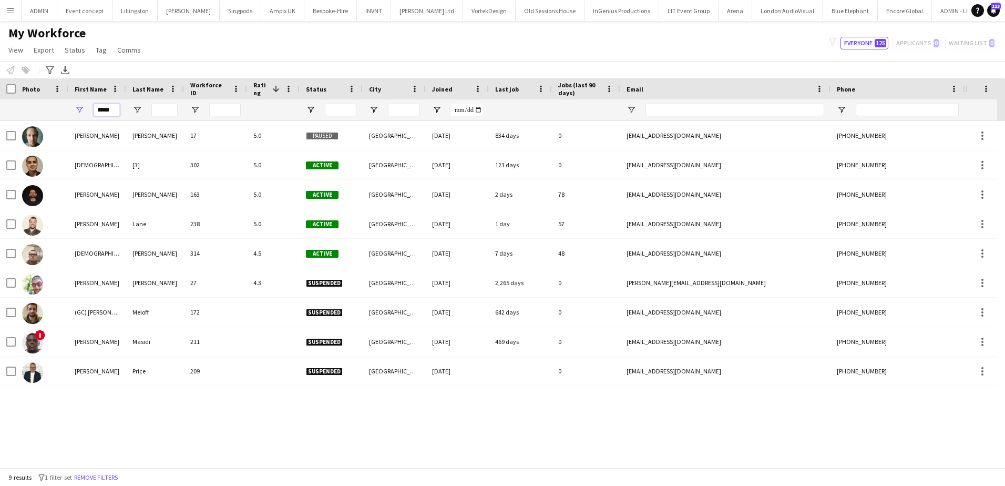
click at [108, 107] on input "*****" at bounding box center [107, 110] width 26 height 13
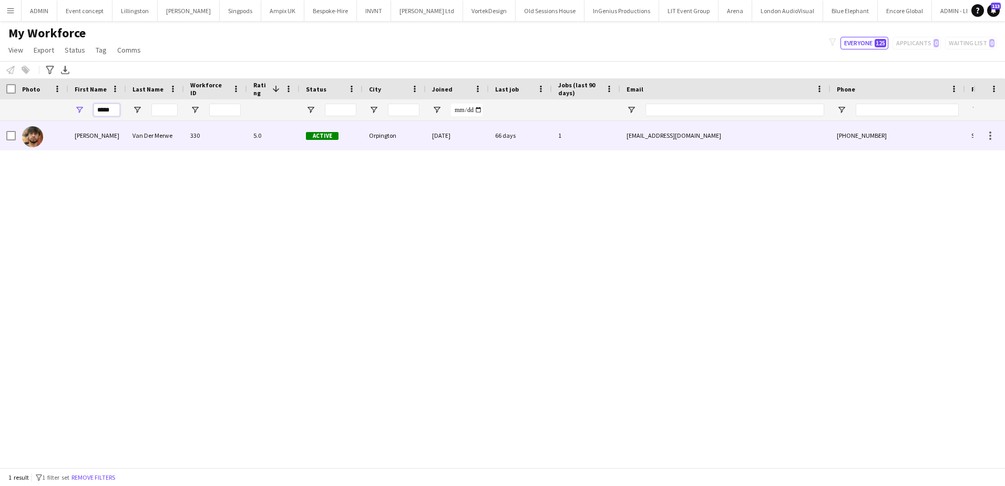
type input "*****"
click at [128, 124] on div "Van Der Merwe" at bounding box center [155, 135] width 58 height 29
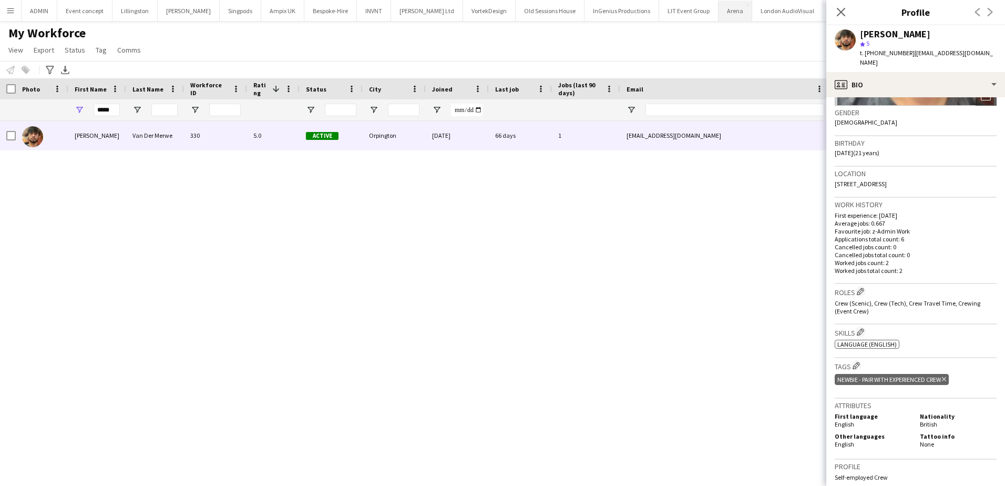
scroll to position [158, 0]
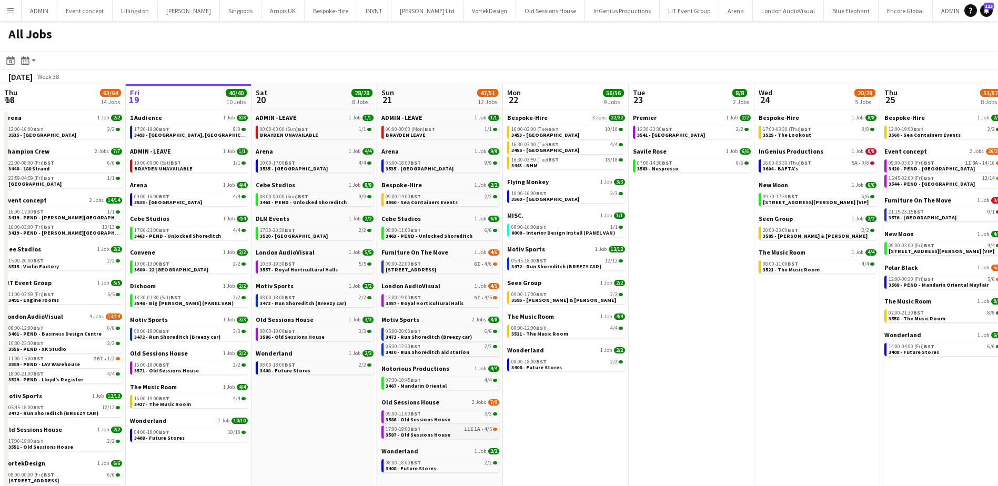
click at [453, 429] on div "17:00-19:00 BST 11I 1A • 4/5" at bounding box center [440, 428] width 111 height 5
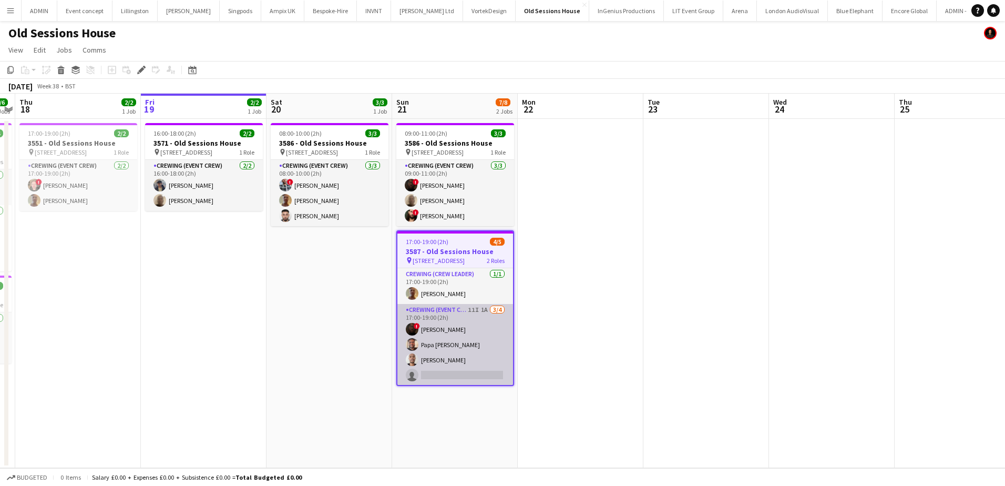
click at [452, 362] on app-card-role "Crewing (Event Crew) 11I 1A [DATE] 17:00-19:00 (2h) ! [PERSON_NAME] [DEMOGRAPHI…" at bounding box center [456, 345] width 116 height 82
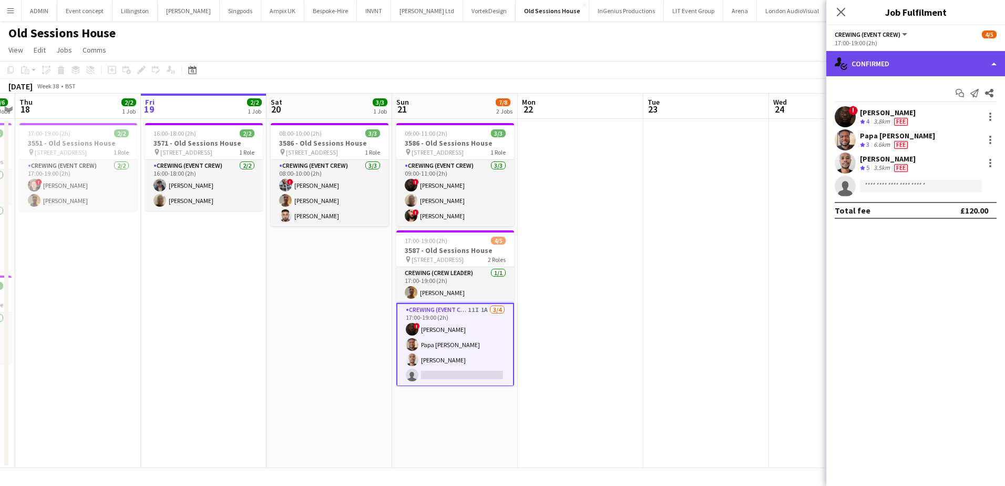
click at [947, 65] on div "single-neutral-actions-check-2 Confirmed" at bounding box center [916, 63] width 179 height 25
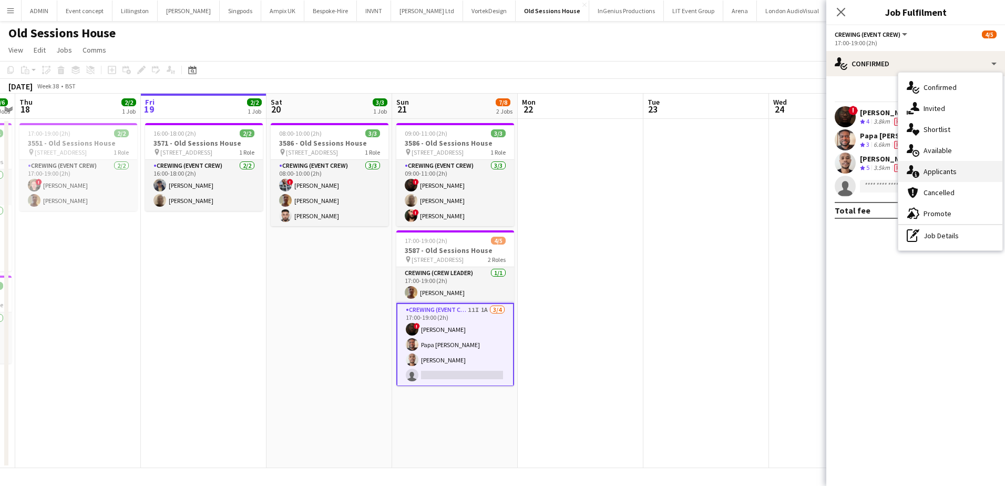
click at [966, 167] on div "single-neutral-actions-information Applicants" at bounding box center [951, 171] width 104 height 21
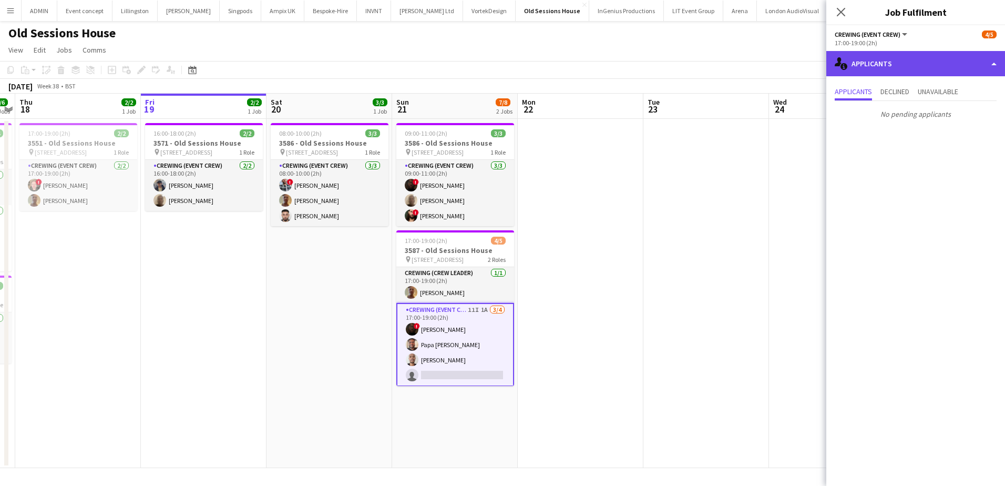
click at [902, 62] on div "single-neutral-actions-information Applicants" at bounding box center [916, 63] width 179 height 25
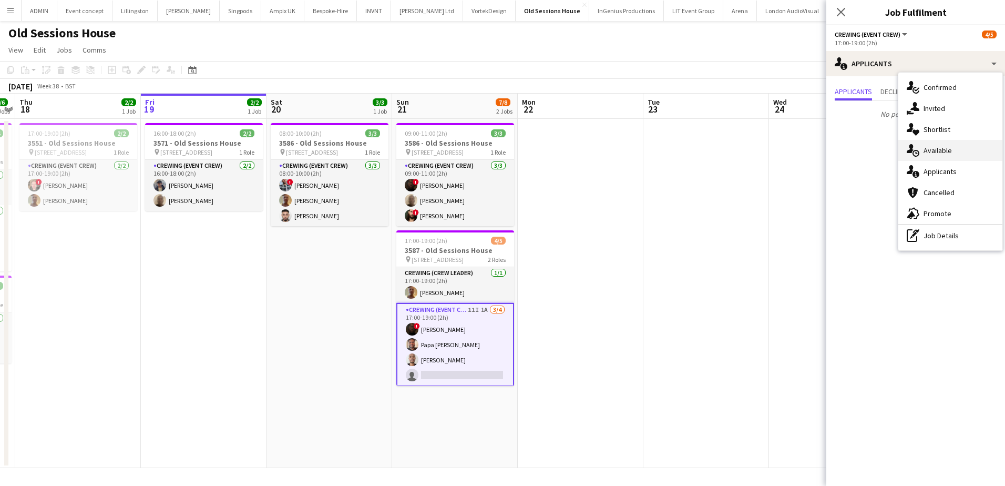
click at [956, 154] on div "single-neutral-actions-upload Available" at bounding box center [951, 150] width 104 height 21
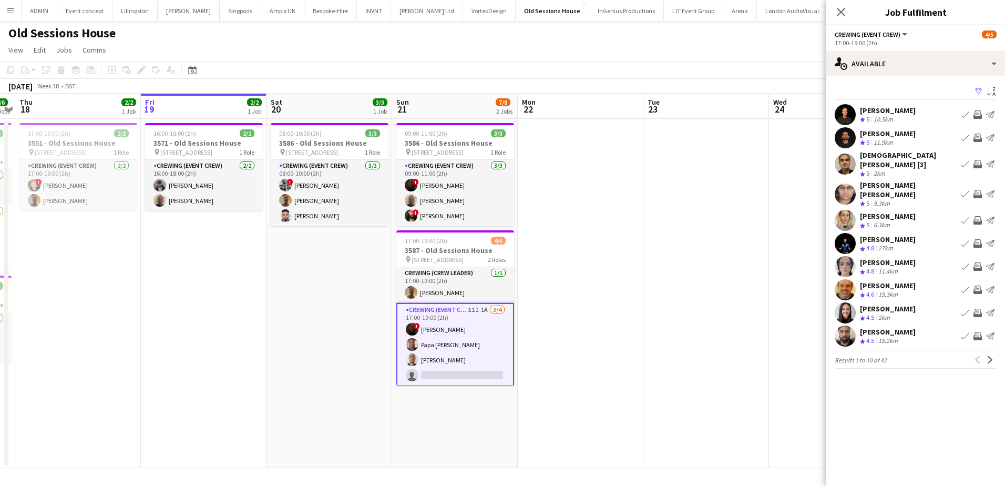
click at [978, 190] on app-icon "Invite crew" at bounding box center [978, 194] width 8 height 8
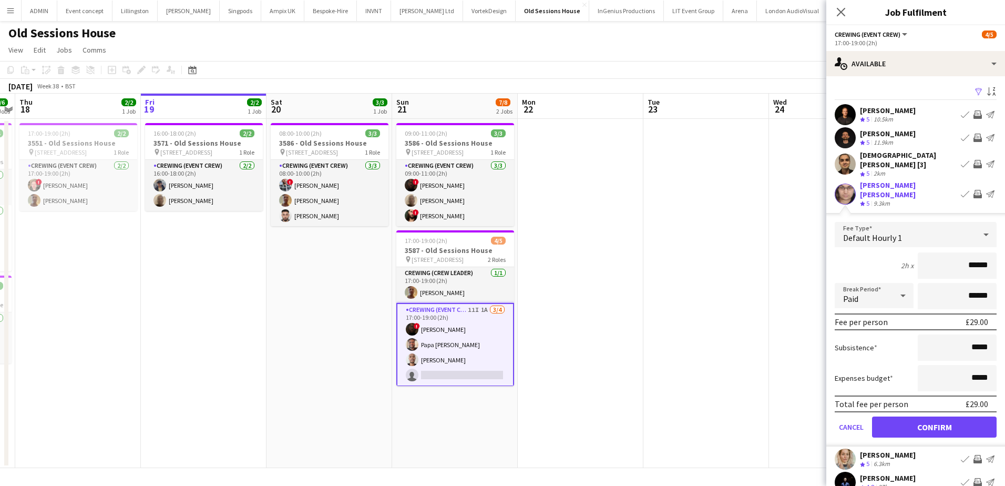
drag, startPoint x: 953, startPoint y: 257, endPoint x: 989, endPoint y: 255, distance: 36.3
click at [989, 255] on form "Fee Type Default Hourly 1 2h x ****** Break Period Paid ****** Fee per person £…" at bounding box center [916, 334] width 179 height 225
type input "***"
click at [971, 416] on button "Confirm" at bounding box center [934, 426] width 125 height 21
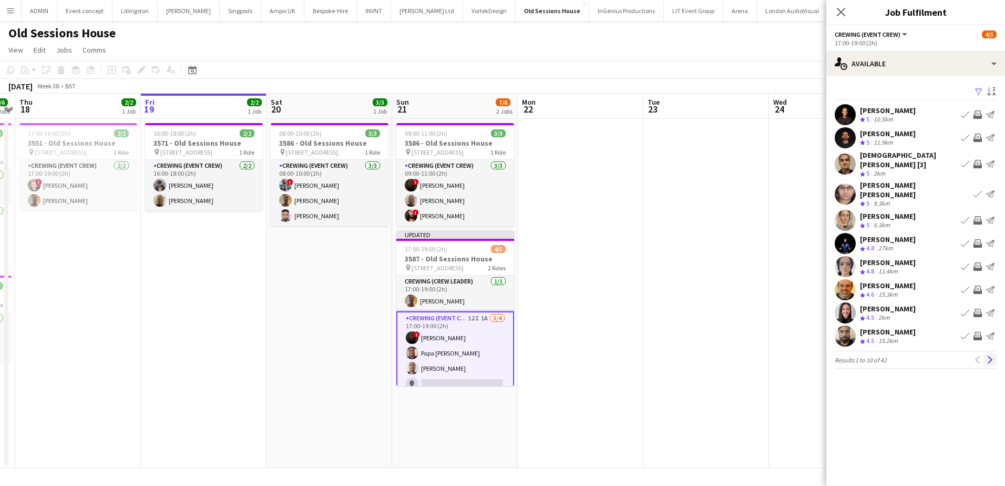
click at [993, 356] on app-icon "Next" at bounding box center [990, 359] width 7 height 7
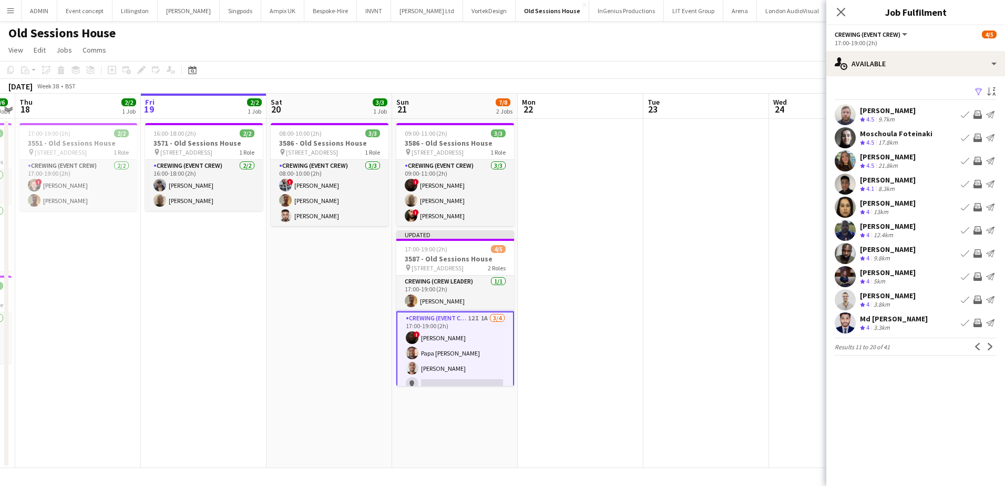
click at [981, 184] on app-icon "Invite crew" at bounding box center [978, 184] width 8 height 8
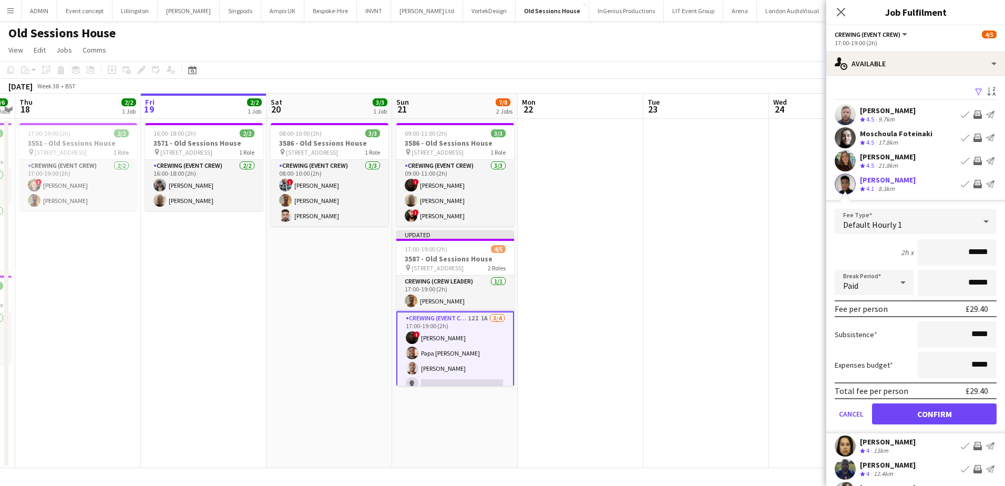
drag, startPoint x: 958, startPoint y: 252, endPoint x: 1001, endPoint y: 255, distance: 42.7
click at [1001, 255] on mat-expansion-panel "users Available Filter Sort asc Anthony Bates Crew rating 4.5 9.7km Book crew I…" at bounding box center [916, 281] width 179 height 410
type input "***"
click at [973, 412] on button "Confirm" at bounding box center [934, 413] width 125 height 21
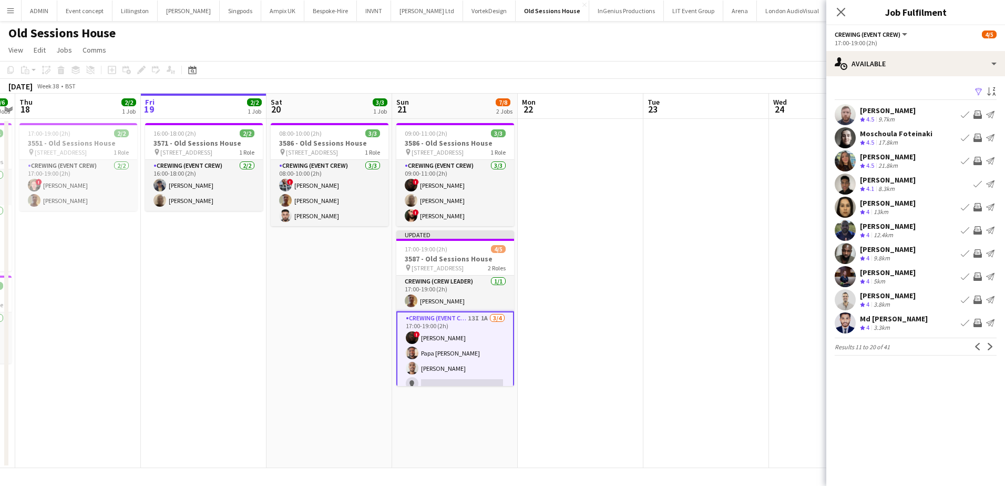
click at [979, 139] on app-icon "Invite crew" at bounding box center [978, 138] width 8 height 8
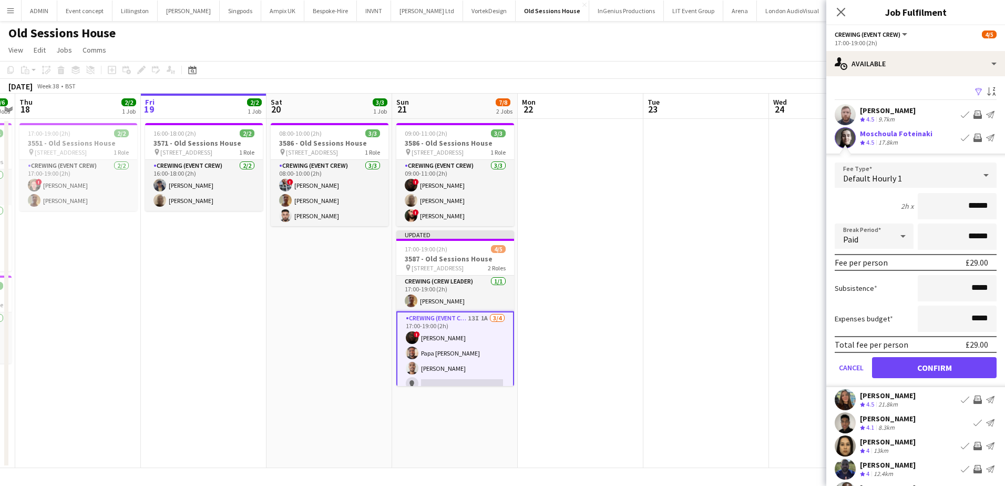
drag, startPoint x: 960, startPoint y: 208, endPoint x: 993, endPoint y: 206, distance: 33.2
click at [993, 206] on form "Fee Type Default Hourly 1 2h x ****** Break Period Paid ****** Fee per person £…" at bounding box center [916, 274] width 179 height 225
type input "***"
click at [971, 371] on button "Confirm" at bounding box center [934, 367] width 125 height 21
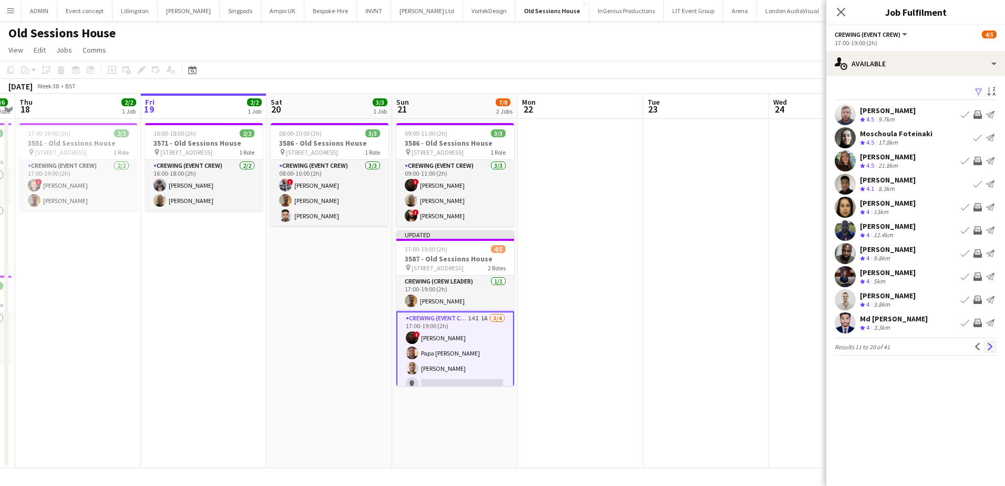
click at [991, 350] on app-icon "Next" at bounding box center [990, 346] width 7 height 7
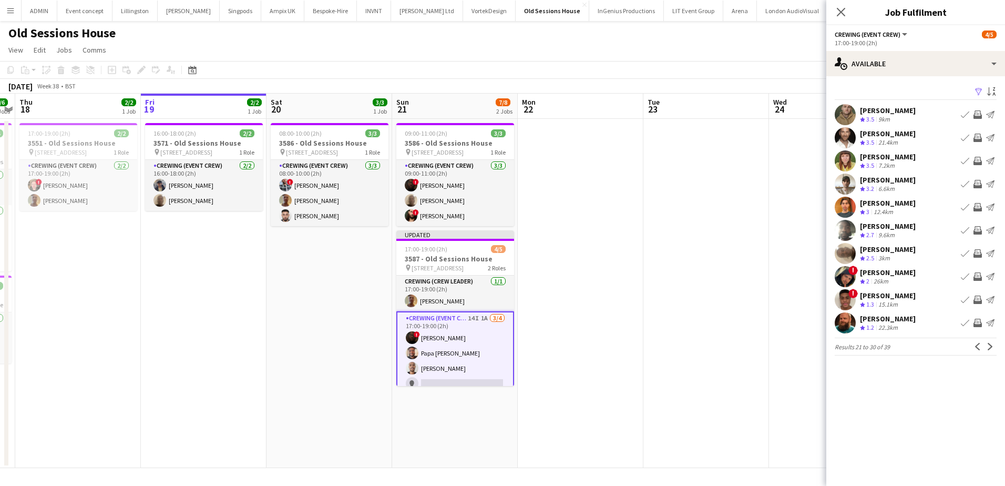
click at [977, 187] on app-icon "Invite crew" at bounding box center [978, 184] width 8 height 8
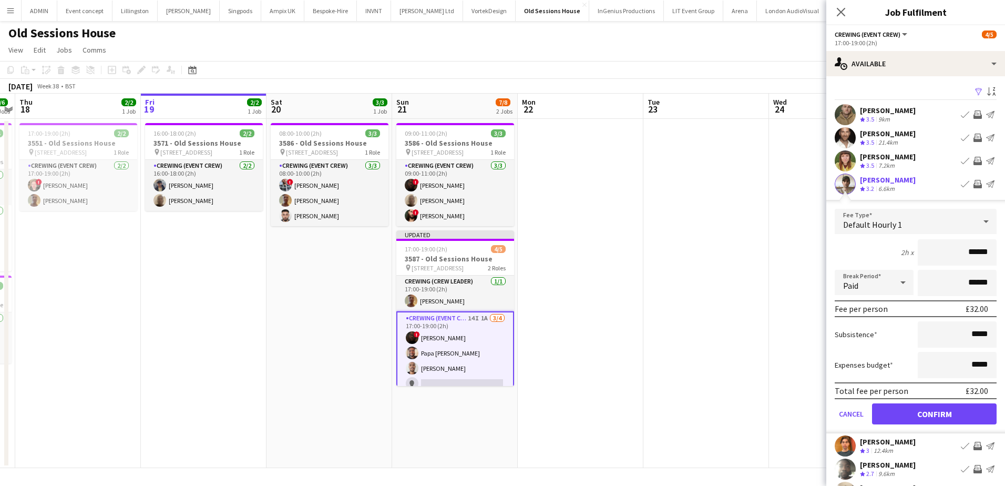
drag, startPoint x: 973, startPoint y: 256, endPoint x: 999, endPoint y: 257, distance: 25.3
click at [999, 257] on mat-expansion-panel "users Available Filter Sort asc James Girard Crew rating 3.5 9km Book crew Invi…" at bounding box center [916, 281] width 179 height 410
type input "***"
click at [967, 411] on button "Confirm" at bounding box center [934, 413] width 125 height 21
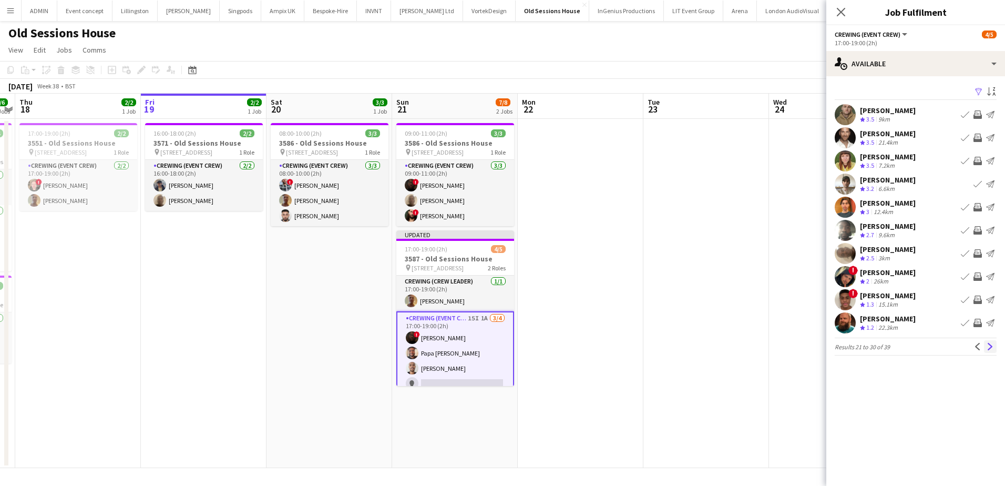
click at [987, 347] on app-icon "Next" at bounding box center [990, 346] width 7 height 7
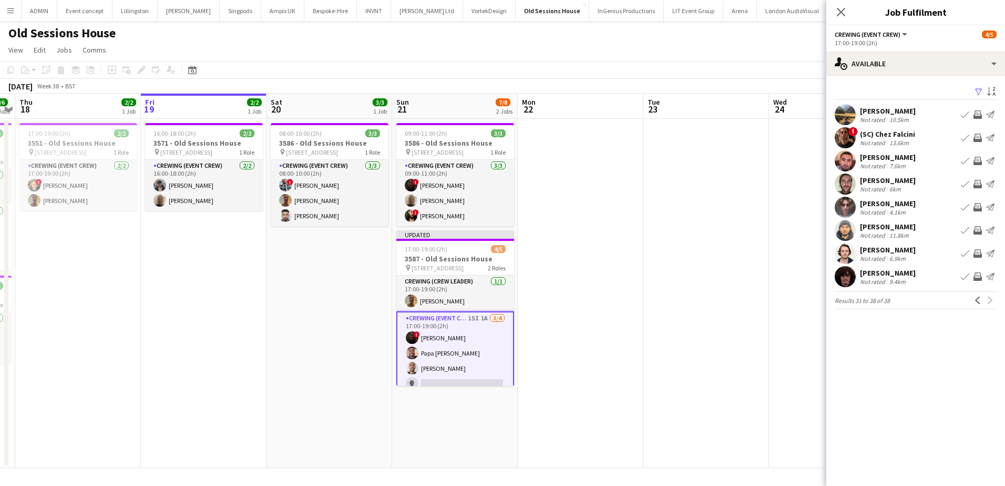
click at [726, 155] on app-date-cell at bounding box center [707, 293] width 126 height 349
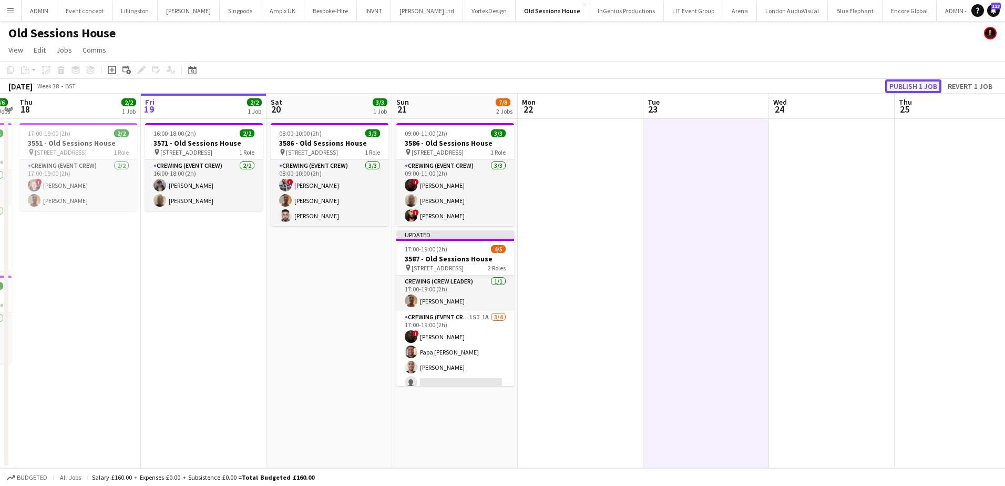
click at [901, 92] on button "Publish 1 job" at bounding box center [914, 86] width 56 height 14
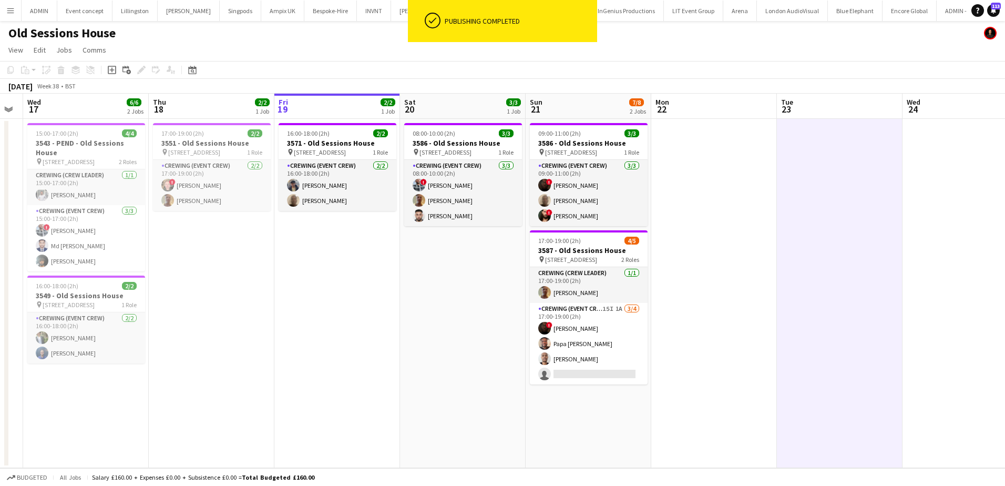
drag, startPoint x: 307, startPoint y: 289, endPoint x: 375, endPoint y: 245, distance: 81.1
click at [441, 291] on app-calendar-viewport "Mon 15 2/2 1 Job Tue 16 Wed 17 6/6 2 Jobs Thu 18 2/2 1 Job Fri 19 2/2 1 Job Sat…" at bounding box center [502, 281] width 1005 height 374
